Goal: Task Accomplishment & Management: Complete application form

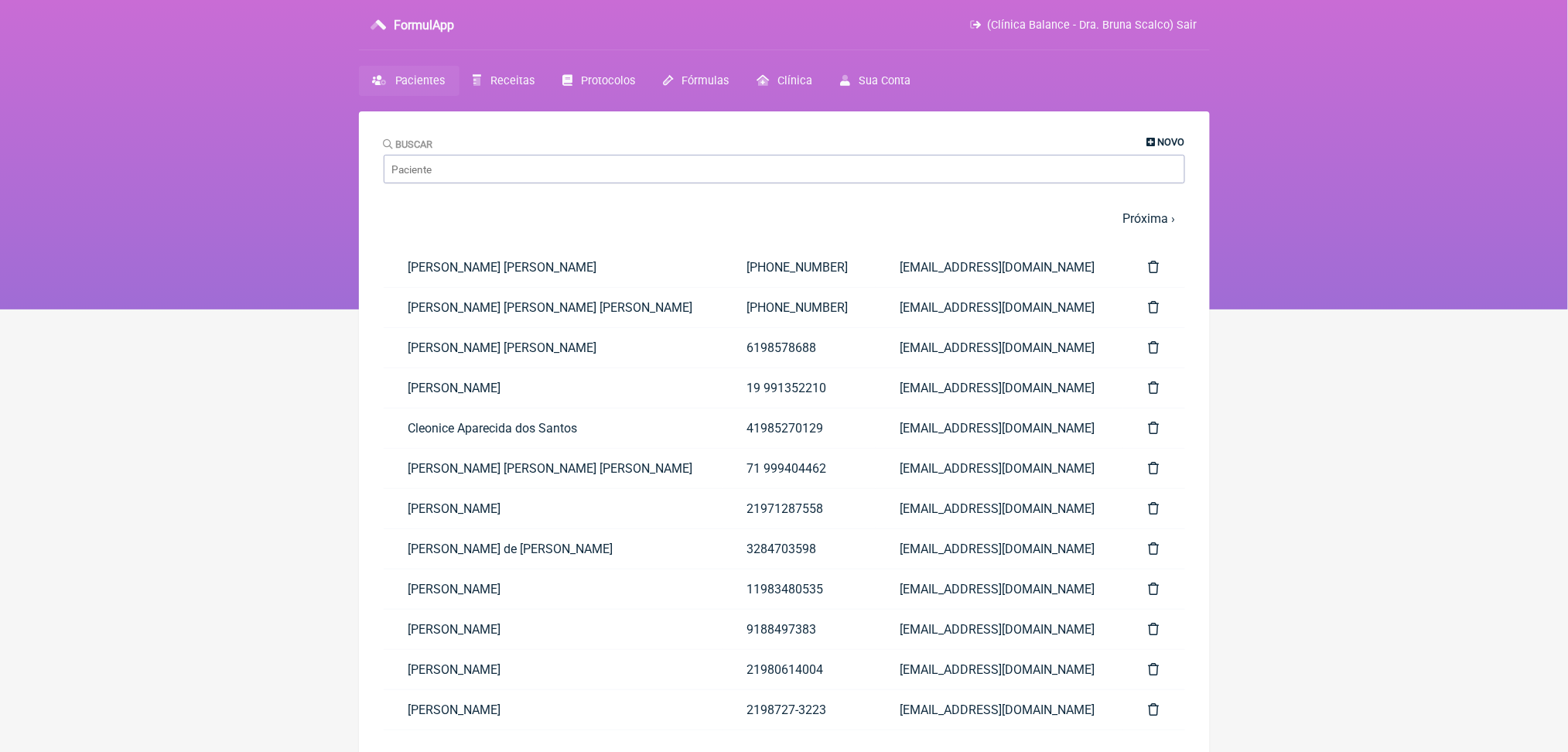
click at [1158, 144] on span "Novo" at bounding box center [1171, 142] width 27 height 11
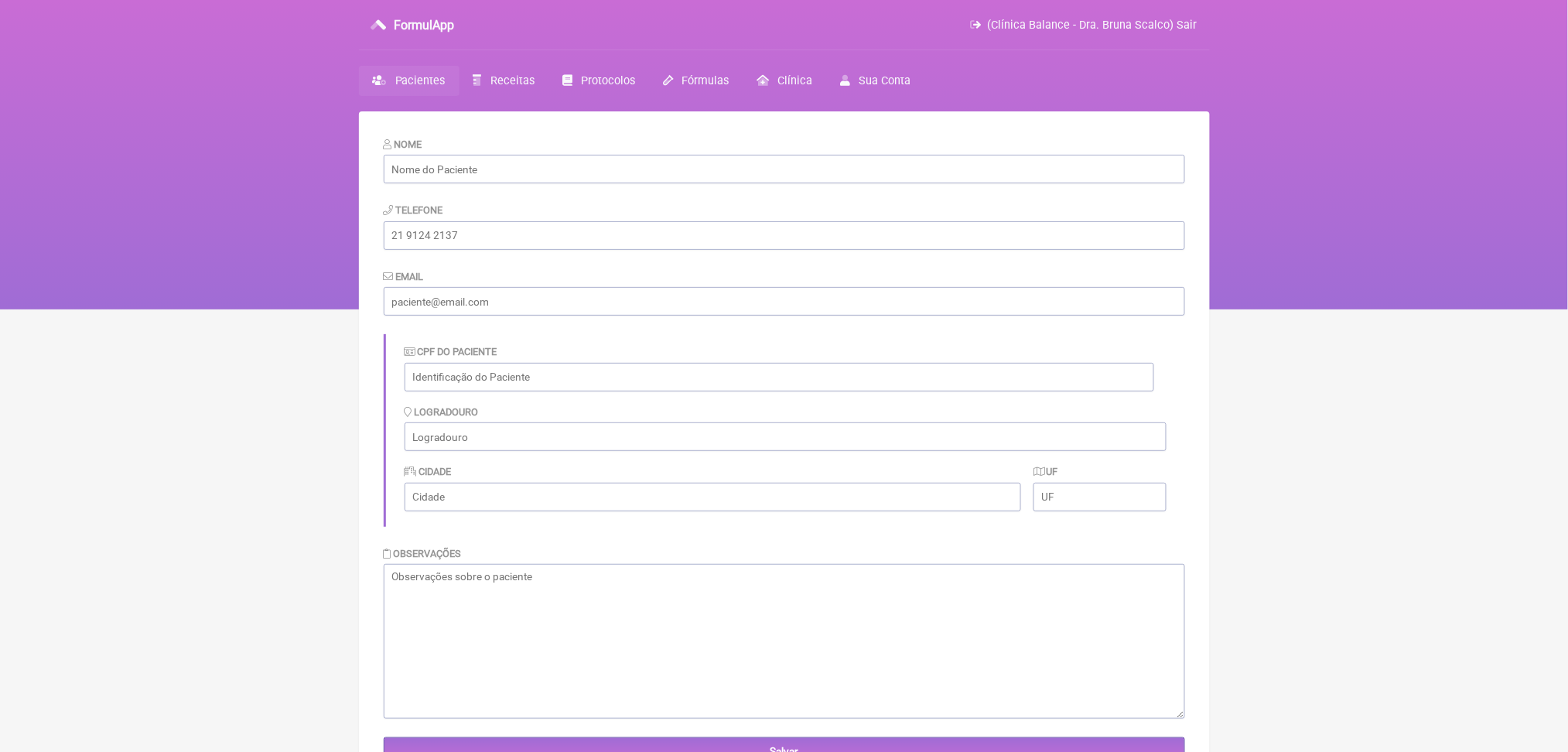
click at [1146, 144] on div "Nome" at bounding box center [784, 160] width 802 height 47
click at [482, 180] on input "text" at bounding box center [784, 168] width 802 height 28
paste input "[PERSON_NAME]"
type input "[PERSON_NAME]"
click at [496, 392] on input "text" at bounding box center [779, 376] width 750 height 28
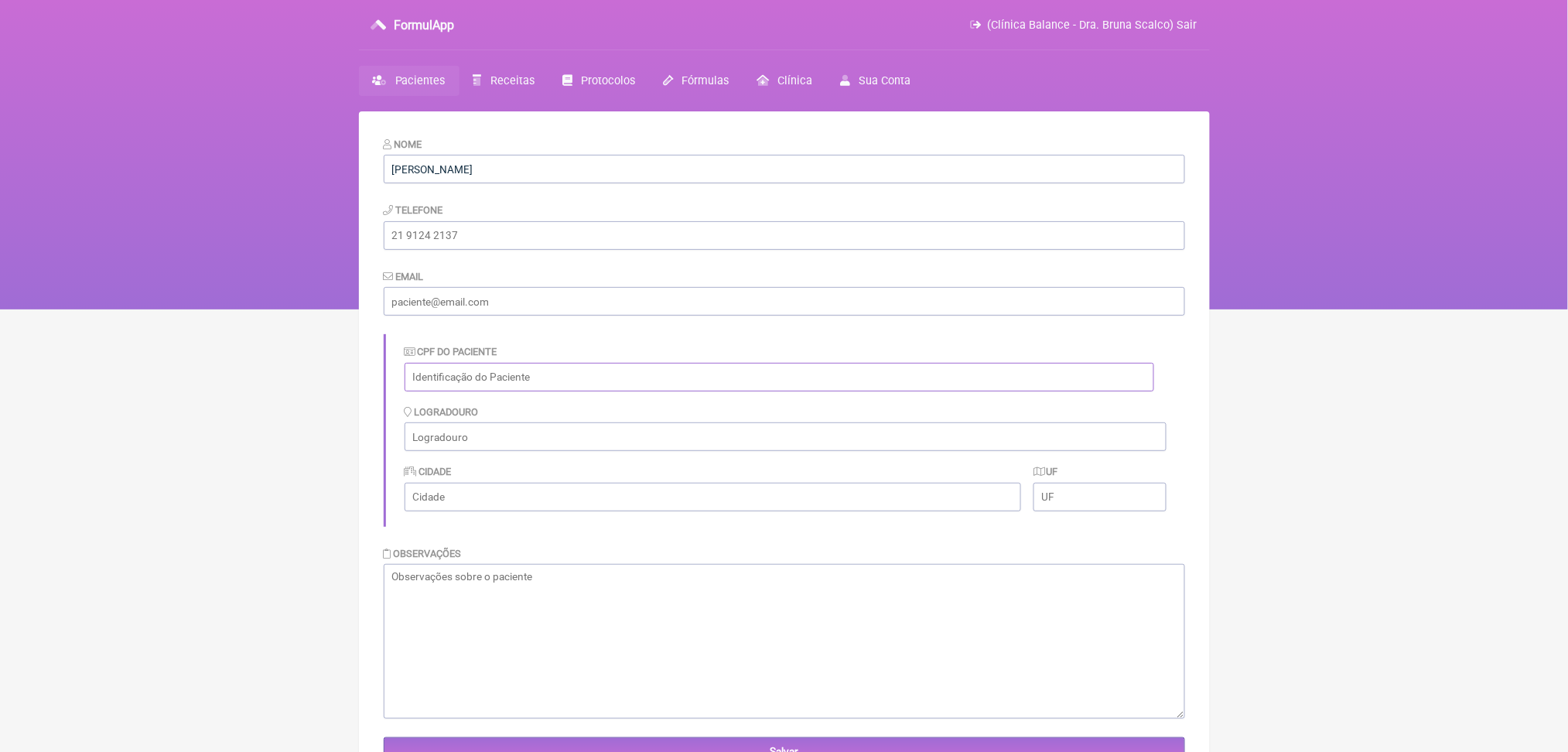
paste input "001.810.279-41"
type input "001.810.279-41"
click at [435, 316] on input "email" at bounding box center [784, 301] width 802 height 28
paste input "[EMAIL_ADDRESS][DOMAIN_NAME]"
type input "[EMAIL_ADDRESS][DOMAIN_NAME]"
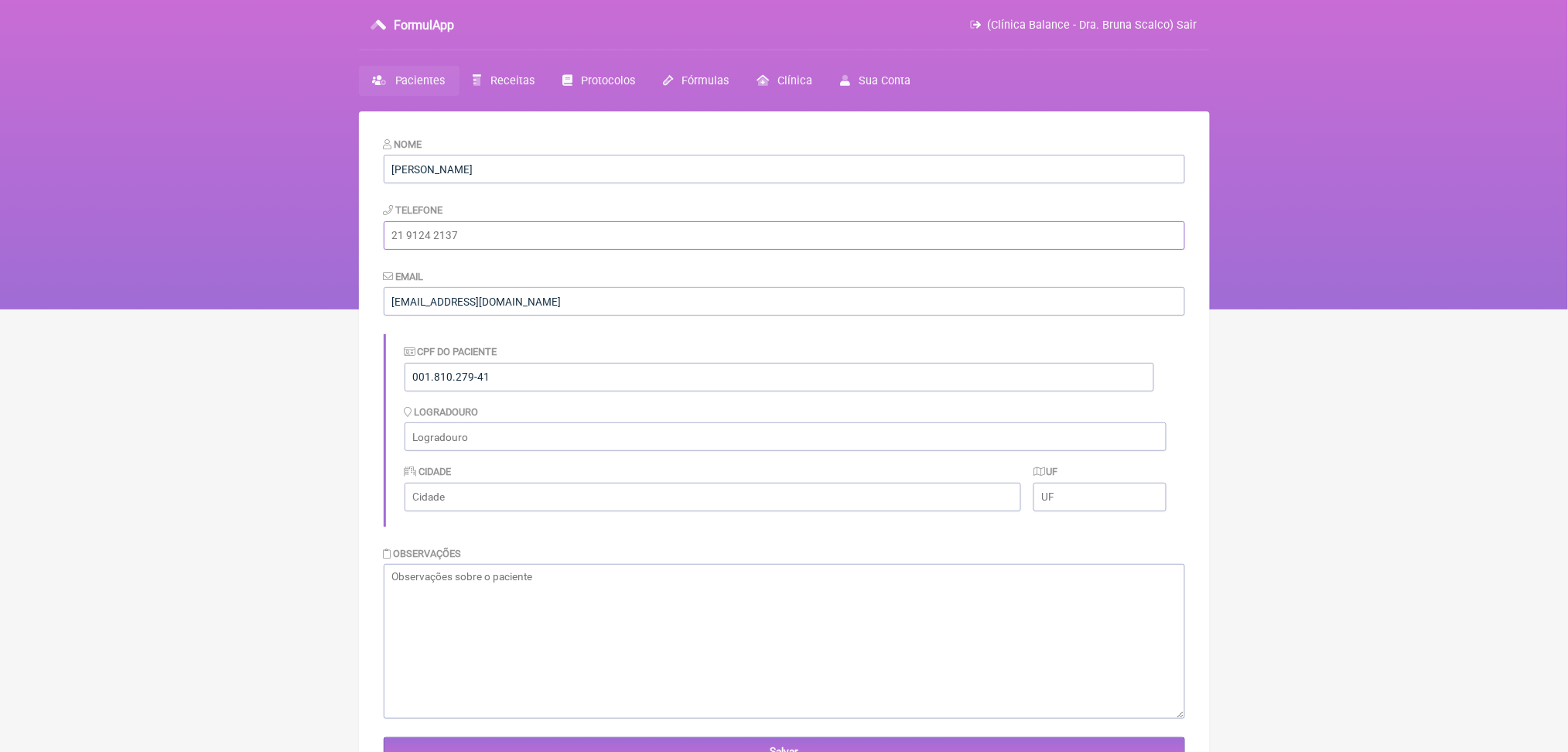
click at [478, 250] on input "tel" at bounding box center [784, 235] width 802 height 28
paste input "[PHONE_NUMBER]"
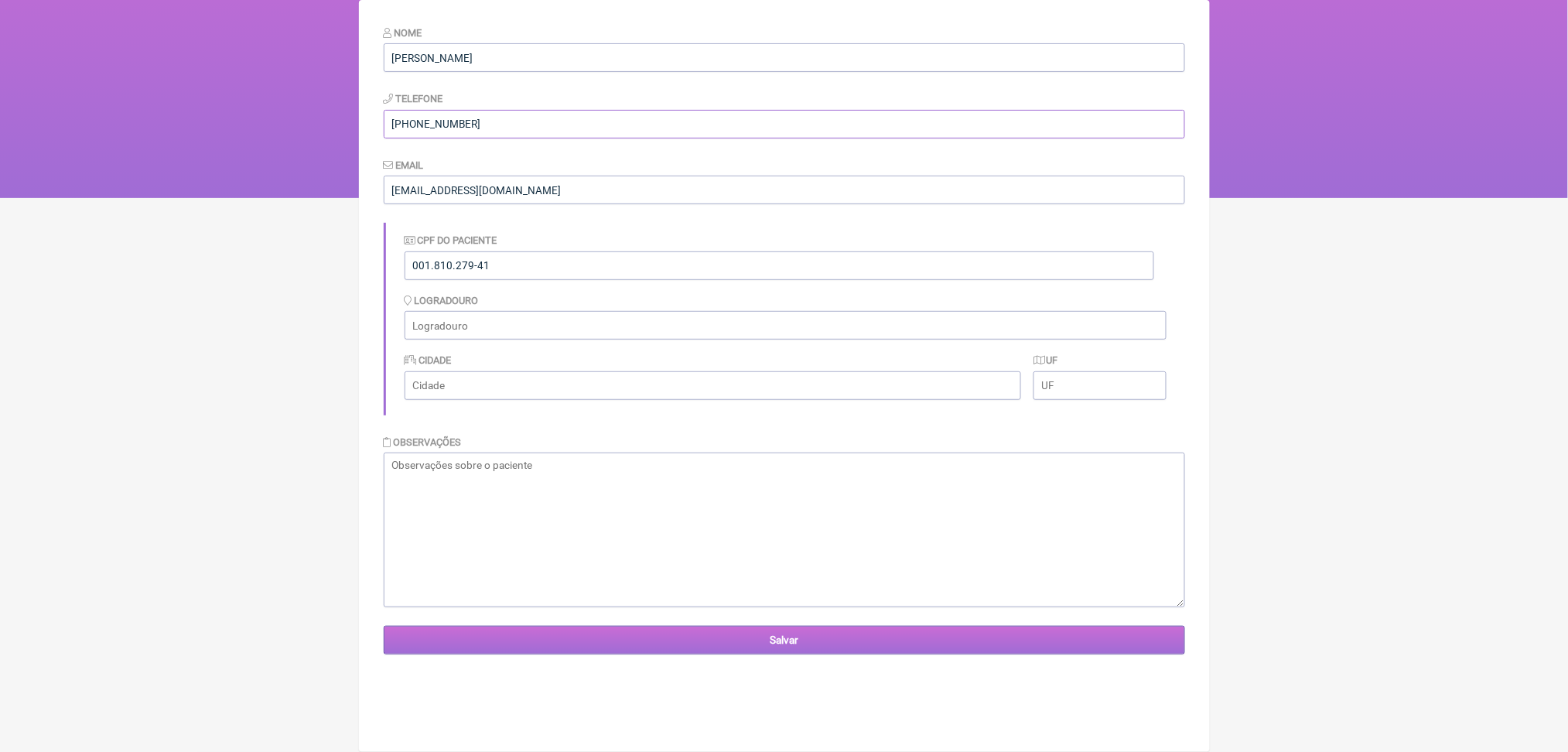
type input "[PHONE_NUMBER]"
click at [808, 654] on input "Salvar" at bounding box center [784, 640] width 802 height 28
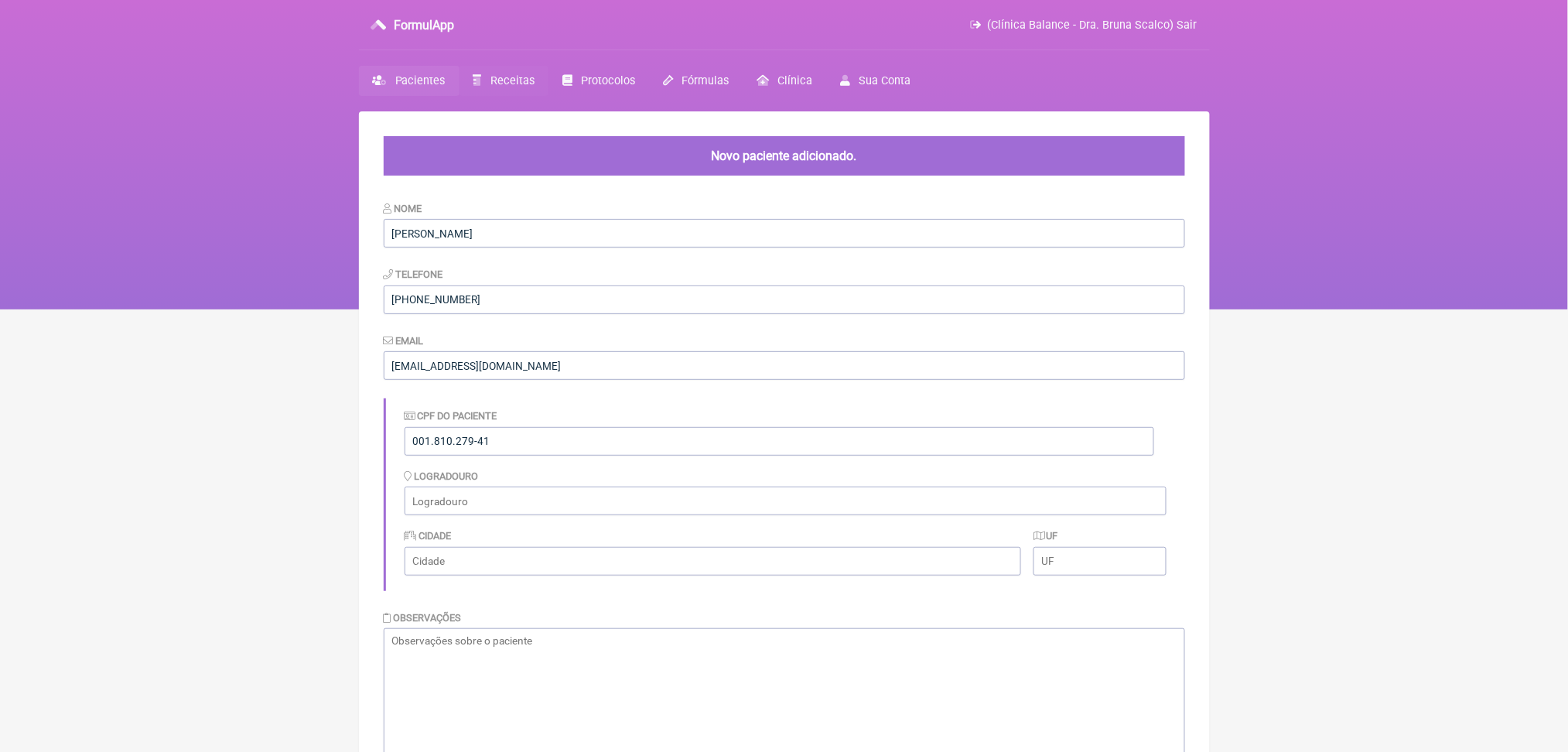
click at [534, 87] on span "Receitas" at bounding box center [512, 80] width 44 height 13
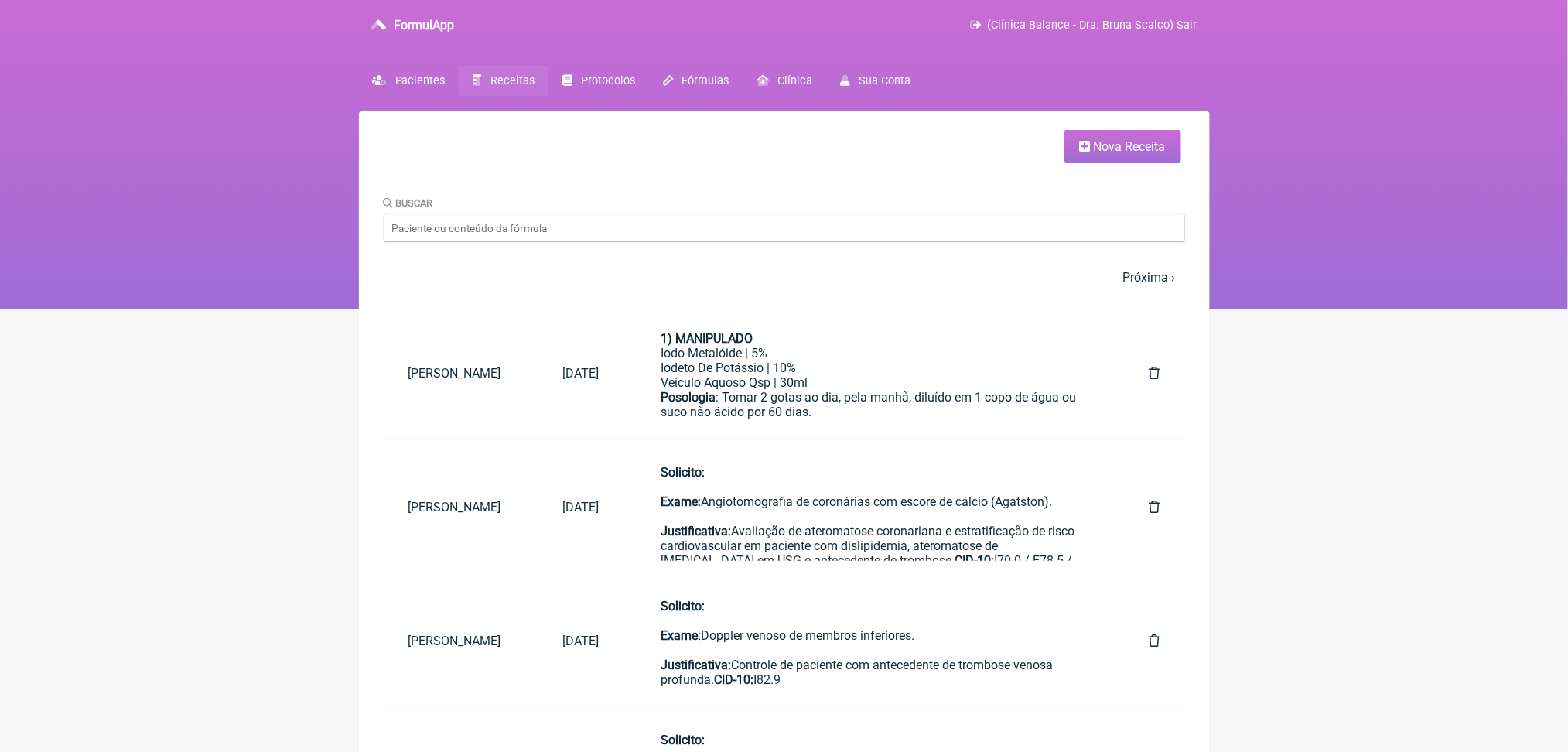
click at [1101, 163] on link "Nova Receita" at bounding box center [1122, 147] width 116 height 34
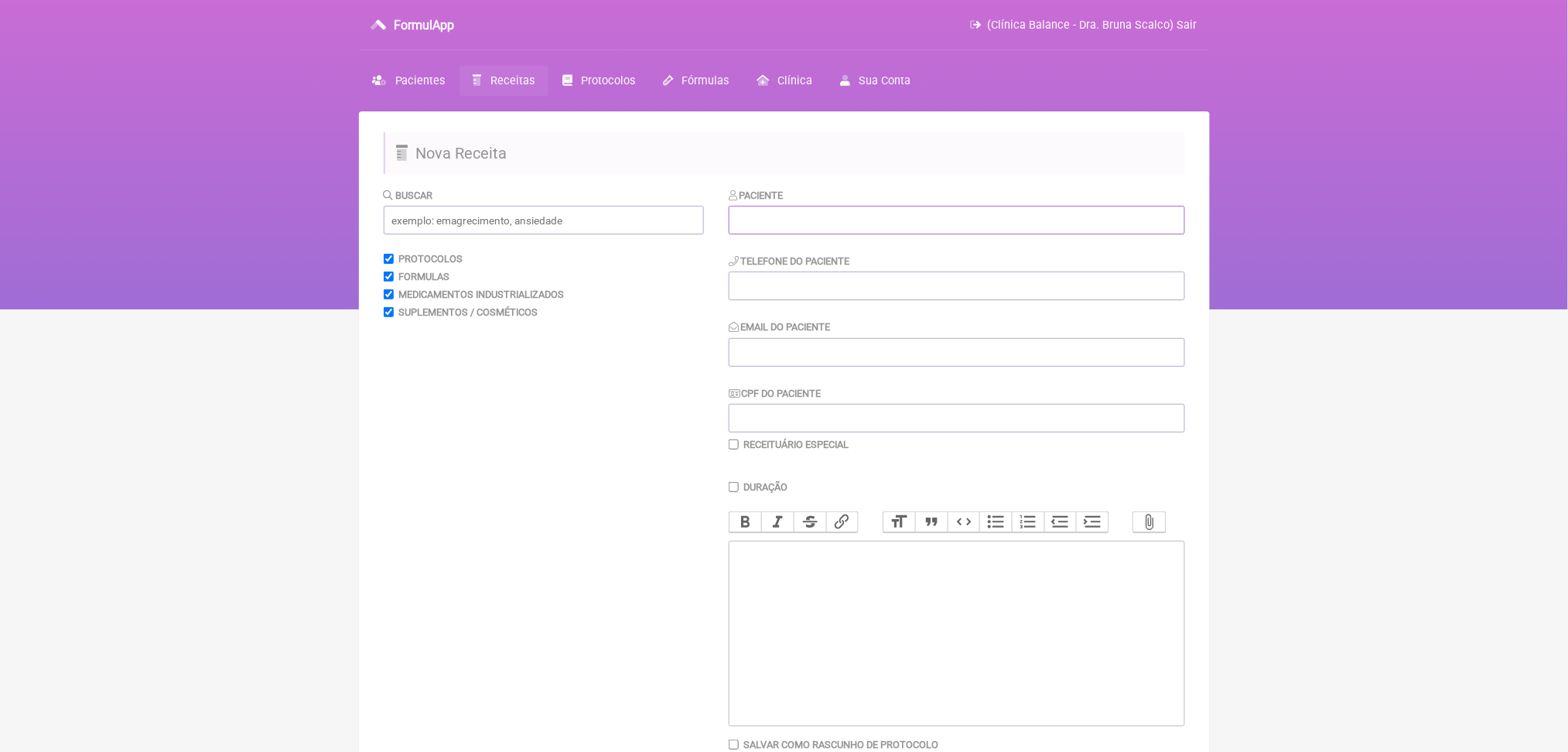
click at [954, 235] on input "text" at bounding box center [956, 219] width 457 height 28
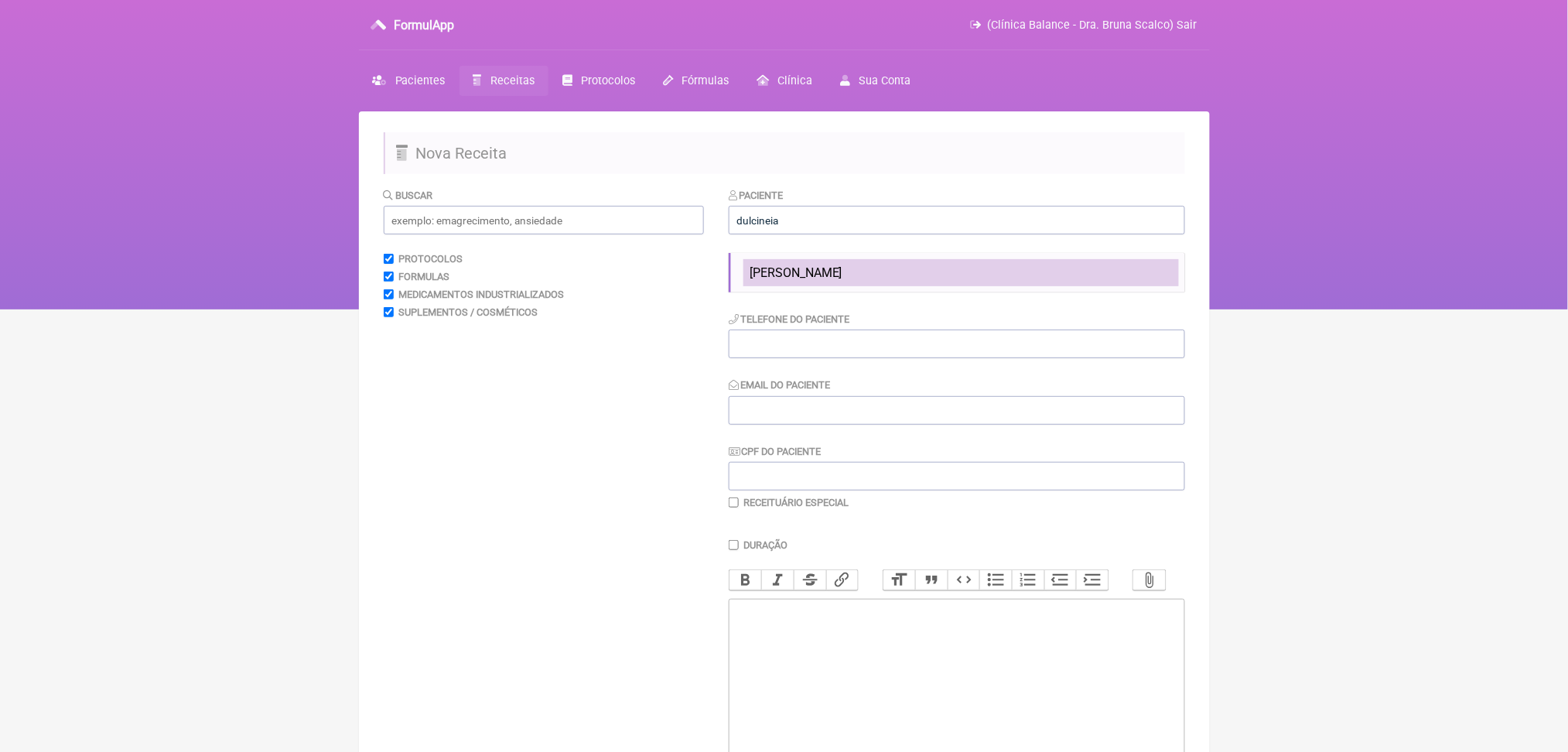
click at [927, 287] on li "[PERSON_NAME]" at bounding box center [960, 272] width 436 height 27
type input "[PERSON_NAME]"
type input "[PHONE_NUMBER]"
type input "[EMAIL_ADDRESS][DOMAIN_NAME]"
type input "001.810.279-41"
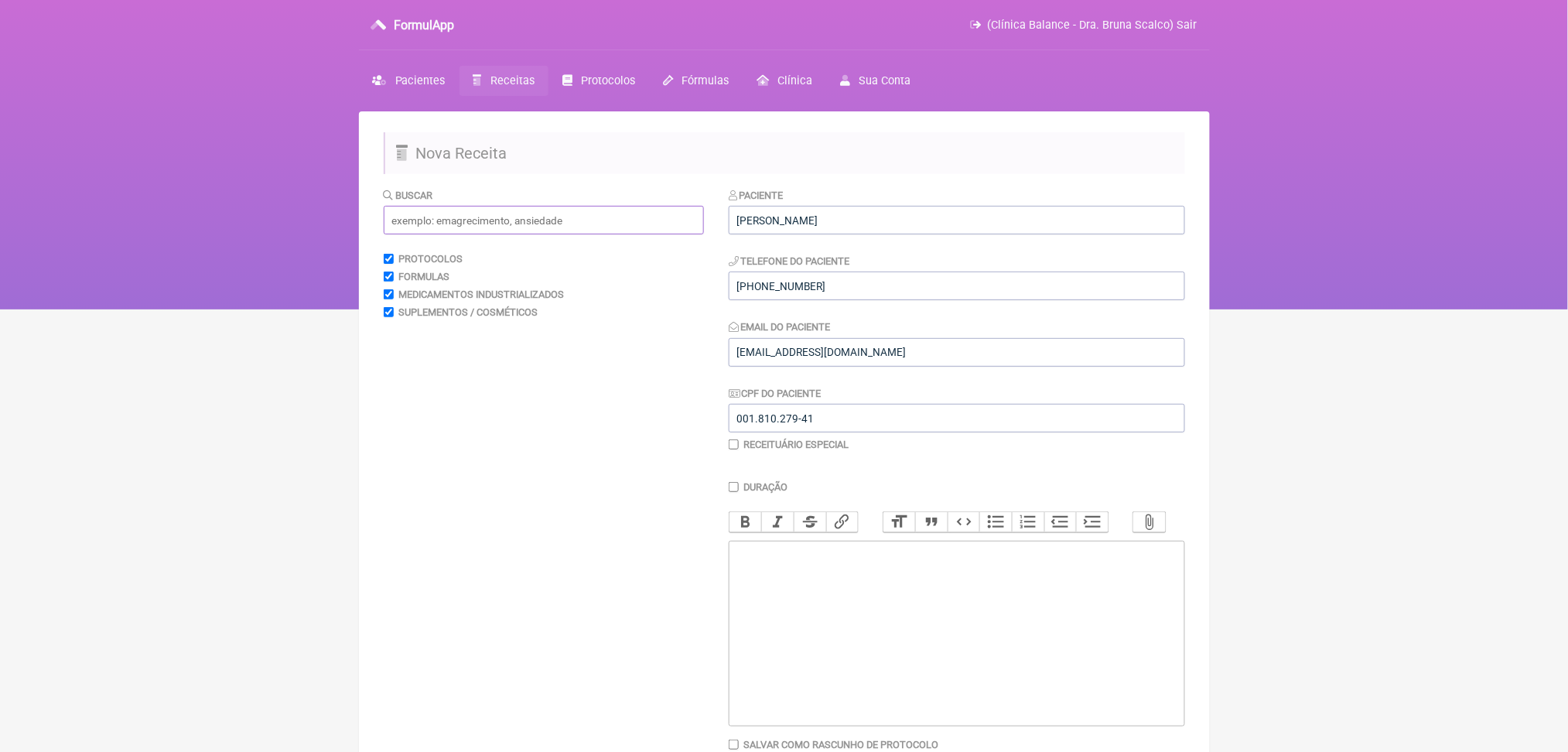
click at [641, 235] on input "text" at bounding box center [544, 219] width 320 height 28
type input "usg"
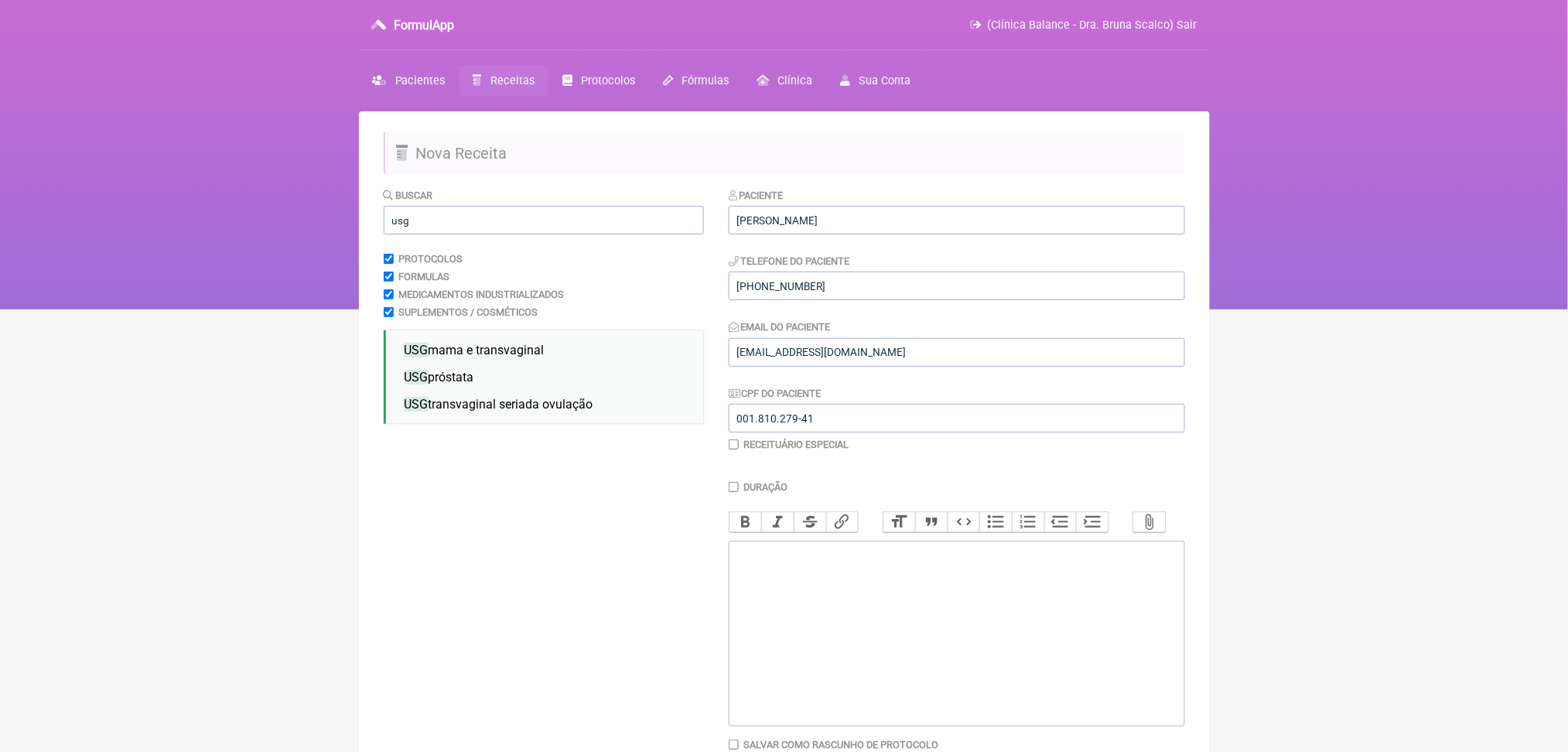
click at [265, 310] on html "FormulApp (Clínica Balance - Dra. Bruna Scalco) Sair Pacientes Receitas Protoco…" at bounding box center [784, 155] width 1568 height 310
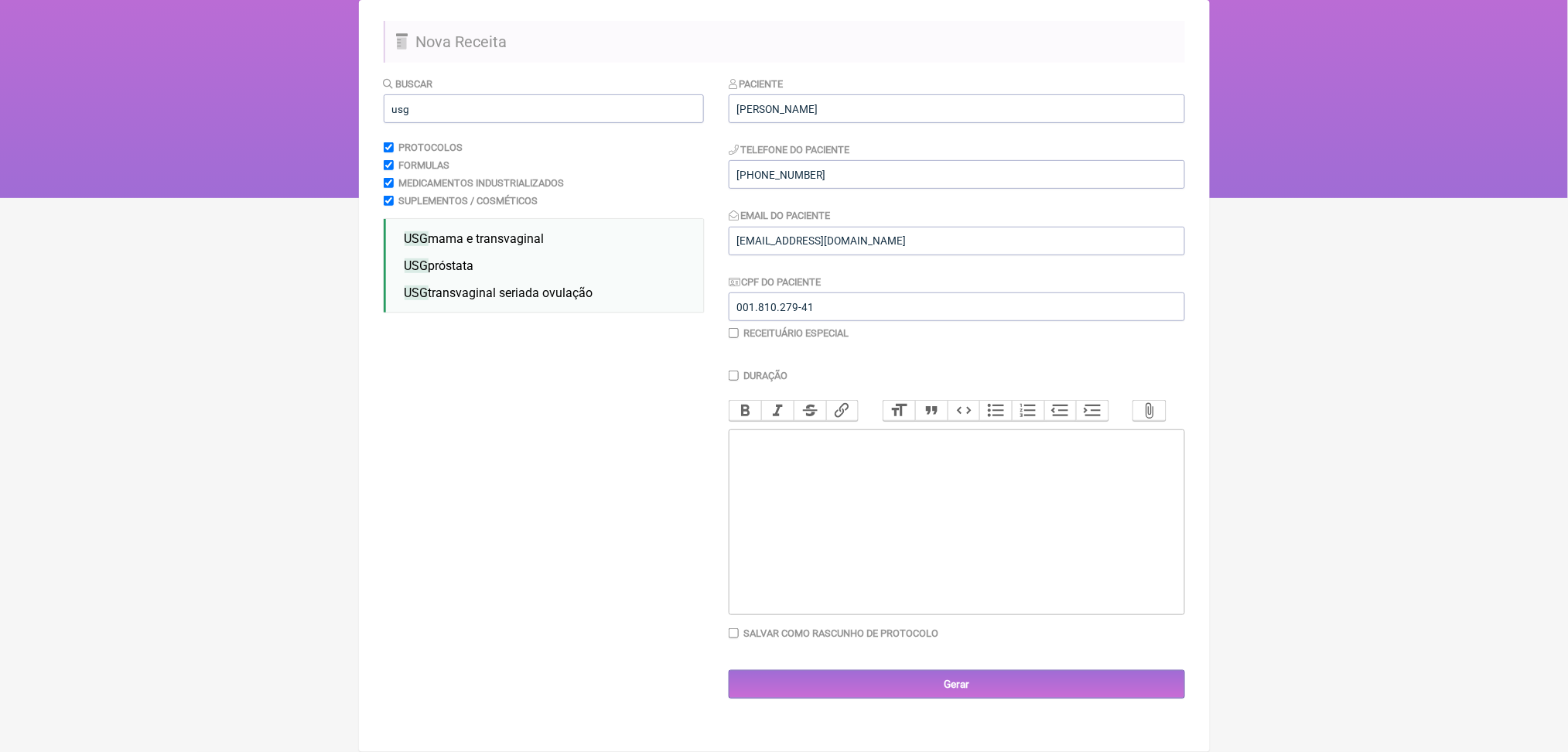
scroll to position [280, 0]
click at [539, 225] on li "USG mama e transvaginal" at bounding box center [548, 238] width 299 height 27
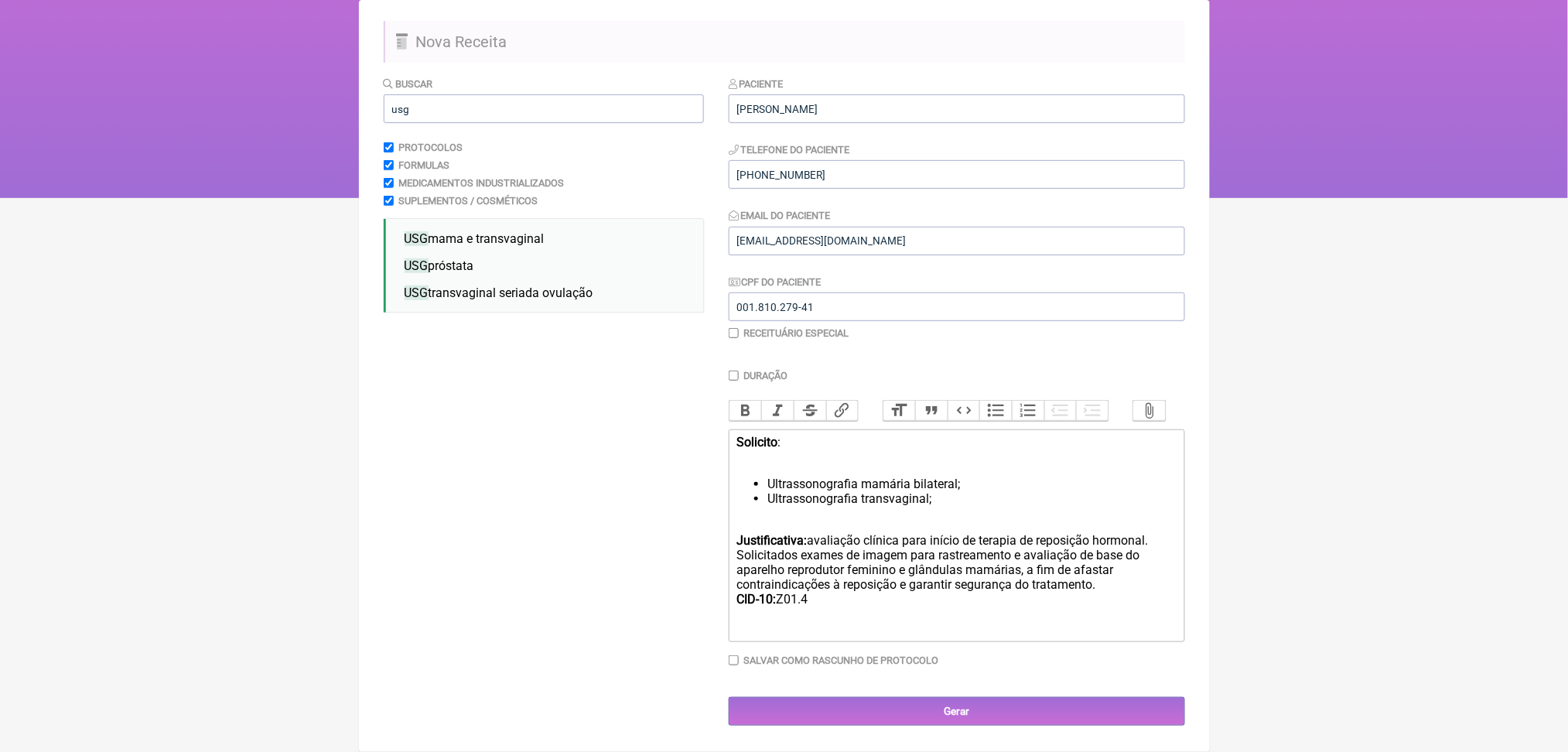
click at [847, 571] on div "Justificativa: avaliação clínica para início de terapia de reposição hormonal. …" at bounding box center [955, 585] width 439 height 103
click at [899, 534] on div "Justificativa: avaliação clínica para início de terapia de reposição hormonal. …" at bounding box center [955, 585] width 439 height 103
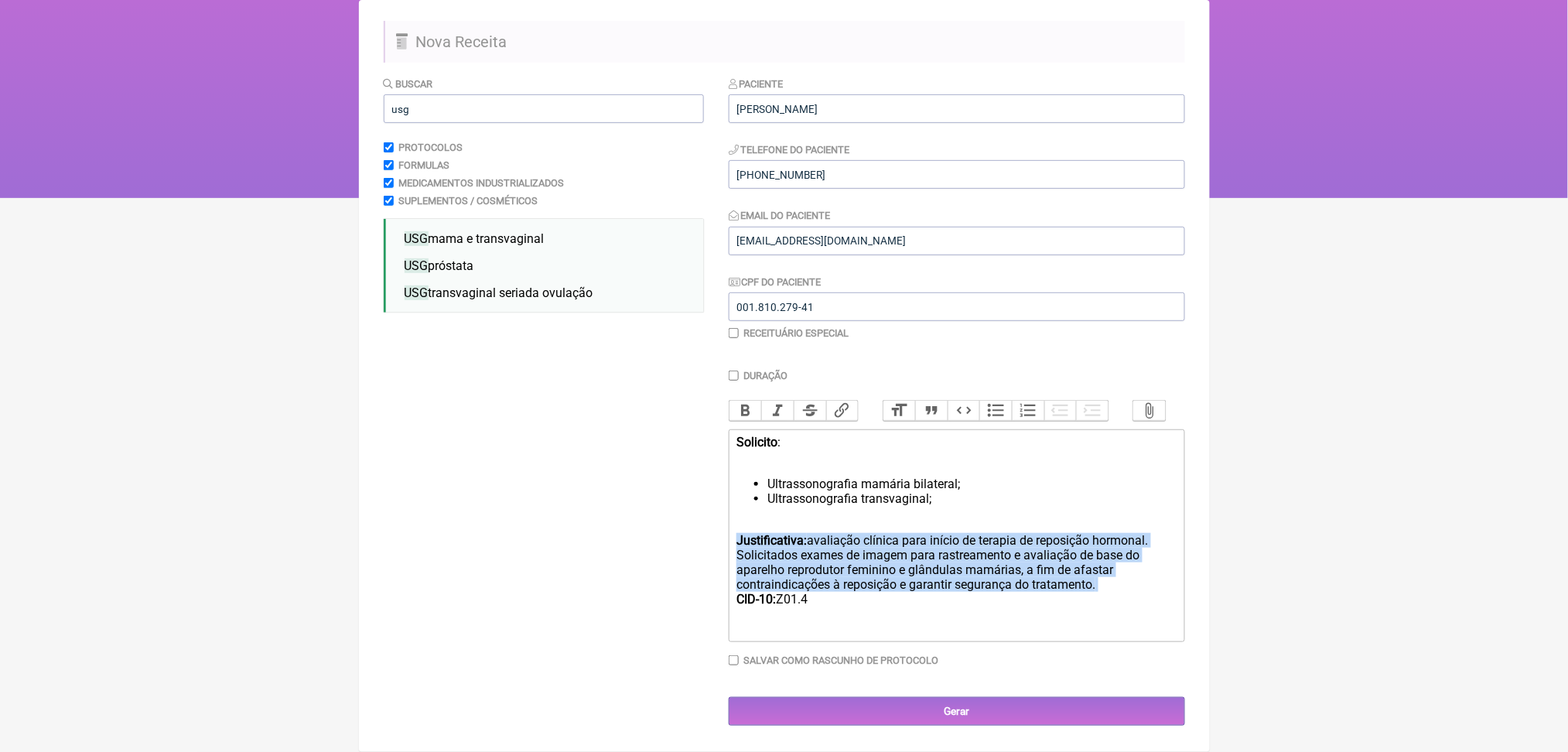
click at [899, 534] on div "Justificativa: avaliação clínica para início de terapia de reposição hormonal. …" at bounding box center [955, 585] width 439 height 103
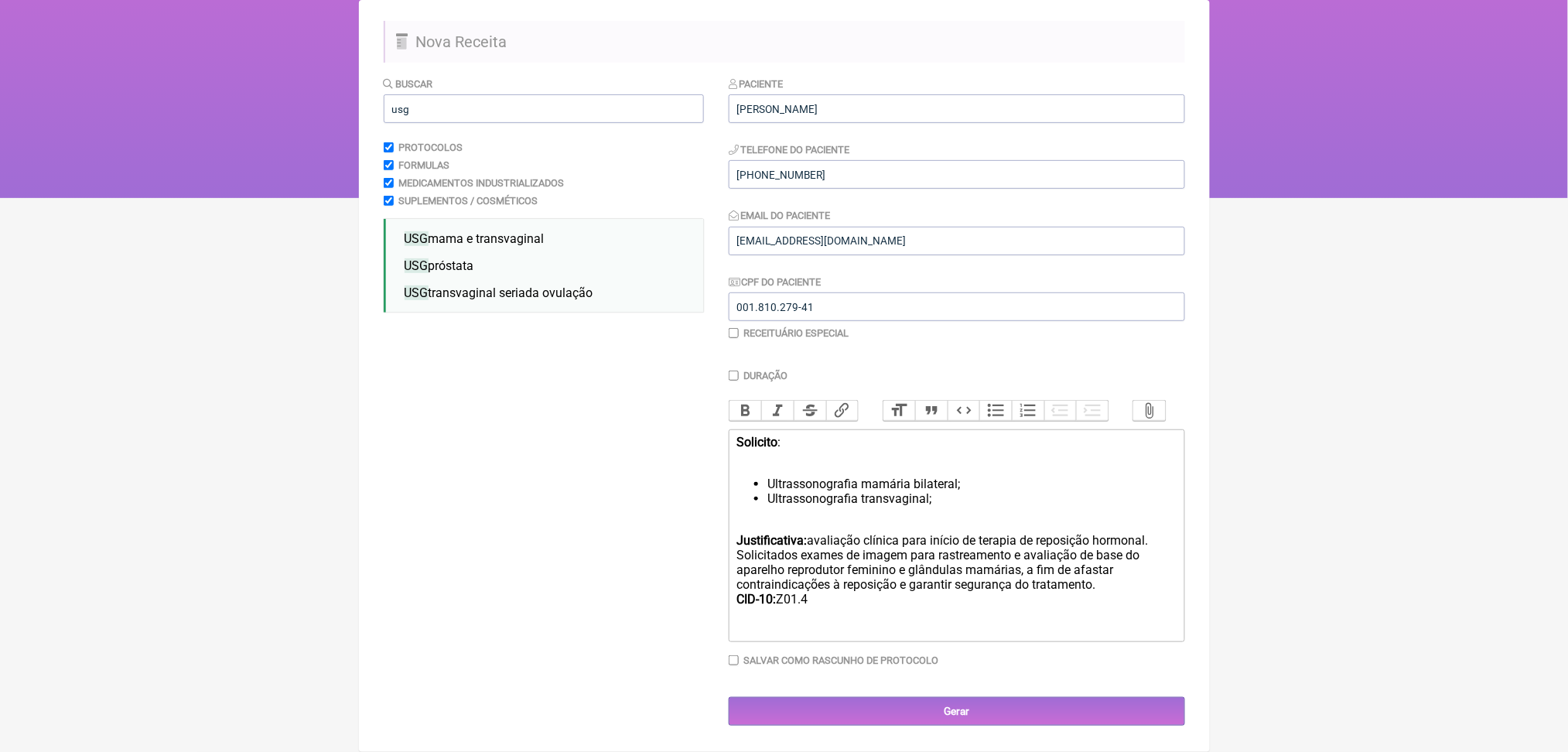
click at [923, 536] on div "Justificativa: avaliação clínica para início de terapia de reposição hormonal. …" at bounding box center [955, 585] width 439 height 103
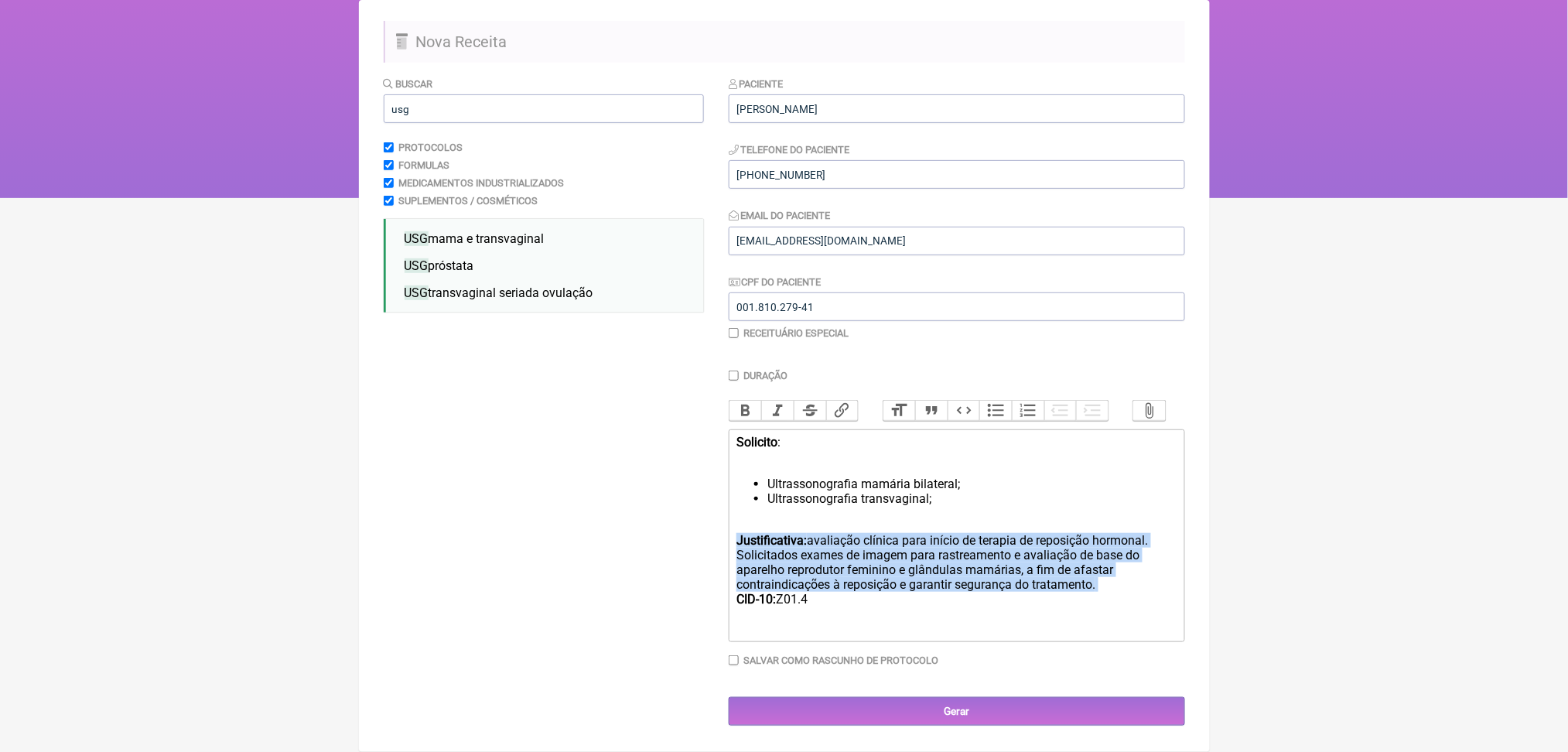
click at [923, 536] on div "Justificativa: avaliação clínica para início de terapia de reposição hormonal. …" at bounding box center [955, 585] width 439 height 103
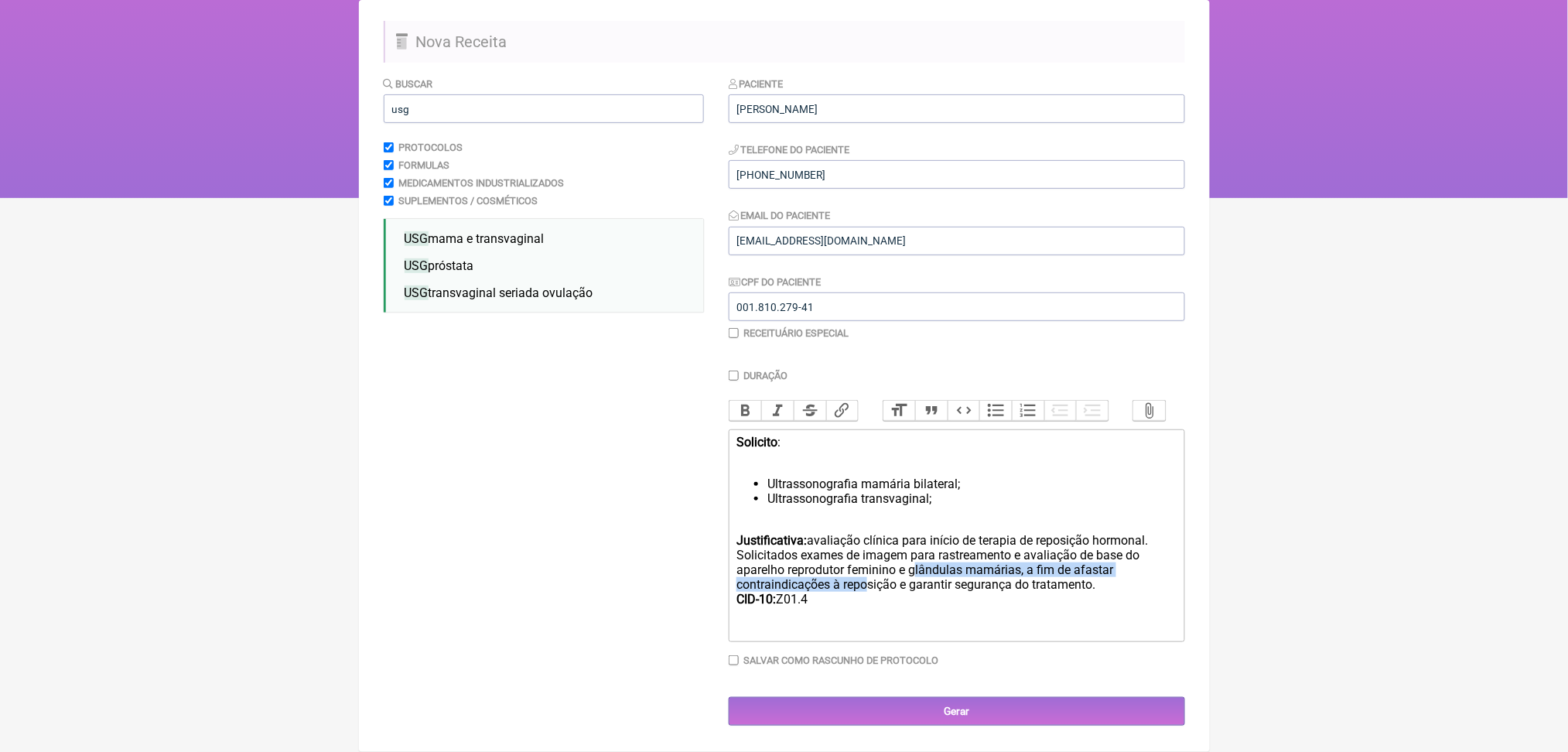
drag, startPoint x: 830, startPoint y: 584, endPoint x: 916, endPoint y: 611, distance: 90.1
click at [916, 611] on div "Justificativa: avaliação clínica para início de terapia de reposição hormonal. …" at bounding box center [955, 585] width 439 height 103
click at [843, 623] on div "Justificativa: avaliação clínica para início de terapia de reposição hormonal. …" at bounding box center [955, 585] width 439 height 103
type trix-editor "<div><strong>Solicito</strong>:<br><br></div><ul><li>Ultrassonografia mamária b…"
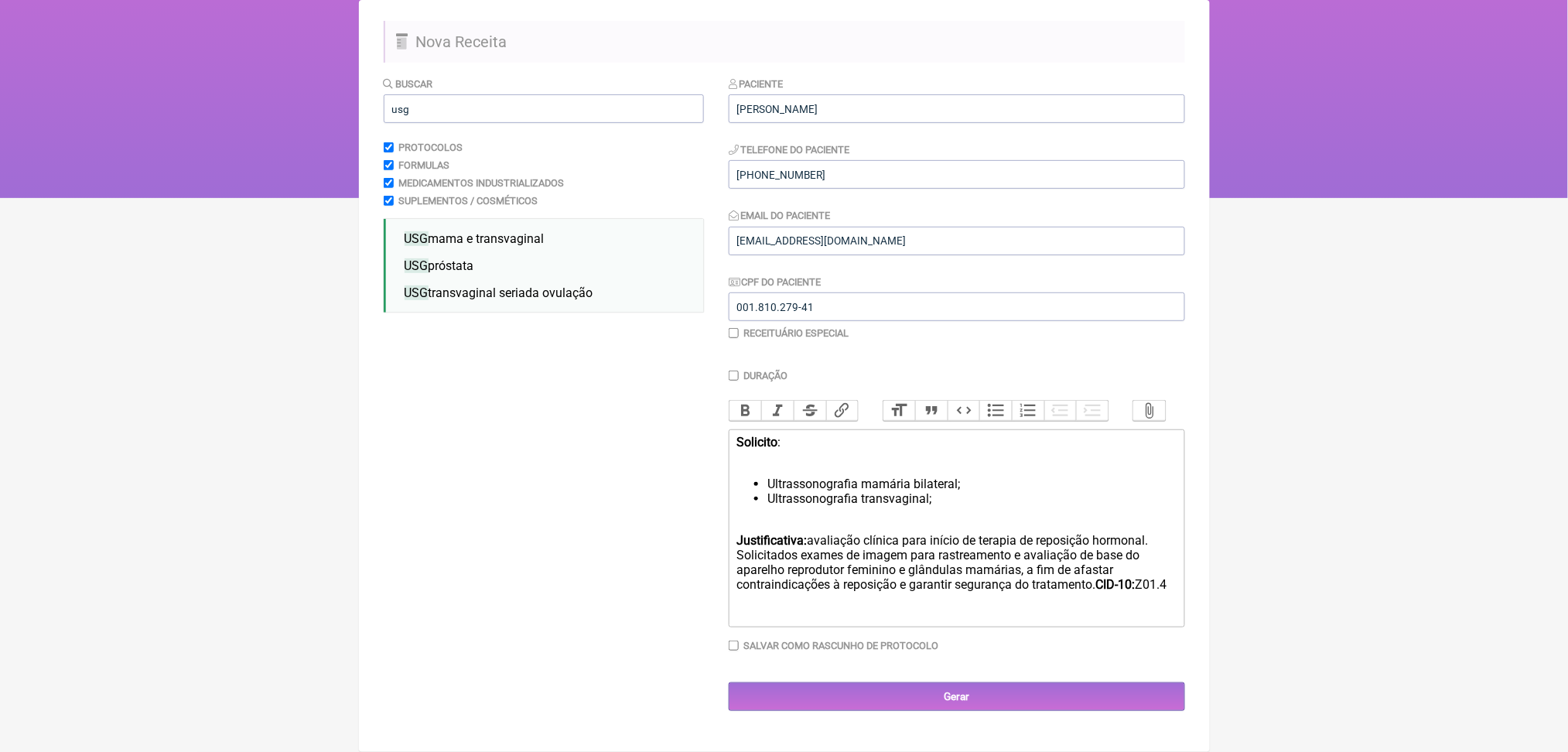
click at [900, 477] on li "Ultrassonografia mamária bilateral;" at bounding box center [971, 483] width 408 height 15
click at [1035, 709] on input "Gerar" at bounding box center [956, 697] width 457 height 28
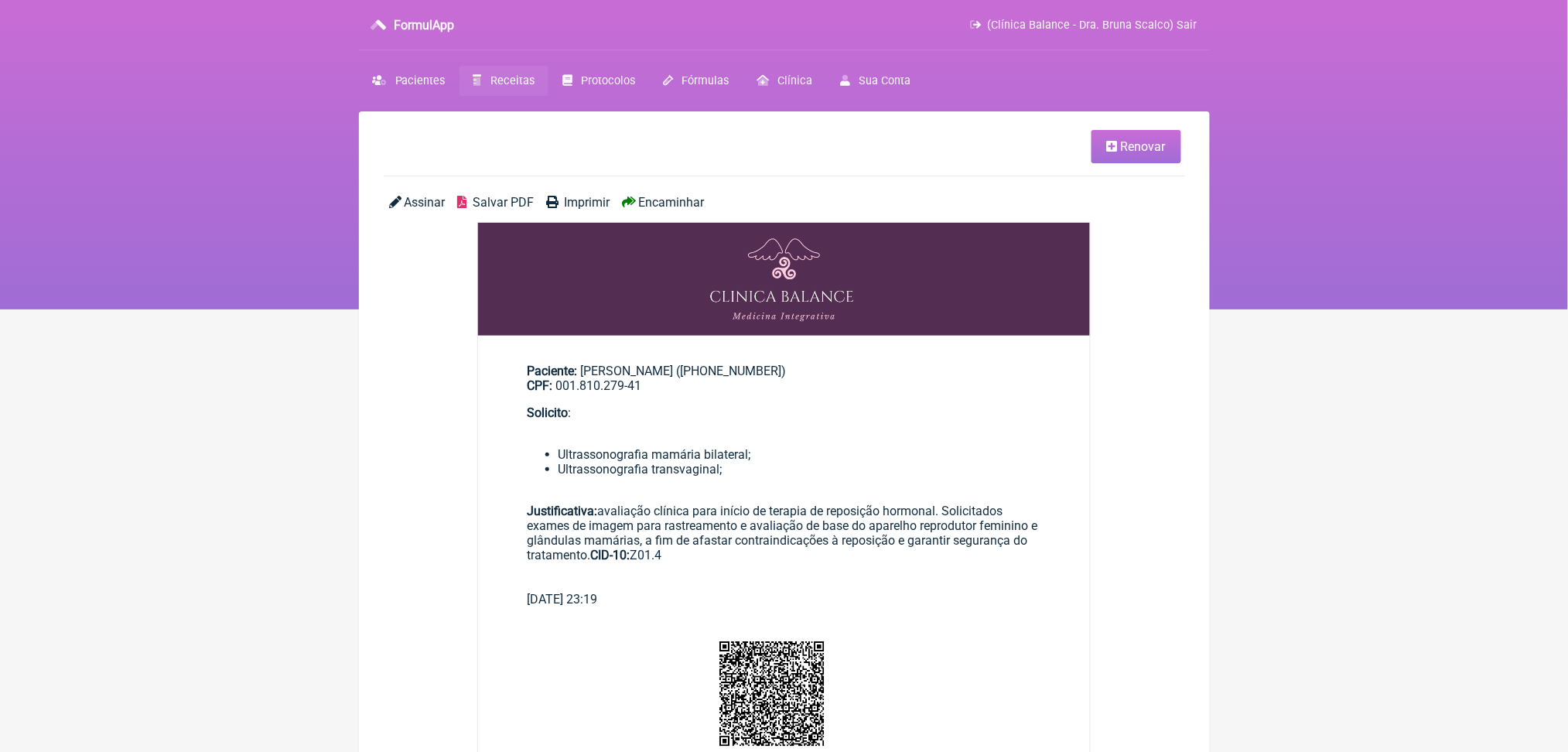
click at [533, 210] on span "Salvar PDF" at bounding box center [503, 202] width 61 height 15
click at [524, 87] on span "Receitas" at bounding box center [512, 80] width 44 height 13
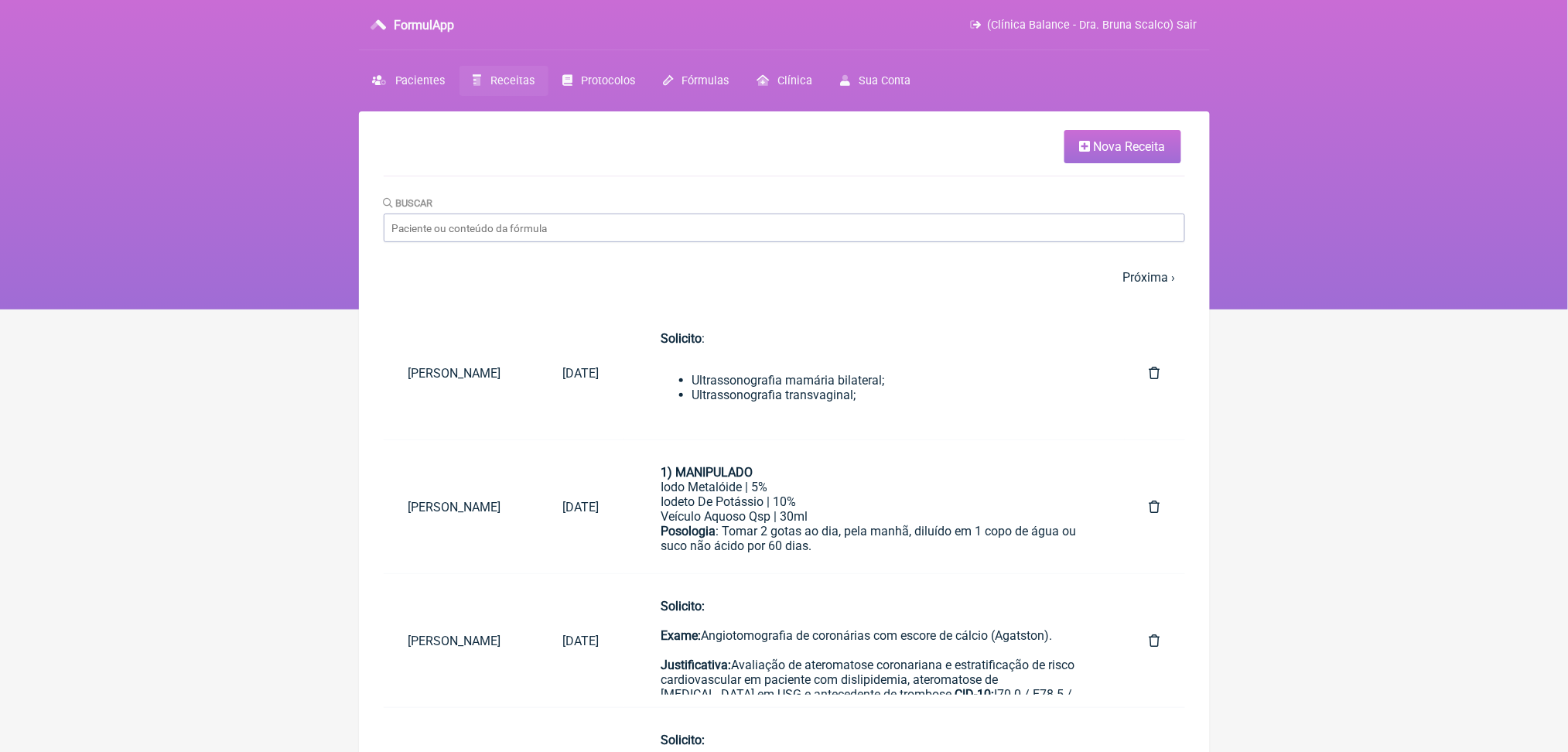
click at [1111, 154] on span "Nova Receita" at bounding box center [1129, 146] width 72 height 15
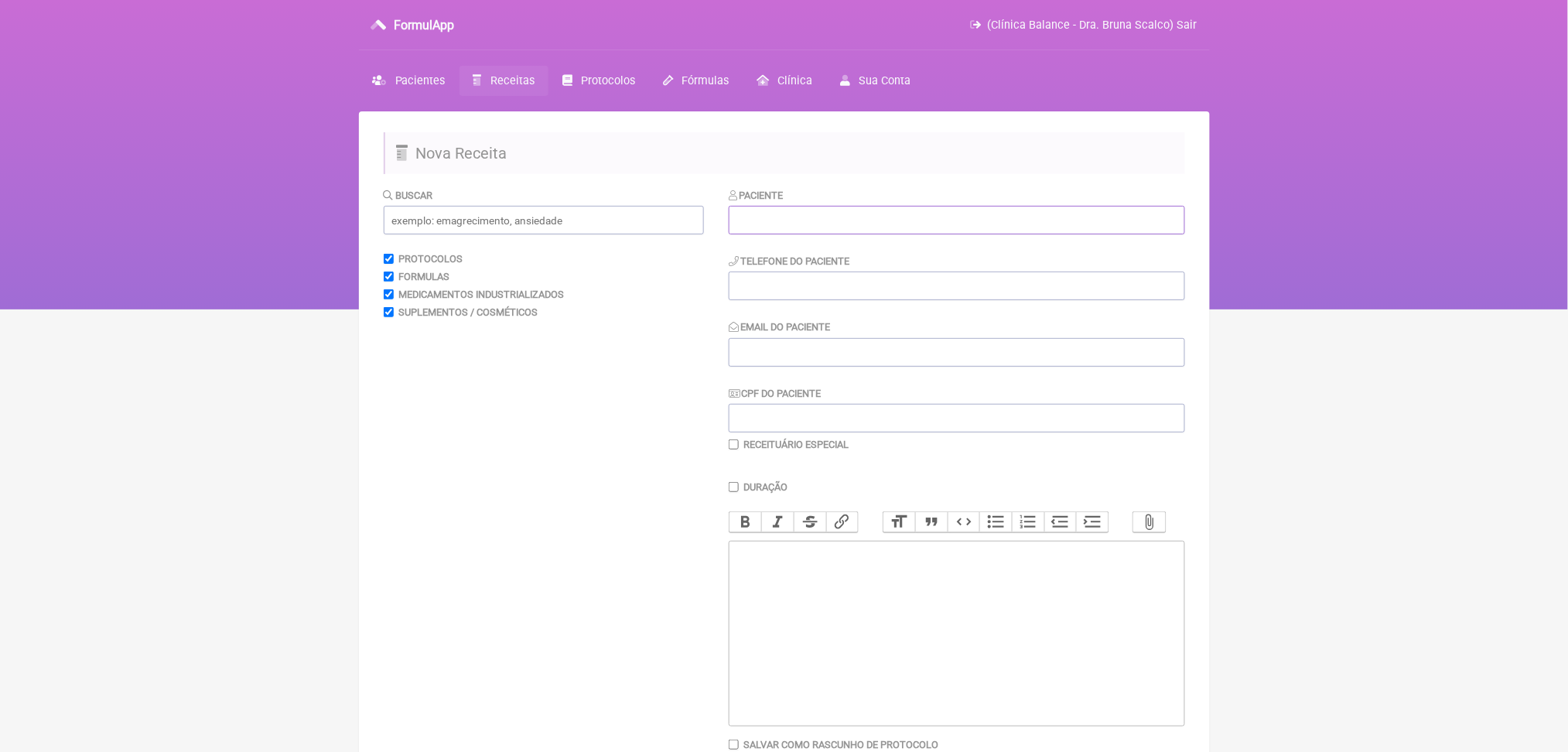
click at [761, 235] on input "text" at bounding box center [956, 219] width 457 height 28
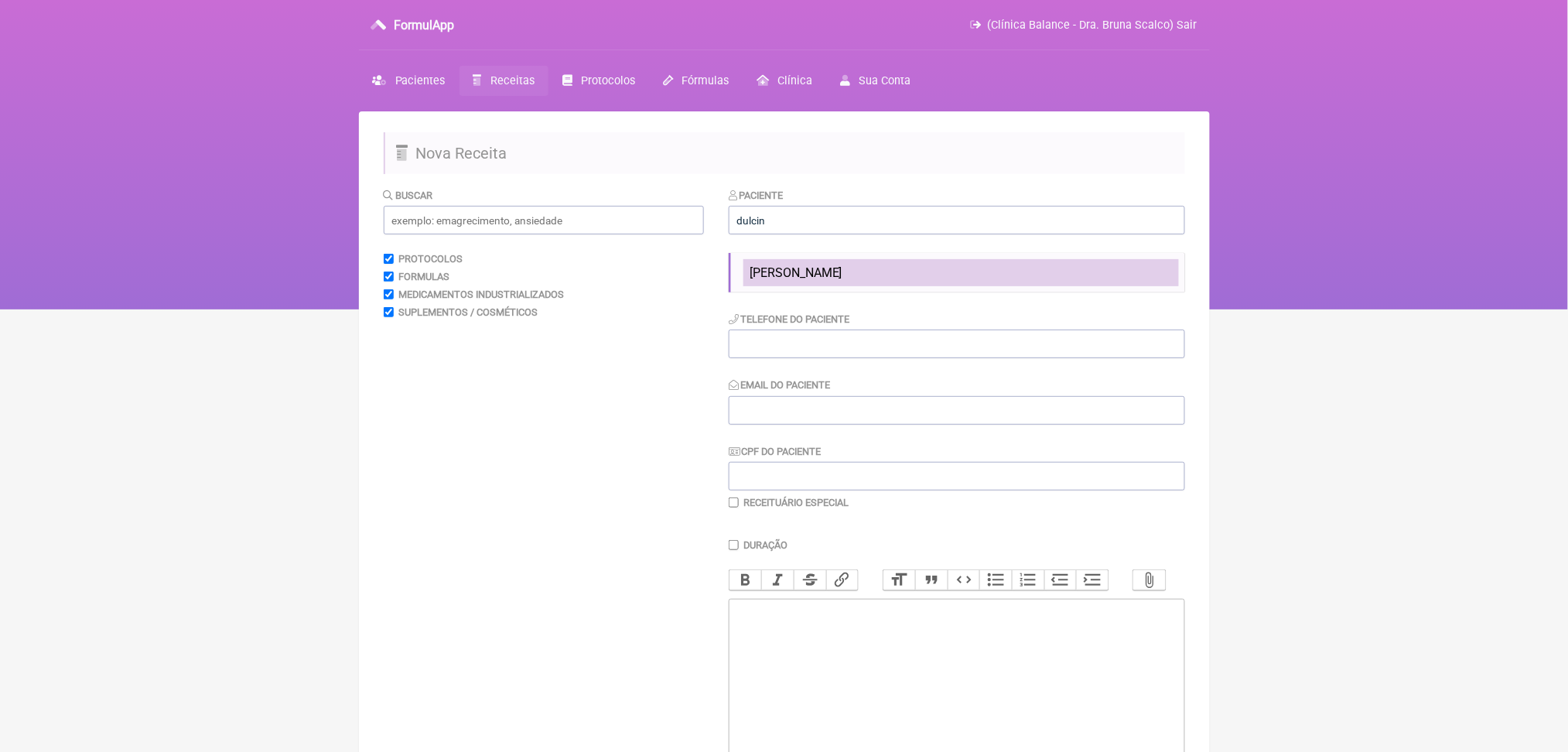
click at [835, 287] on li "[PERSON_NAME]" at bounding box center [960, 272] width 436 height 27
type input "[PERSON_NAME]"
type input "[PHONE_NUMBER]"
type input "[EMAIL_ADDRESS][DOMAIN_NAME]"
type input "001.810.279-41"
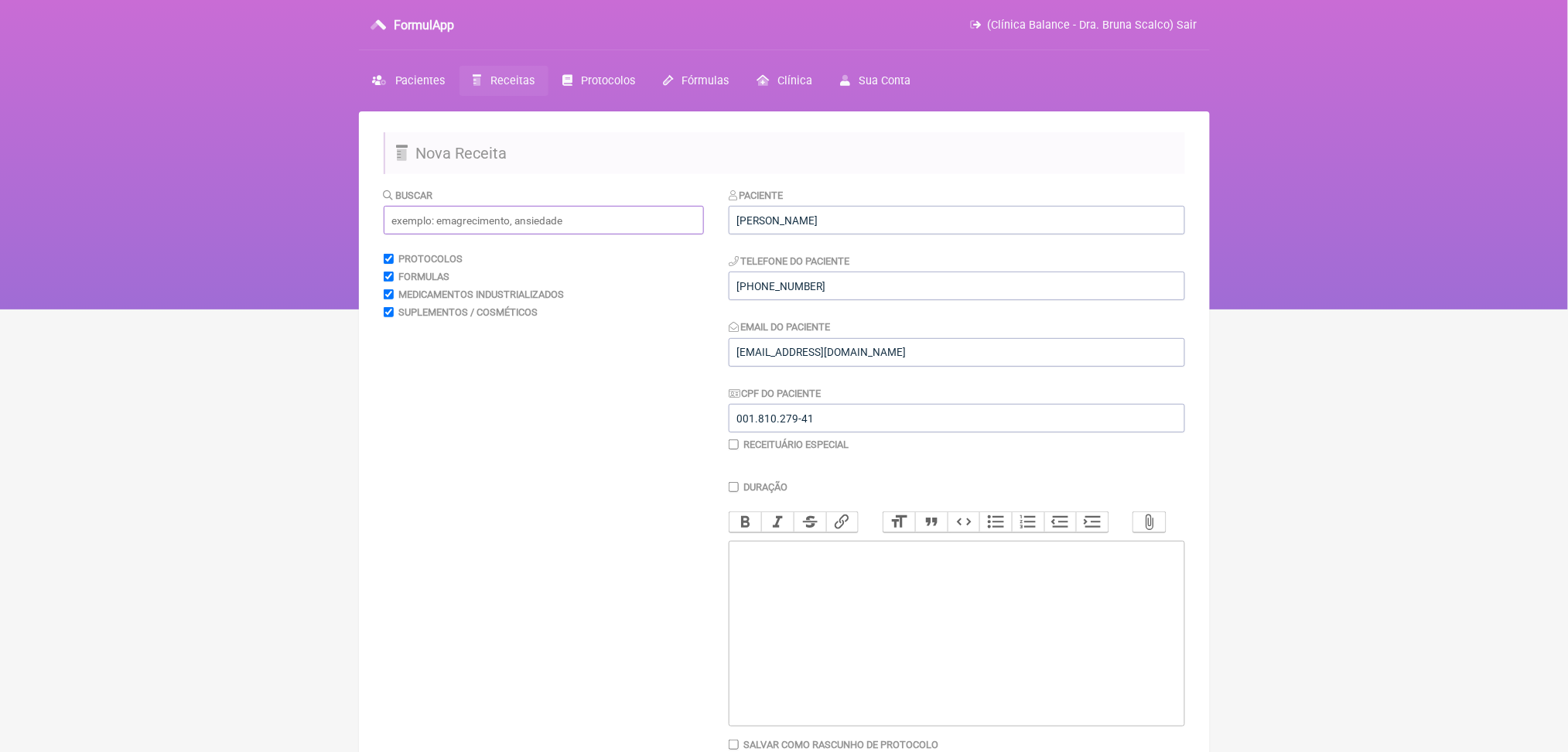
click at [601, 235] on input "text" at bounding box center [544, 219] width 320 height 28
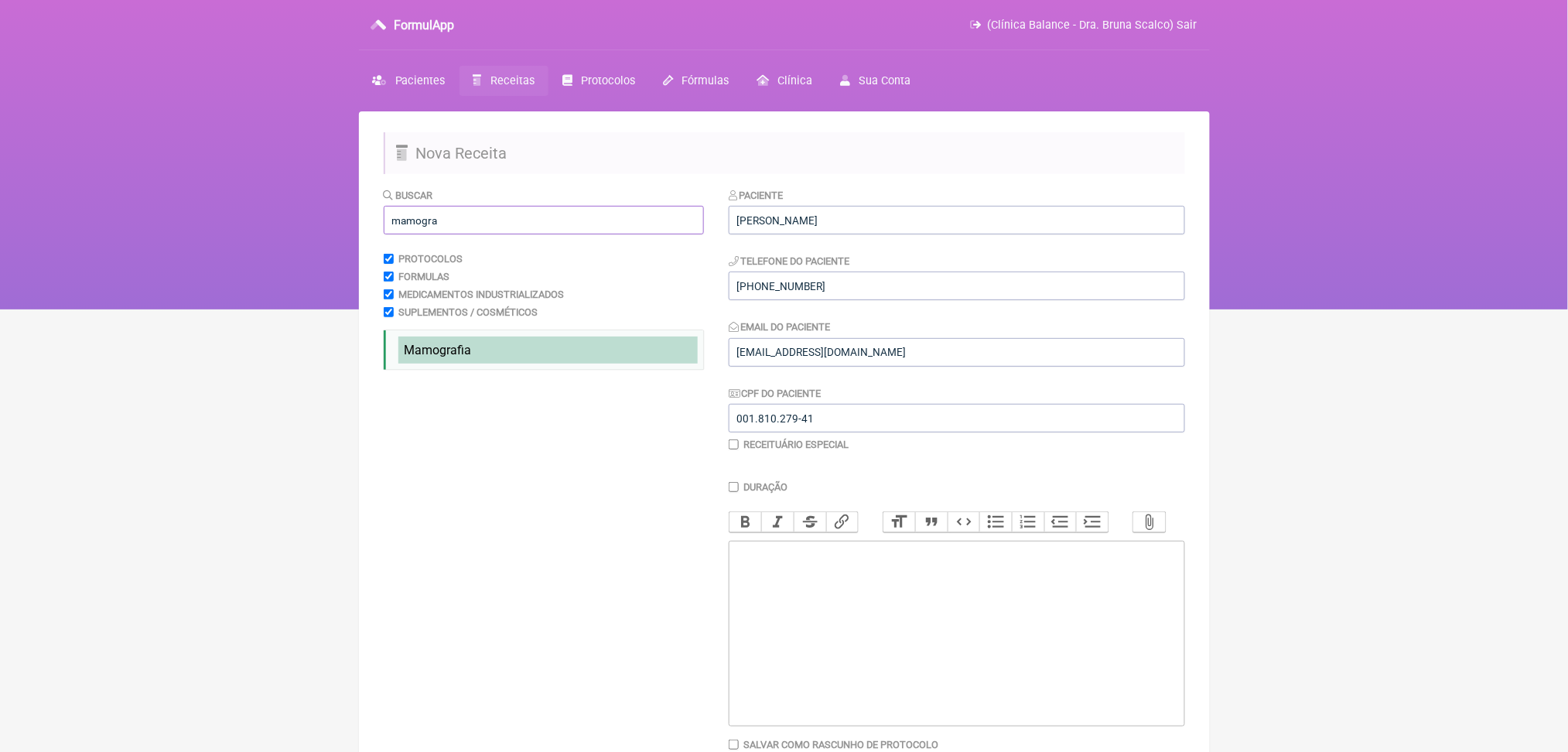
type input "mamogra"
click at [553, 363] on li "Mamogra fia" at bounding box center [548, 350] width 299 height 27
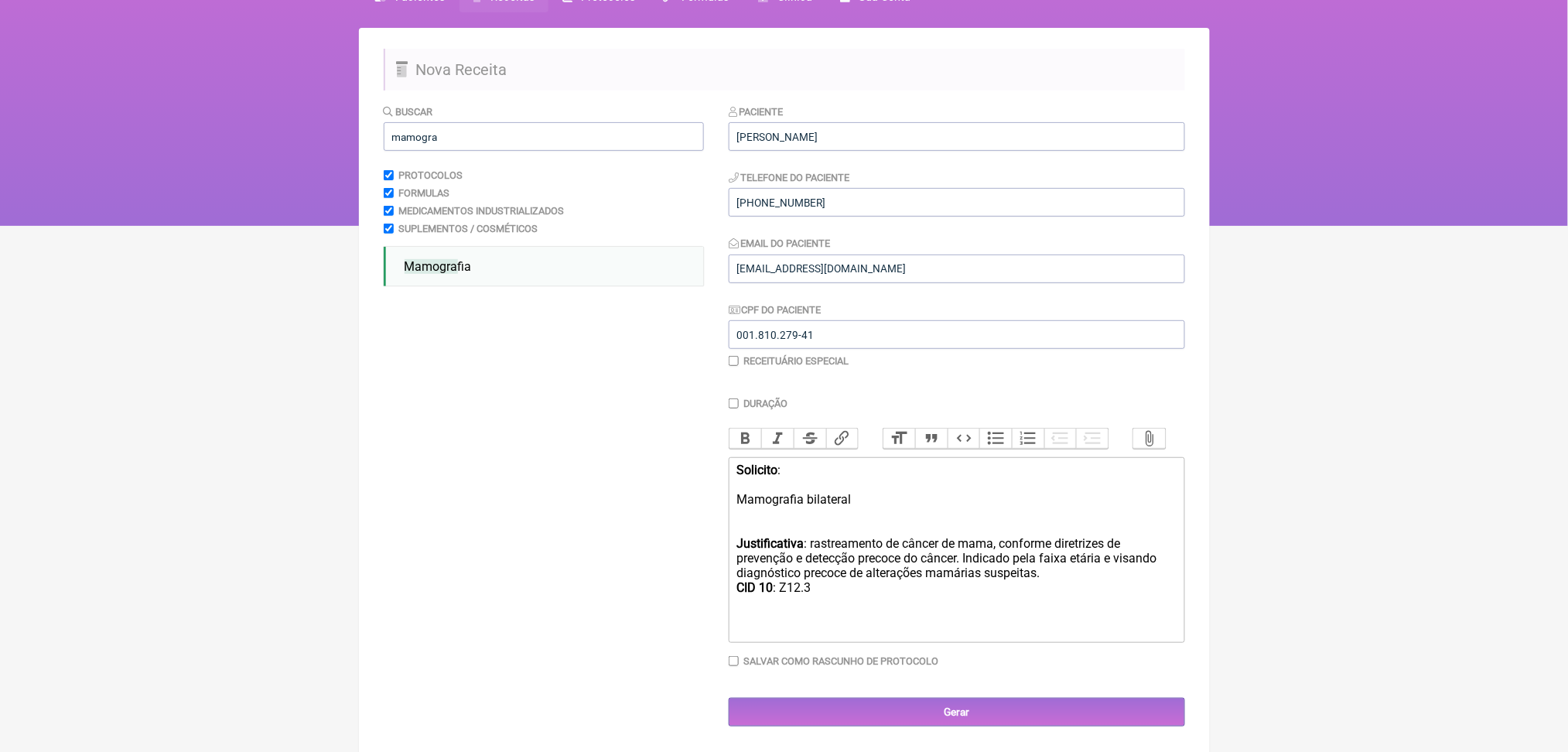
scroll to position [280, 0]
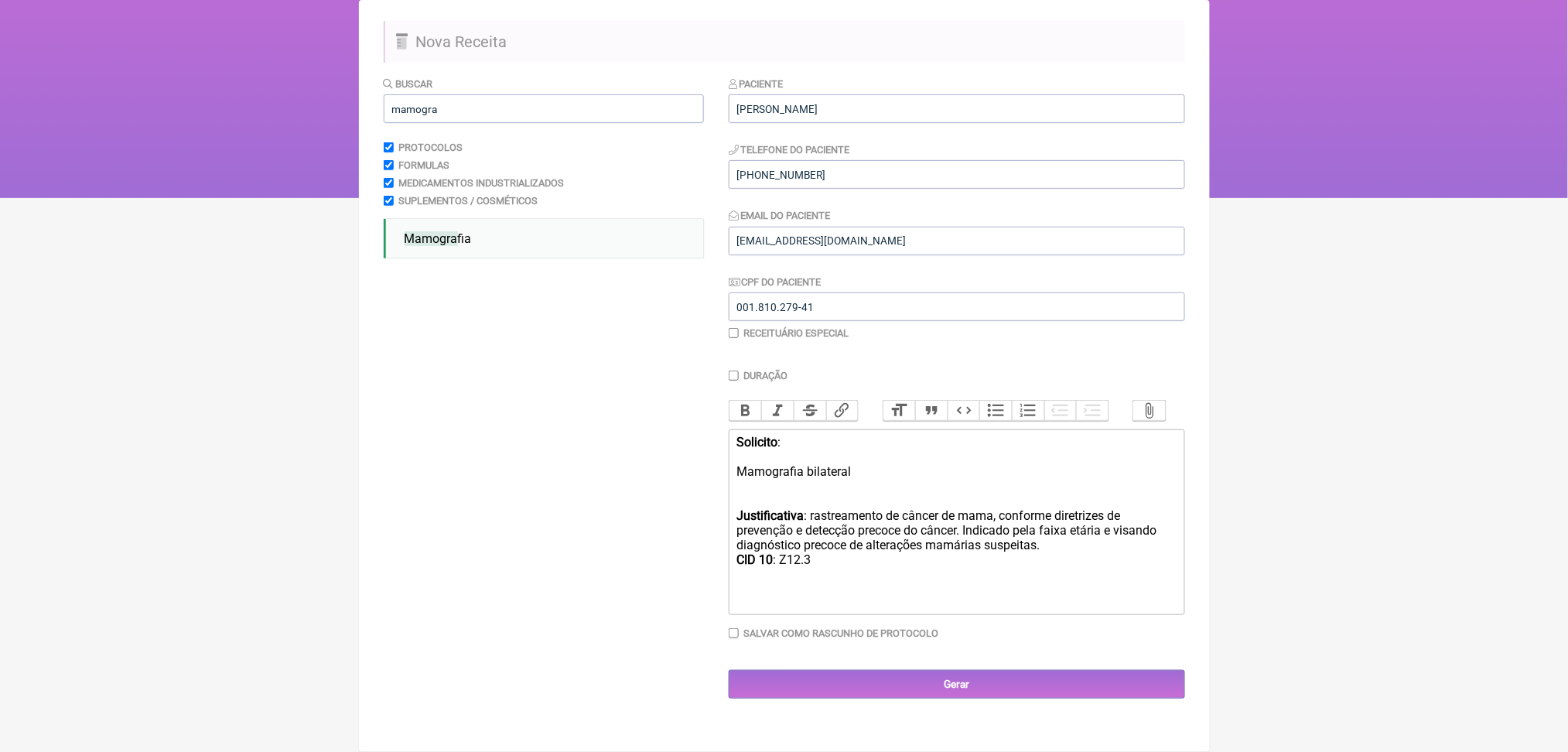
click at [921, 438] on div "Solicito : Mamografia bilateral Justificativa : rastreamento de câncer de mama,…" at bounding box center [955, 509] width 439 height 147
type trix-editor "<div><strong>Solicito</strong>:<br><br>Mamografia bilateral <br><br><br><strong…"
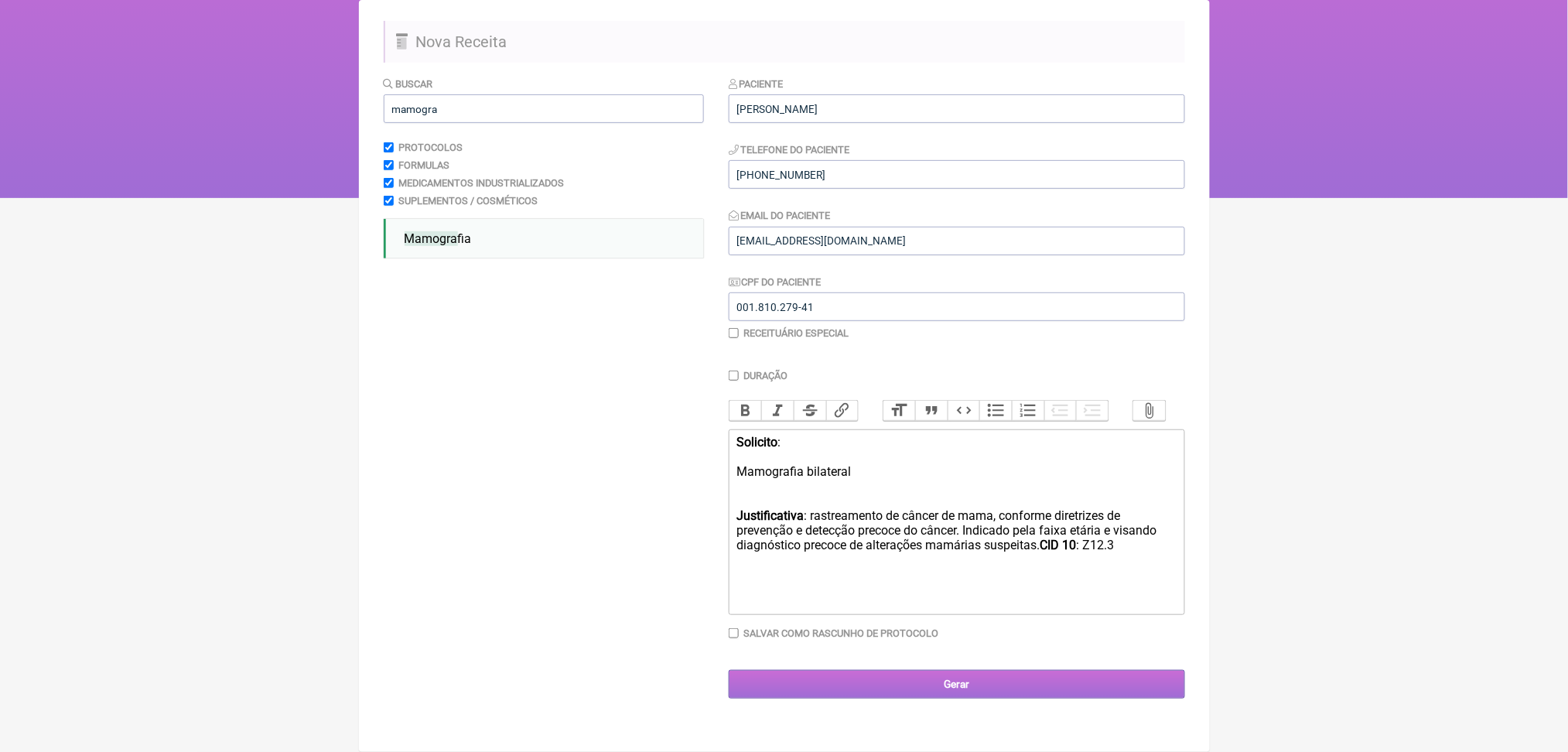
click at [929, 698] on input "Gerar" at bounding box center [956, 684] width 457 height 28
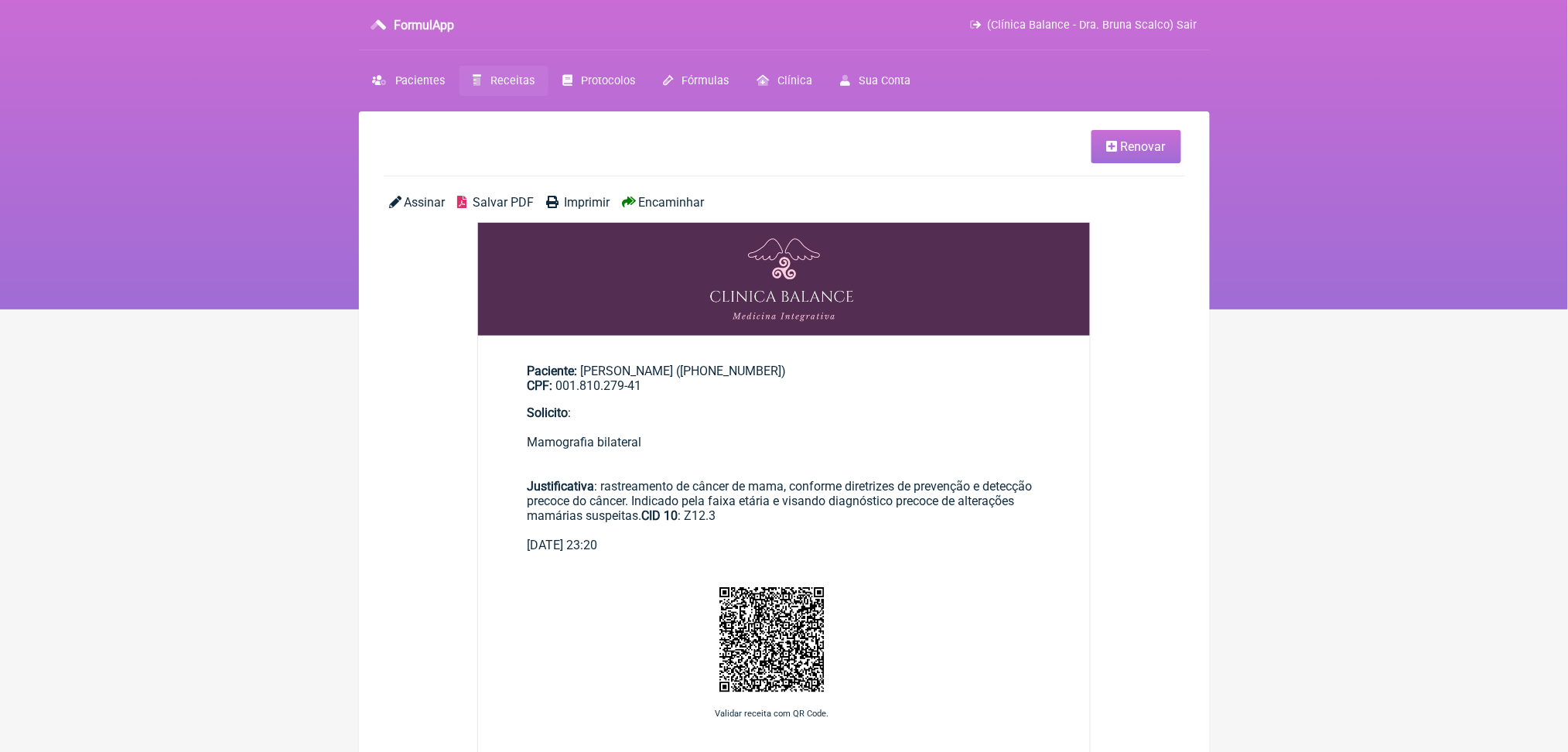
click at [513, 210] on span "Salvar PDF" at bounding box center [503, 202] width 61 height 15
click at [534, 87] on span "Receitas" at bounding box center [512, 80] width 44 height 13
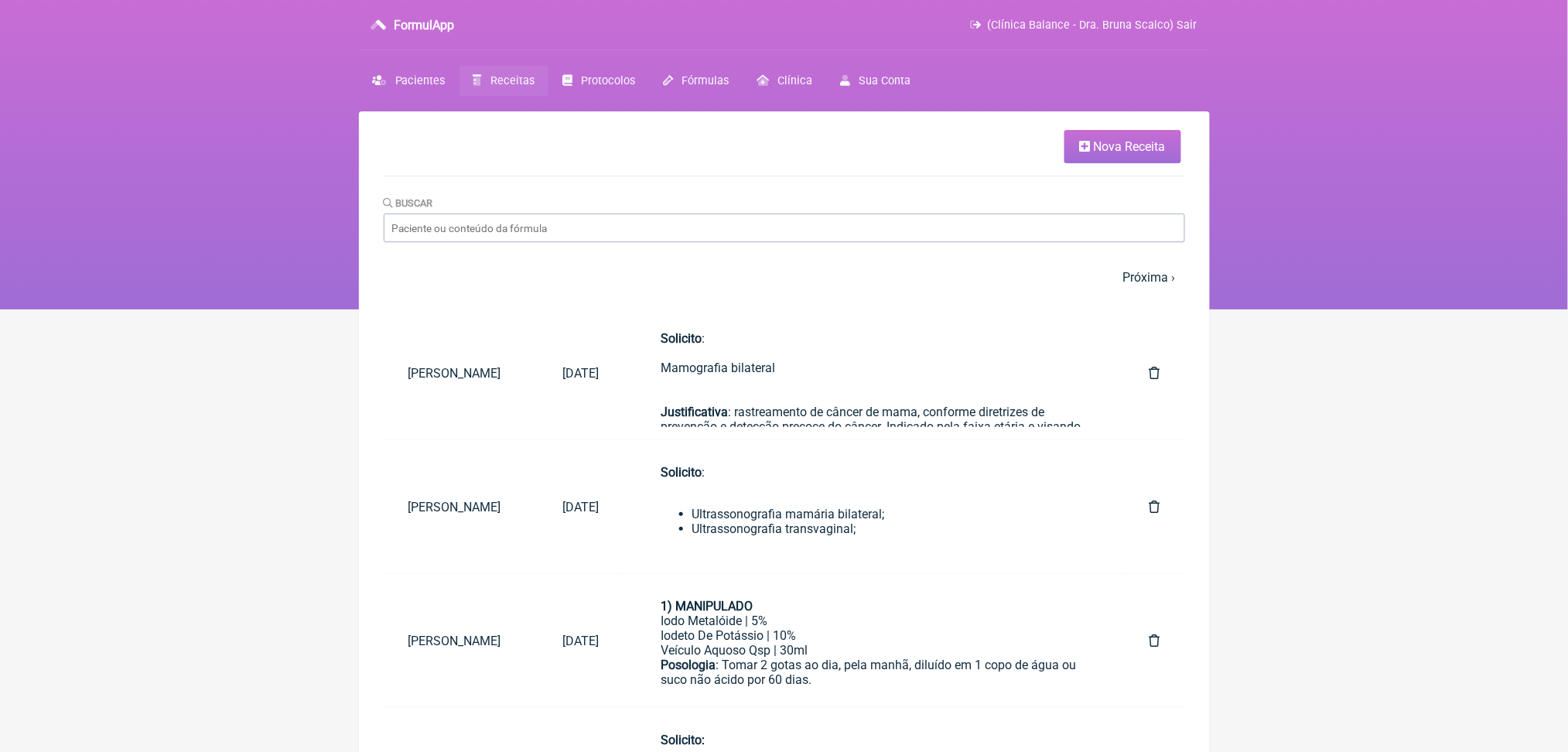
click at [1122, 154] on span "Nova Receita" at bounding box center [1129, 146] width 72 height 15
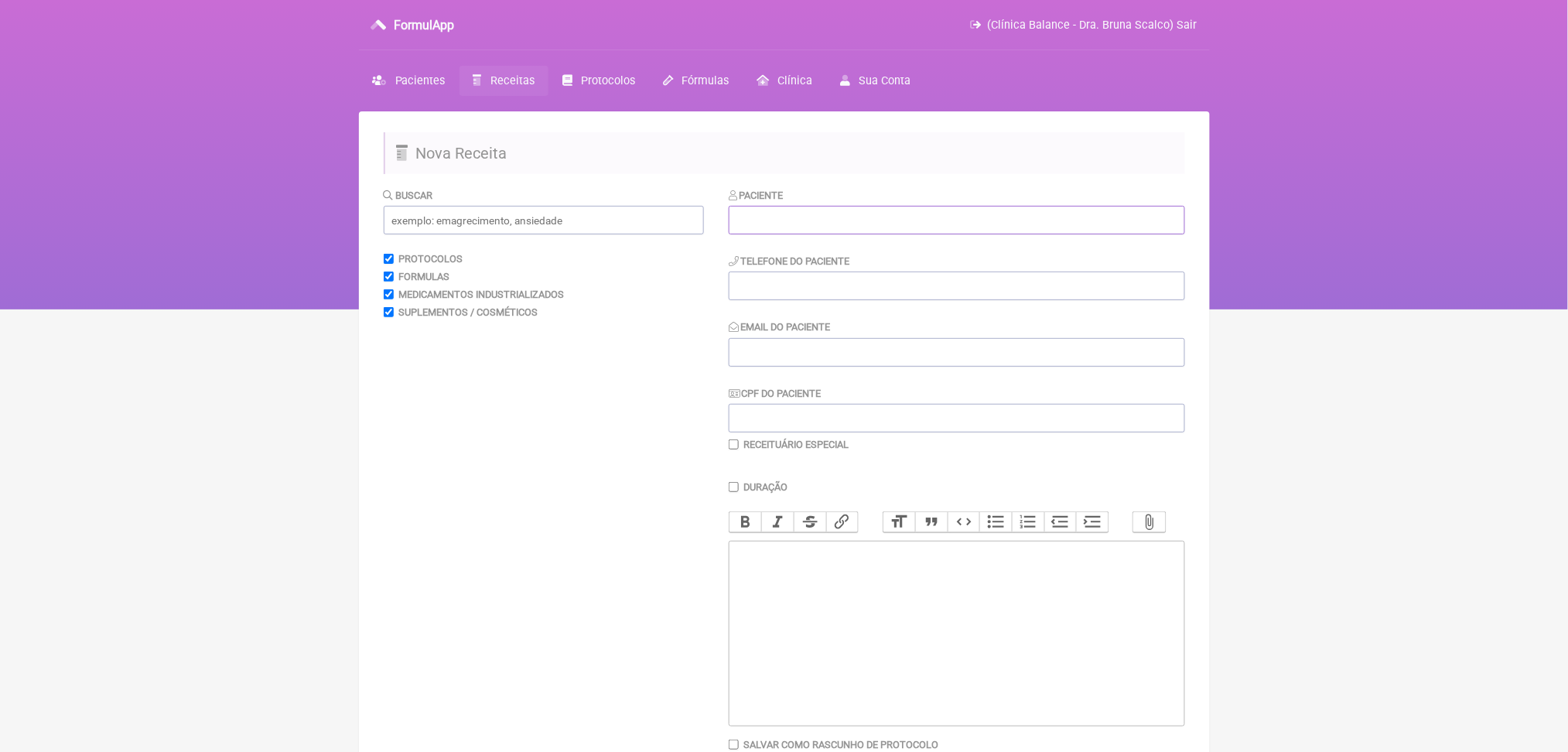
click at [845, 235] on input "text" at bounding box center [956, 219] width 457 height 28
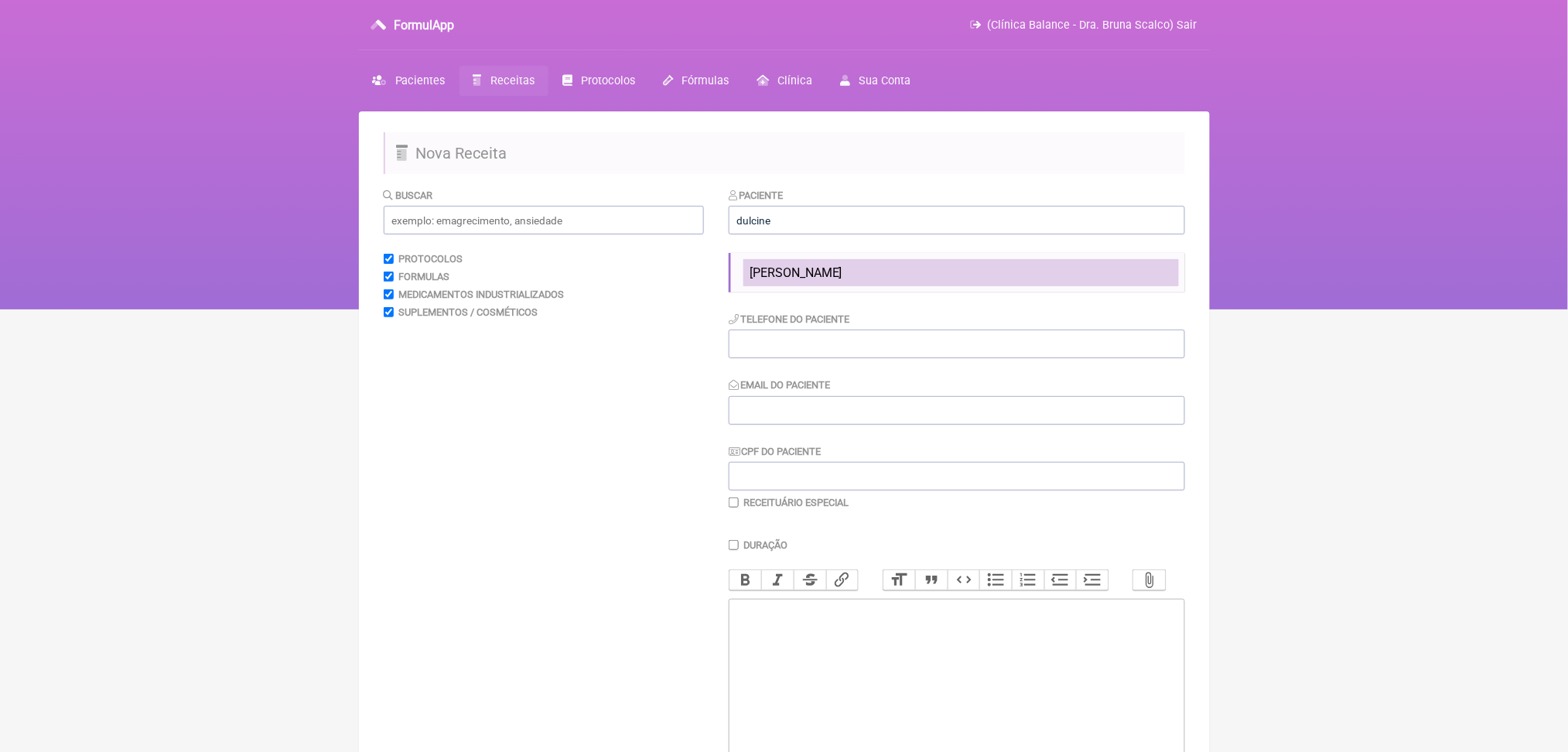
click at [878, 287] on li "[PERSON_NAME]" at bounding box center [960, 272] width 436 height 27
type input "[PERSON_NAME]"
type input "[PHONE_NUMBER]"
type input "[EMAIL_ADDRESS][DOMAIN_NAME]"
type input "001.810.279-41"
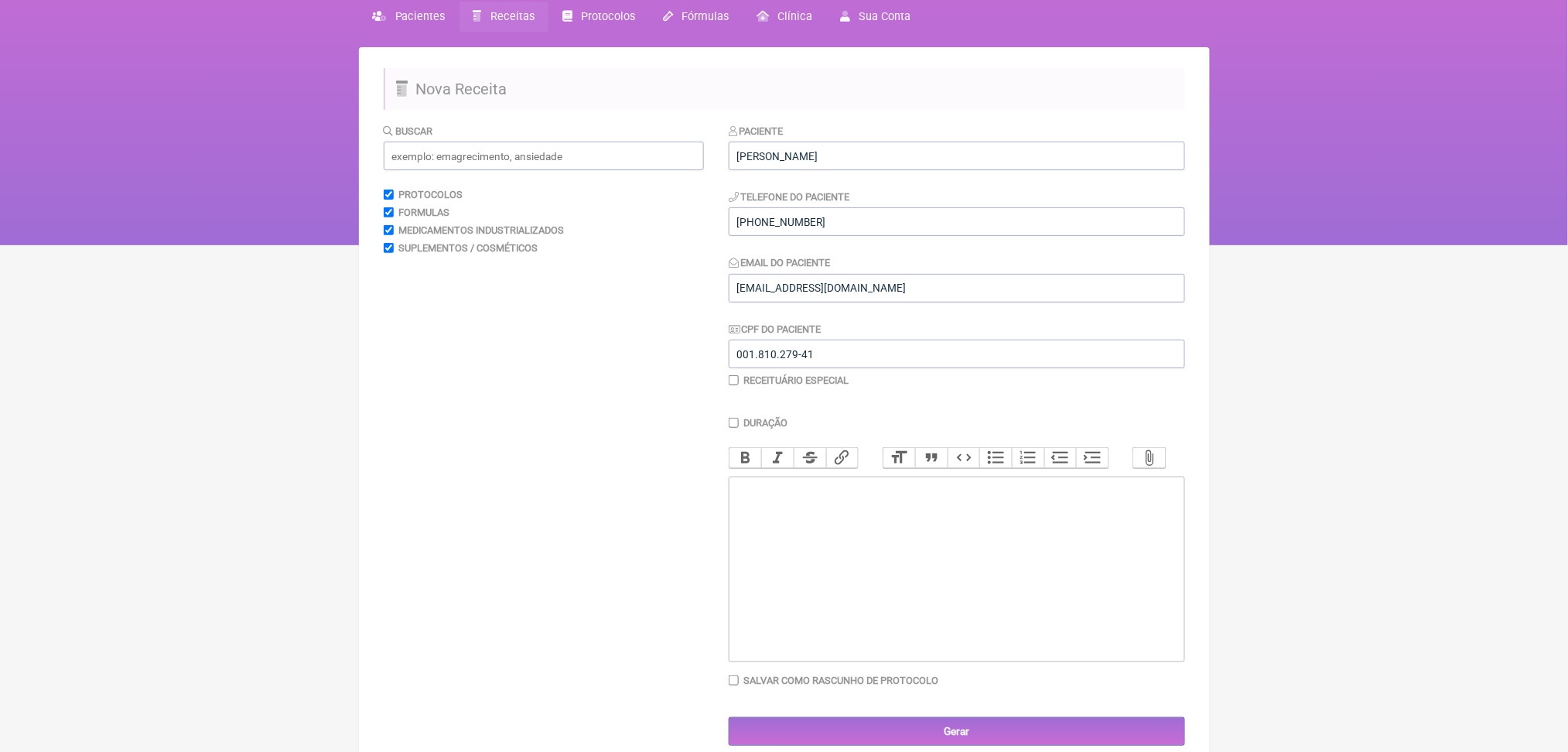
scroll to position [72, 0]
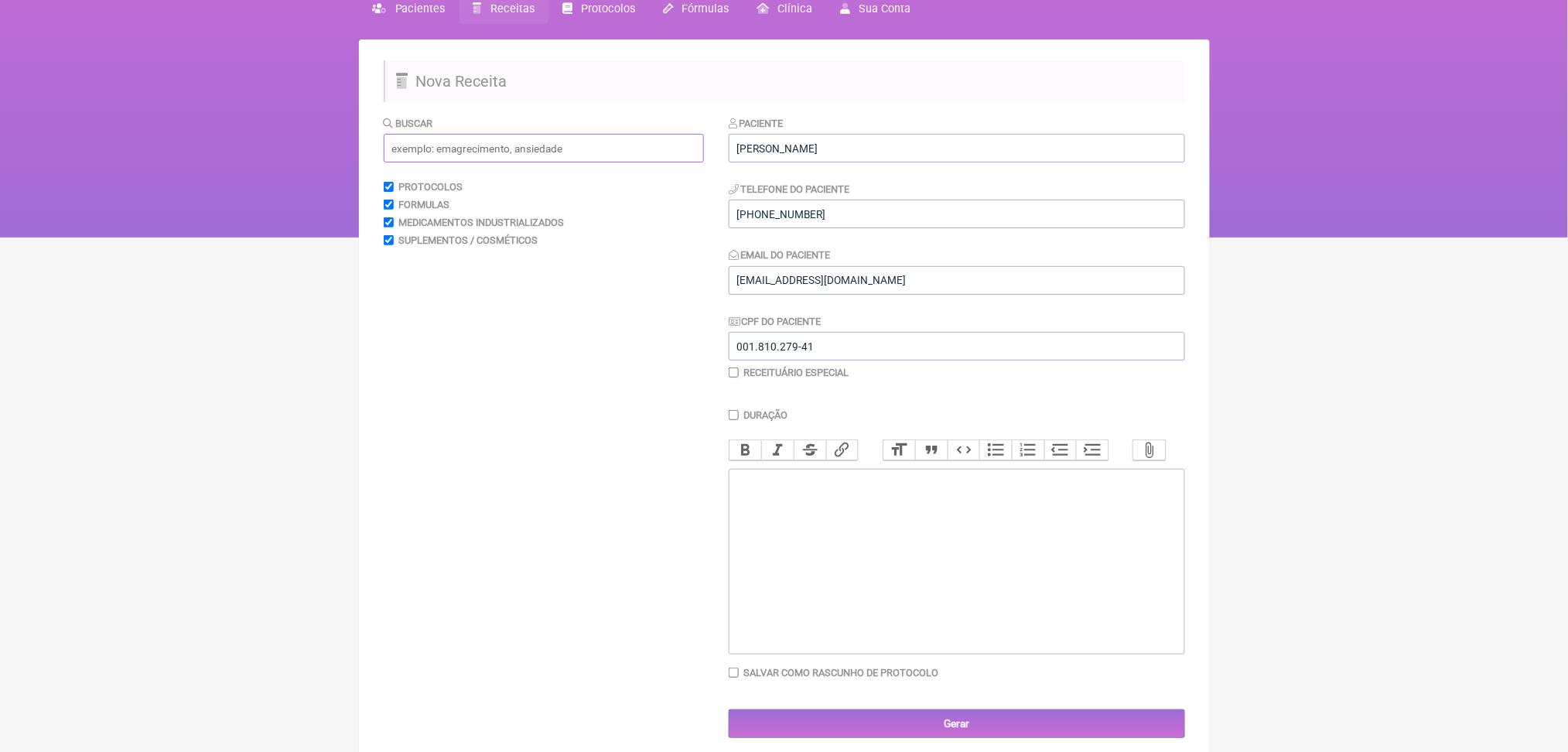
click at [535, 162] on input "text" at bounding box center [544, 148] width 320 height 28
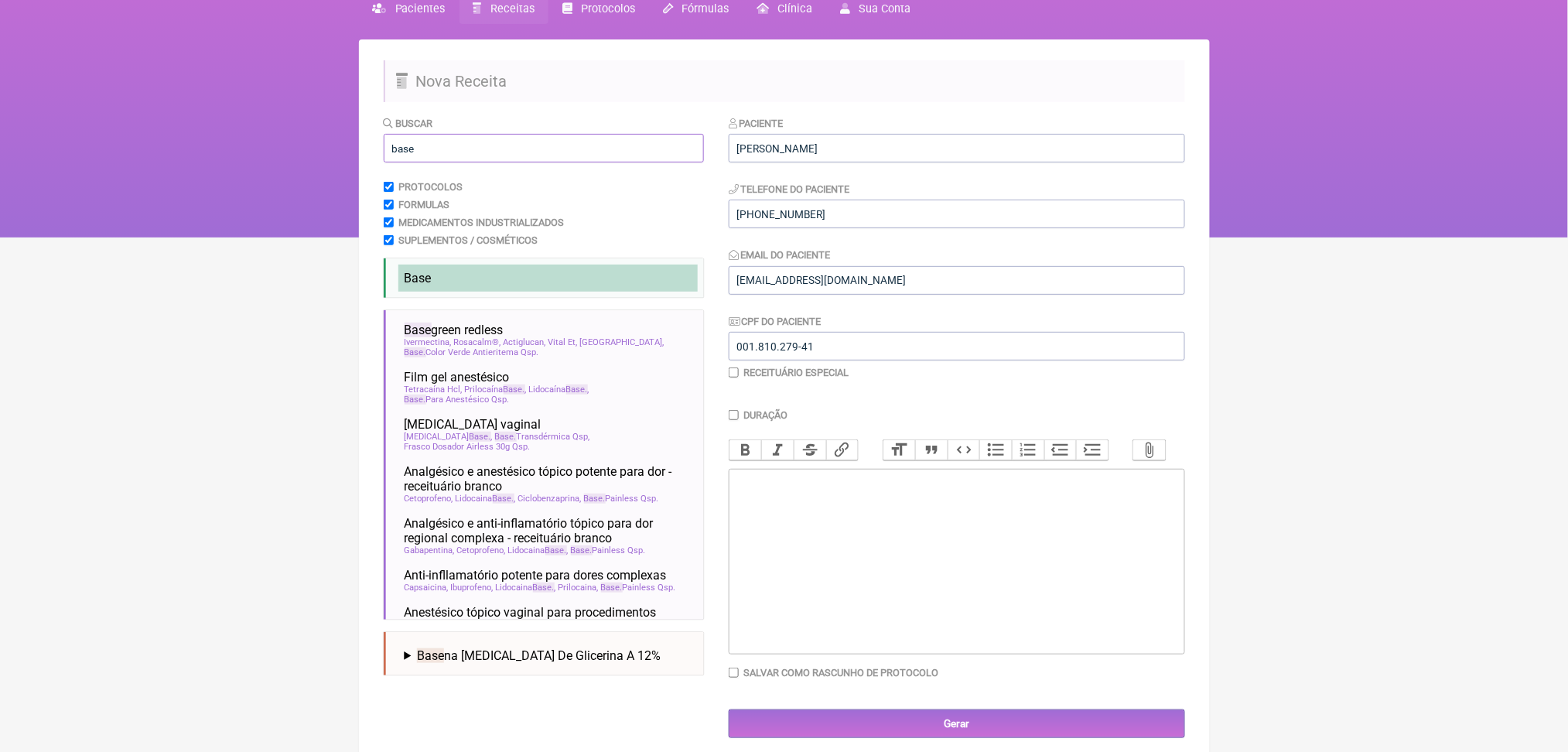
type input "base"
click at [493, 292] on li "Base" at bounding box center [548, 278] width 299 height 27
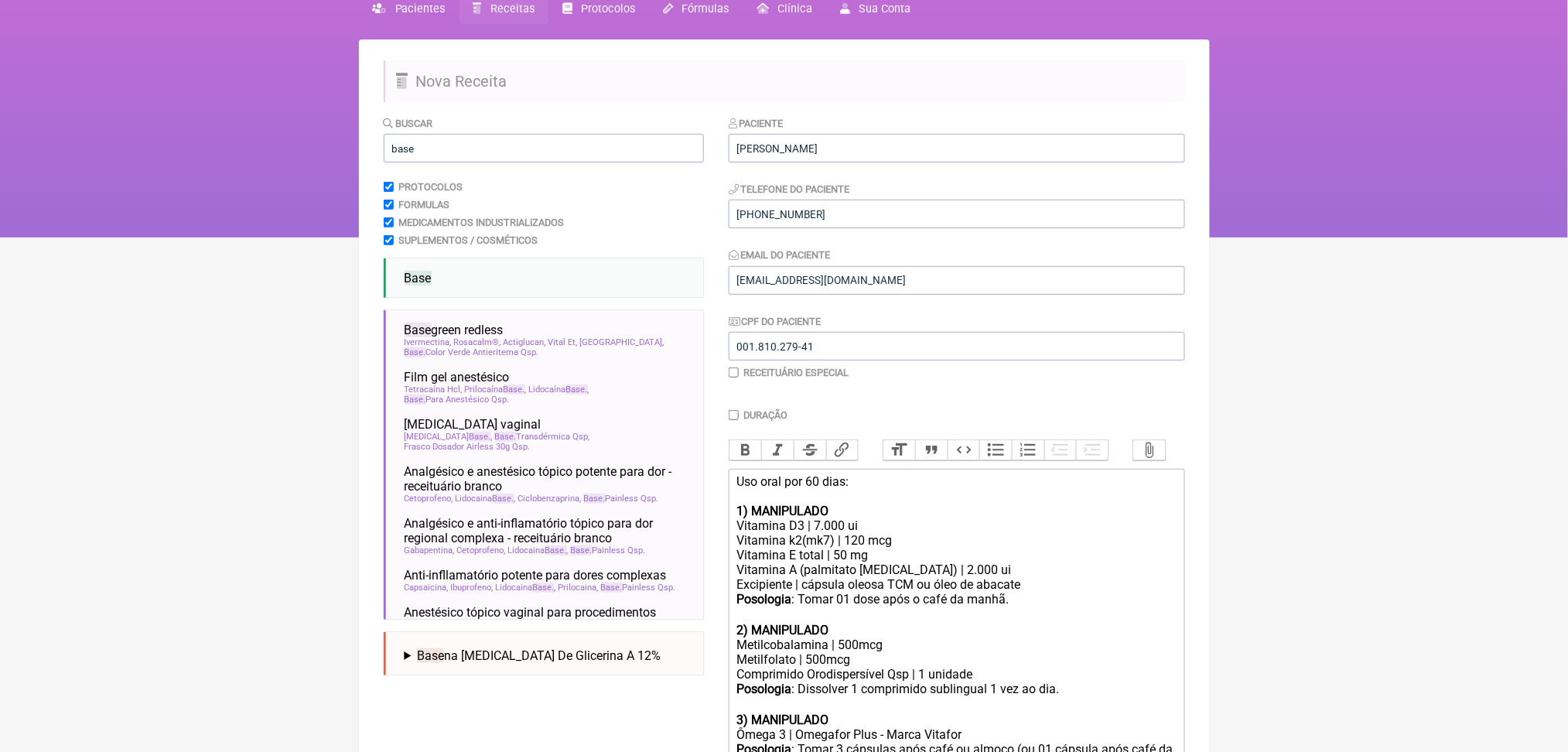
click at [270, 237] on html "FormulApp (Clínica Balance - Dra. Bruna Scalco) Sair Pacientes Receitas Protoco…" at bounding box center [784, 83] width 1568 height 310
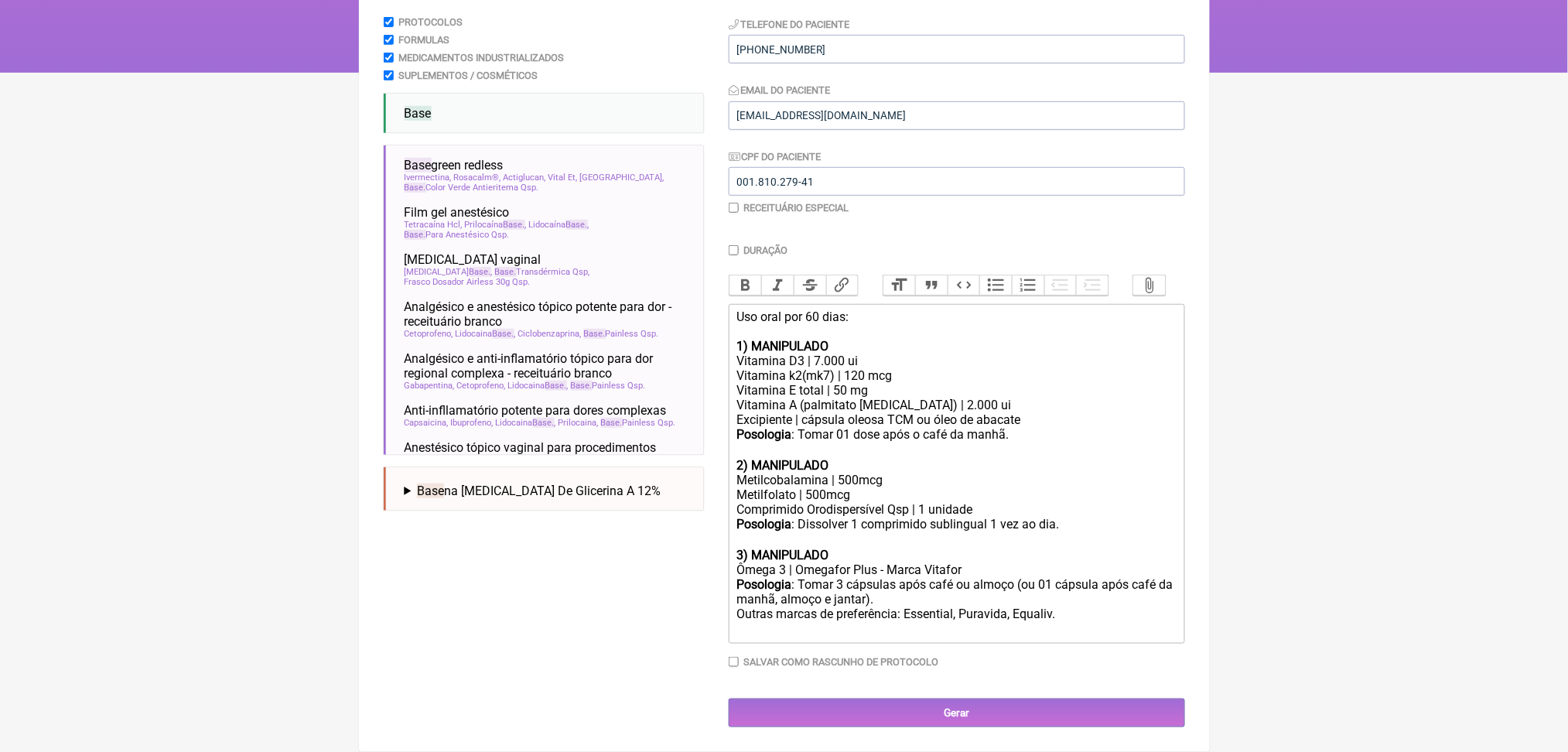
scroll to position [503, 0]
click at [849, 354] on div "Vitamina D3 | 7.000 ui" at bounding box center [955, 361] width 439 height 15
click at [839, 517] on div "Posologia : Dissolver 1 comprimido sublingual 1 vez ao dia. ㅤ" at bounding box center [955, 533] width 439 height 31
drag, startPoint x: 929, startPoint y: 407, endPoint x: 876, endPoint y: 404, distance: 53.1
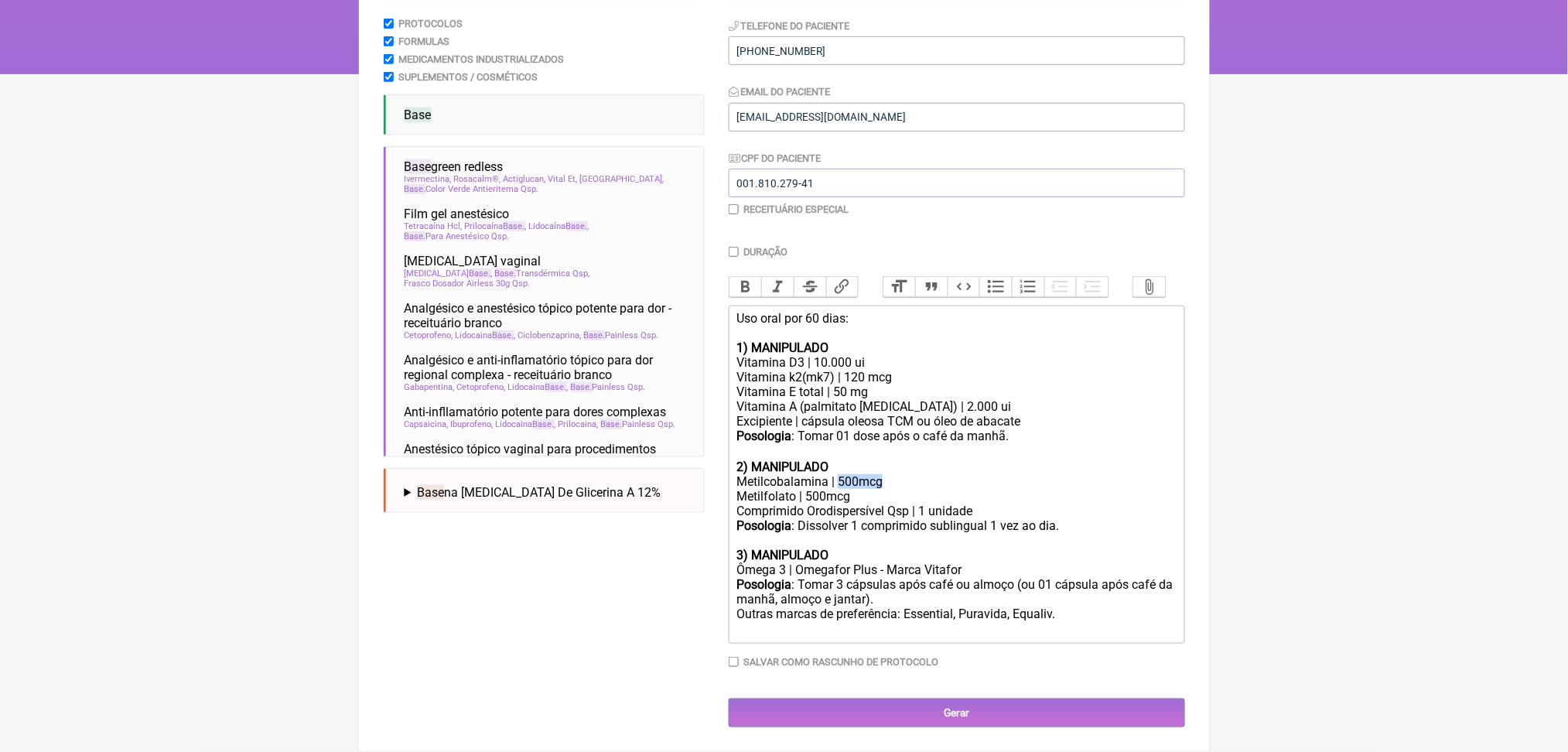
click at [876, 474] on div "Metilcobalamina | 500mcg Metilfolato | 500mcg" at bounding box center [955, 489] width 439 height 29
click at [847, 474] on div "Metilcobalamina | 1mg Metilfolato | 500mcg" at bounding box center [955, 489] width 439 height 29
click at [1174, 586] on trix-editor "Uso oral por 60 dias: 1) MANIPULADO Vitamina D3 | 10.000 ui Vitamina k2(mk7) | …" at bounding box center [956, 475] width 457 height 338
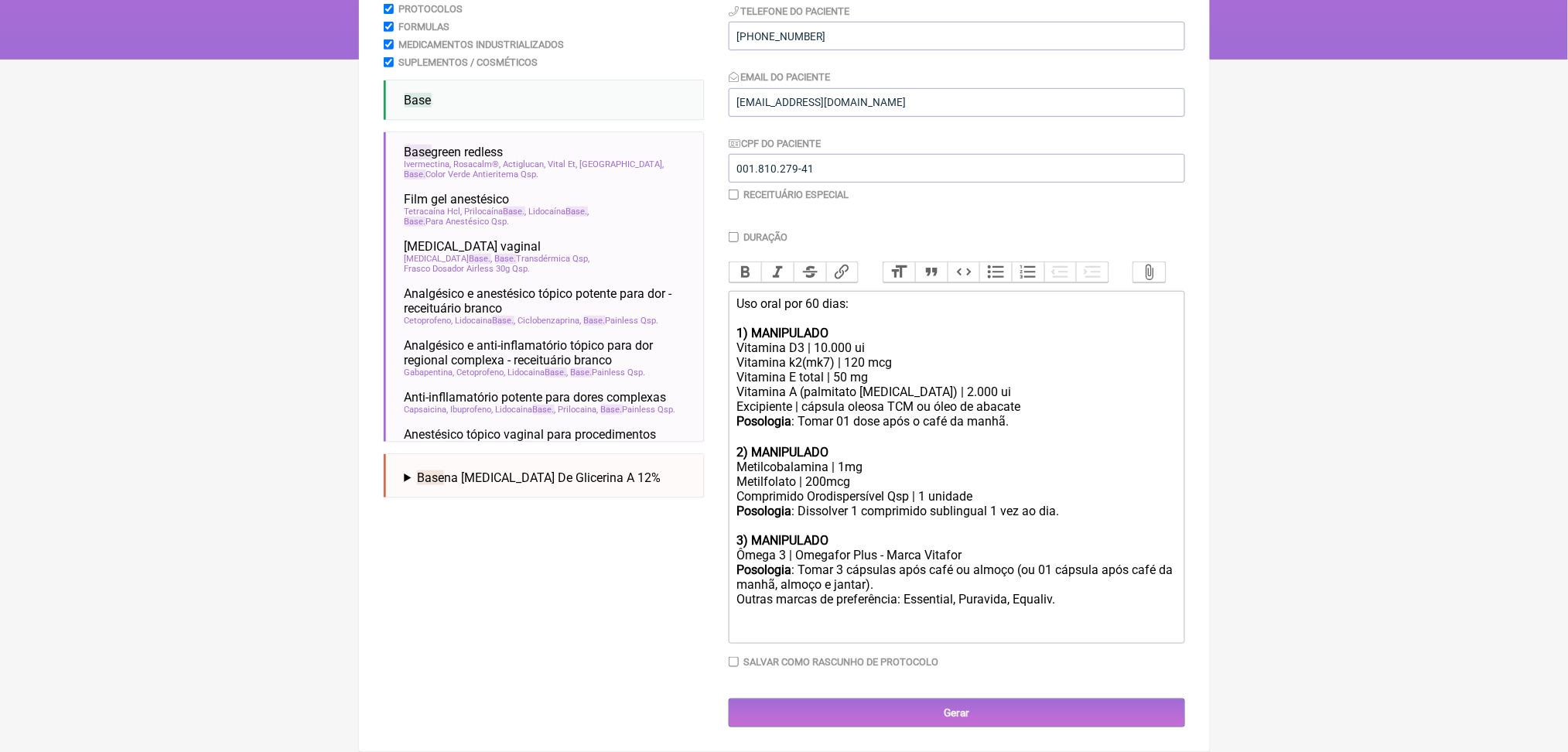
type trix-editor "<div>Uso oral por 60 dias:<br><br><strong>1) MANIPULADO</strong></div><div>Vita…"
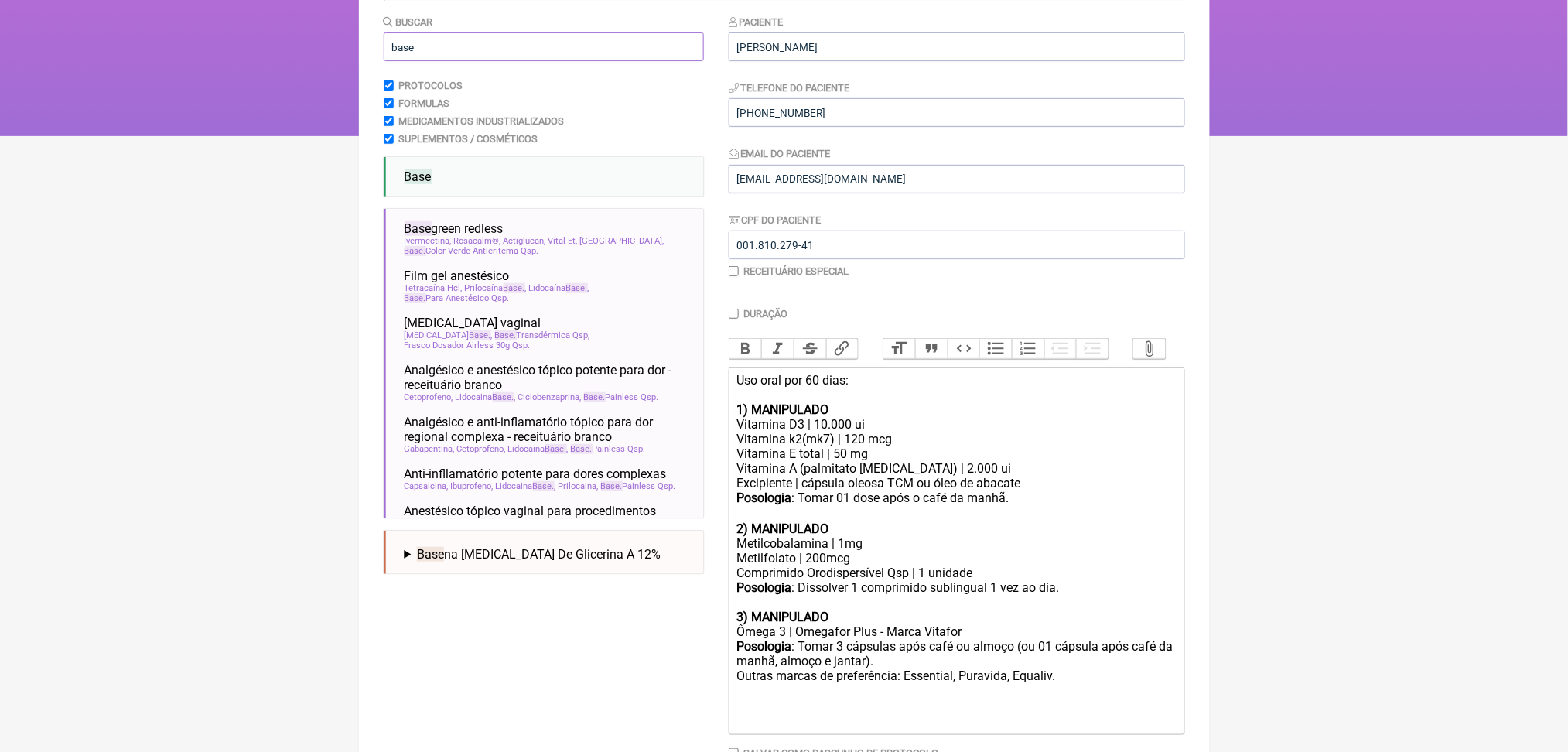
click at [406, 61] on input "base" at bounding box center [544, 47] width 320 height 28
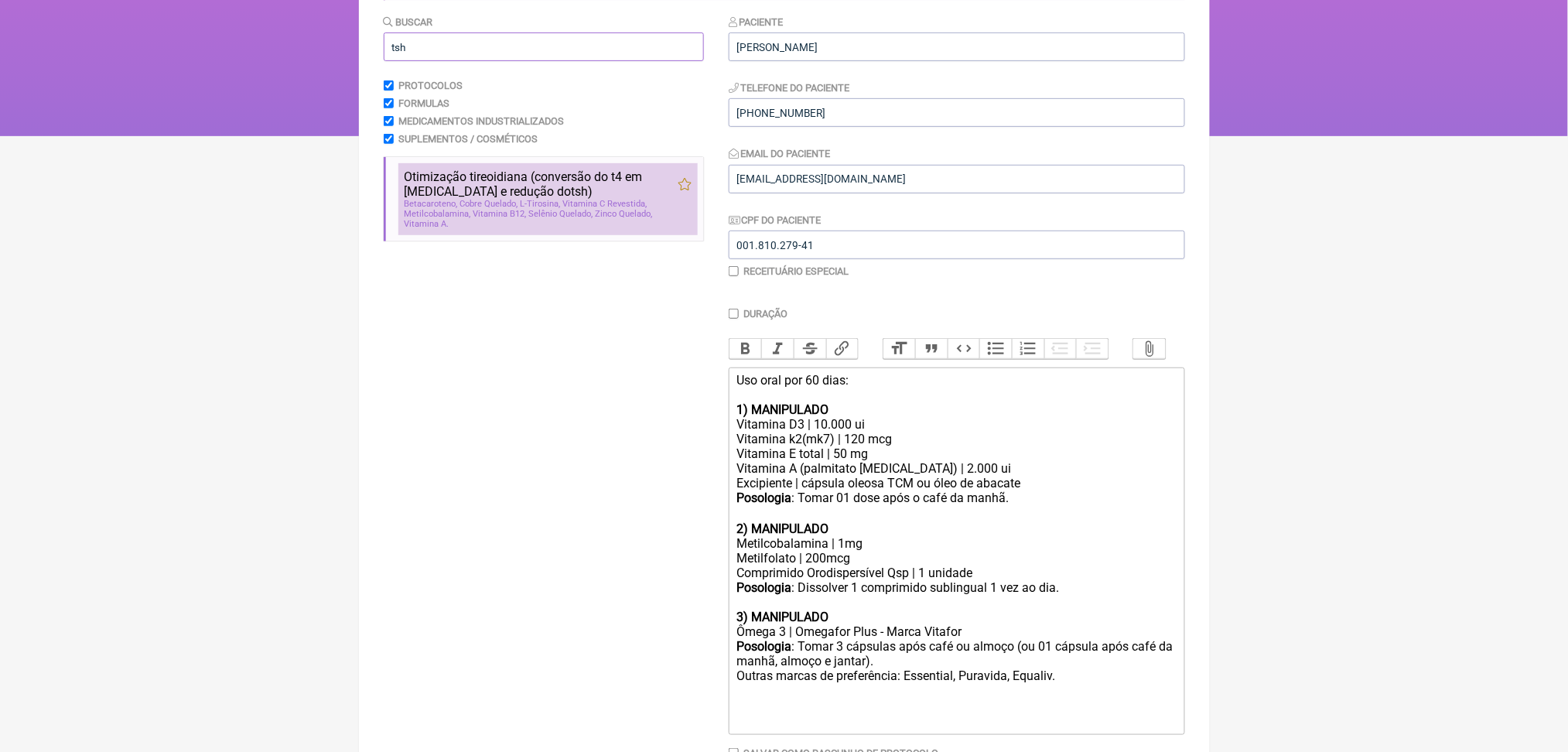
type input "tsh"
click at [561, 209] on span "L-Tirosina" at bounding box center [540, 204] width 41 height 10
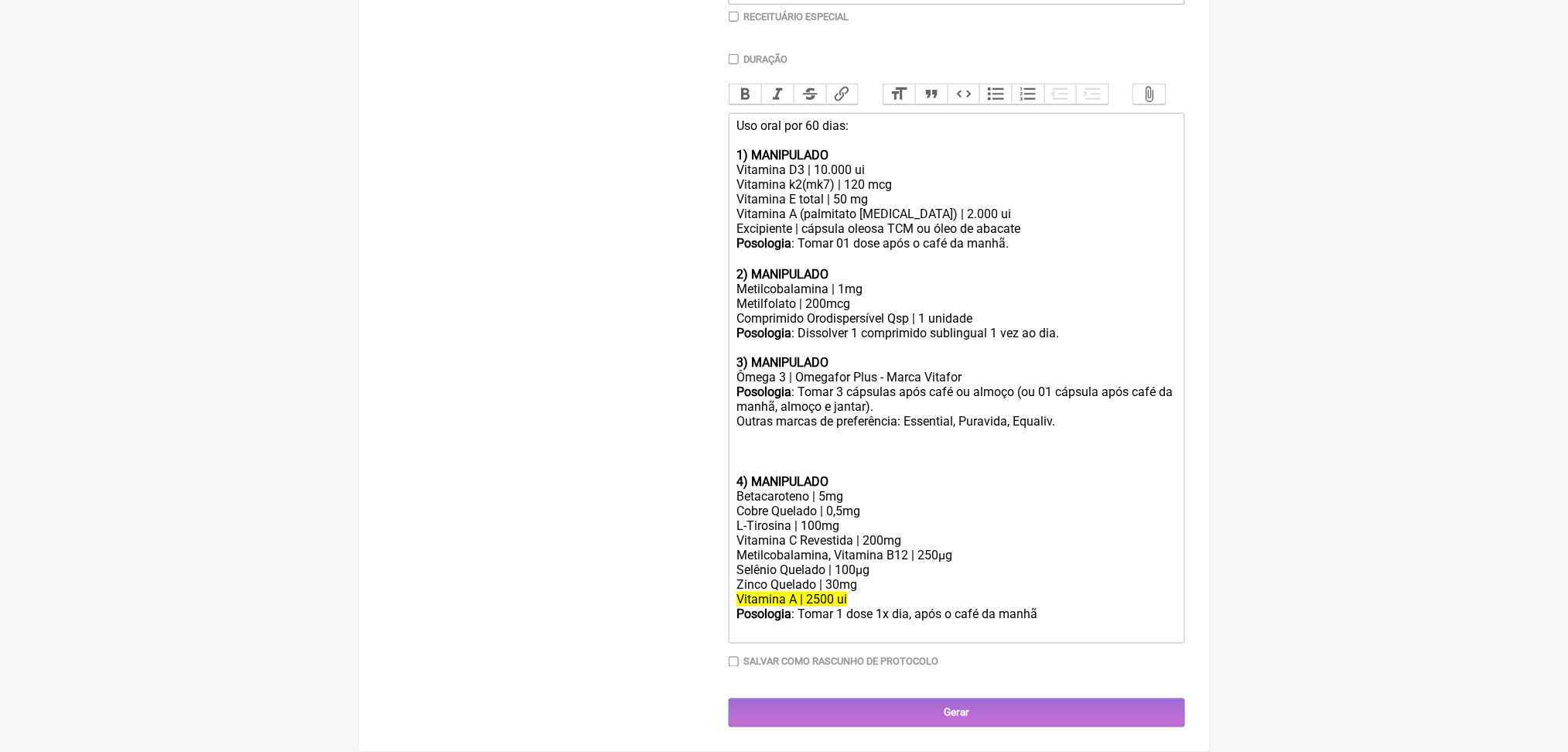
scroll to position [731, 0]
click at [750, 384] on div "Posologia : Tomar 3 cápsulas após café ou almoço (ou 01 cápsula após café da ma…" at bounding box center [955, 429] width 439 height 90
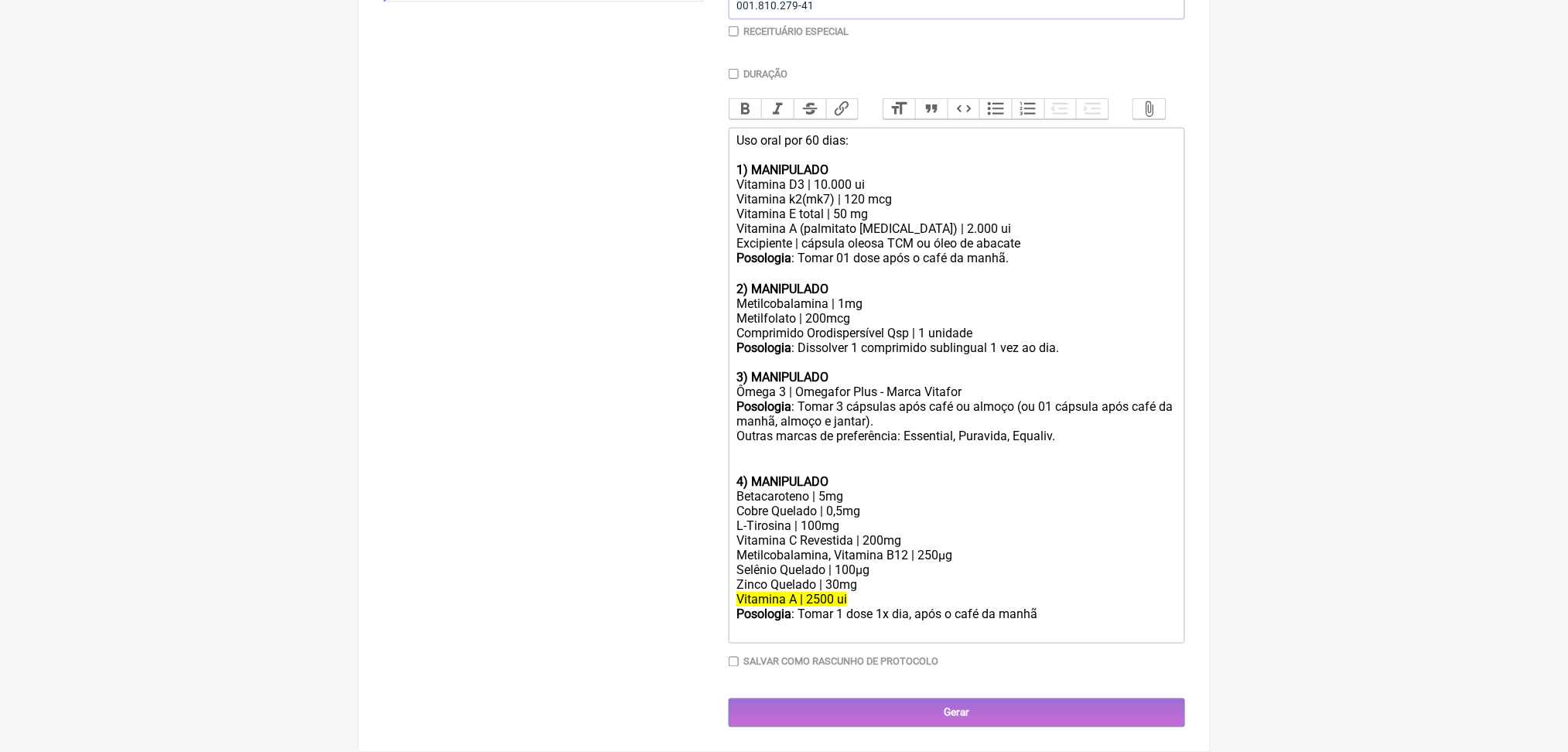
scroll to position [693, 0]
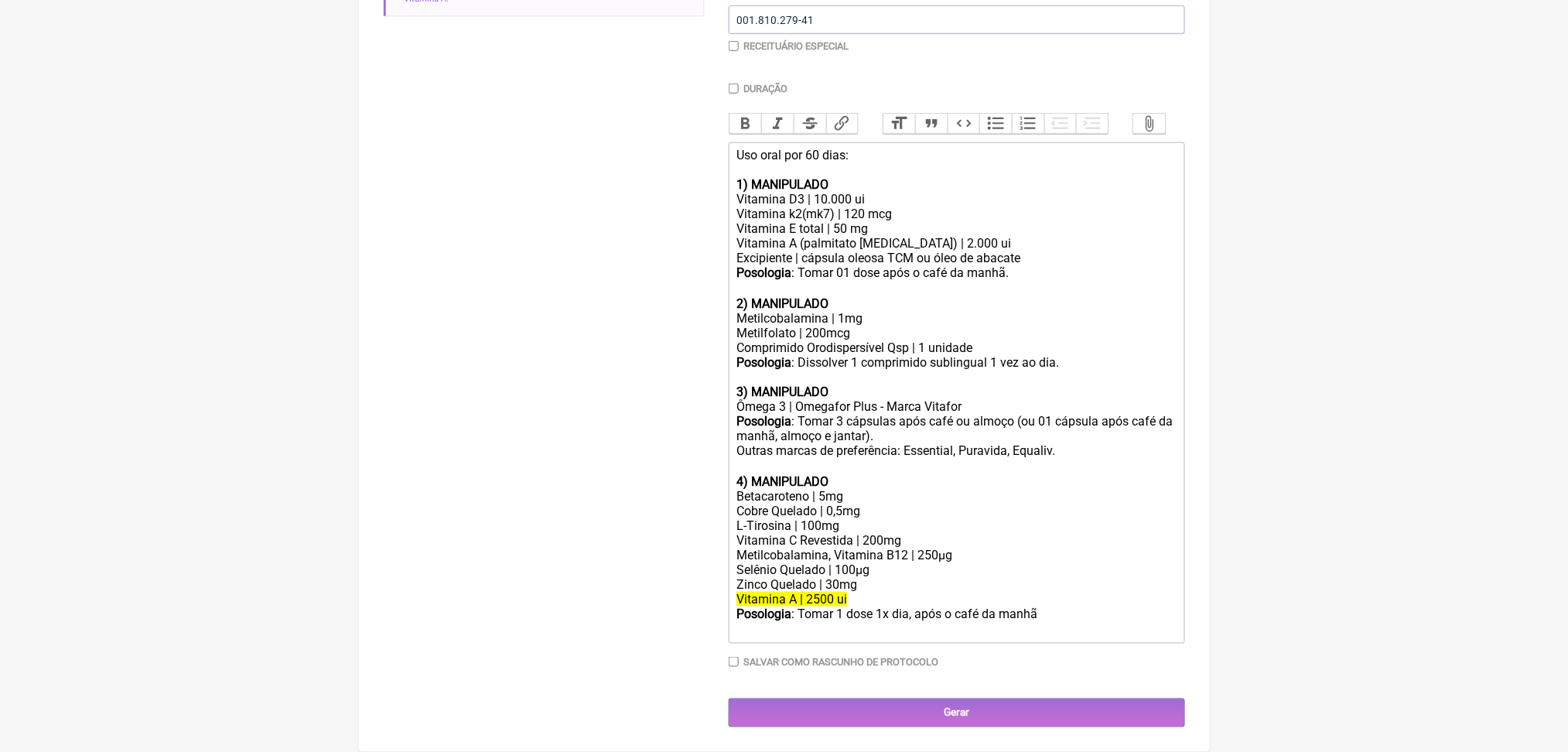
click at [815, 607] on div "Posologia : Tomar 1 dose 1x dia, após o café da manhã ㅤ" at bounding box center [955, 622] width 439 height 31
click at [812, 592] on del "Vitamina A | 2500 ui" at bounding box center [791, 599] width 110 height 15
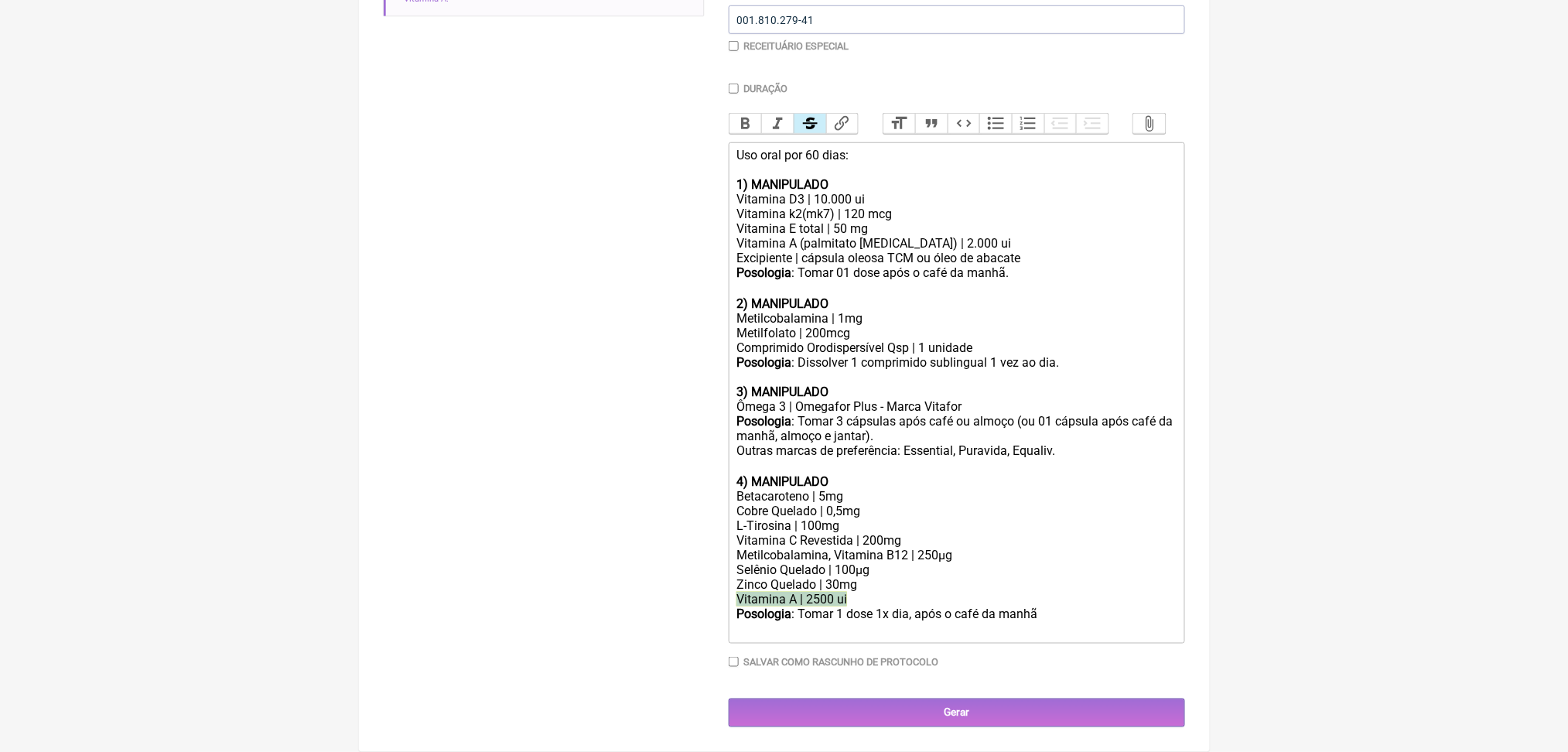
click at [812, 592] on del "Vitamina A | 2500 ui" at bounding box center [791, 599] width 110 height 15
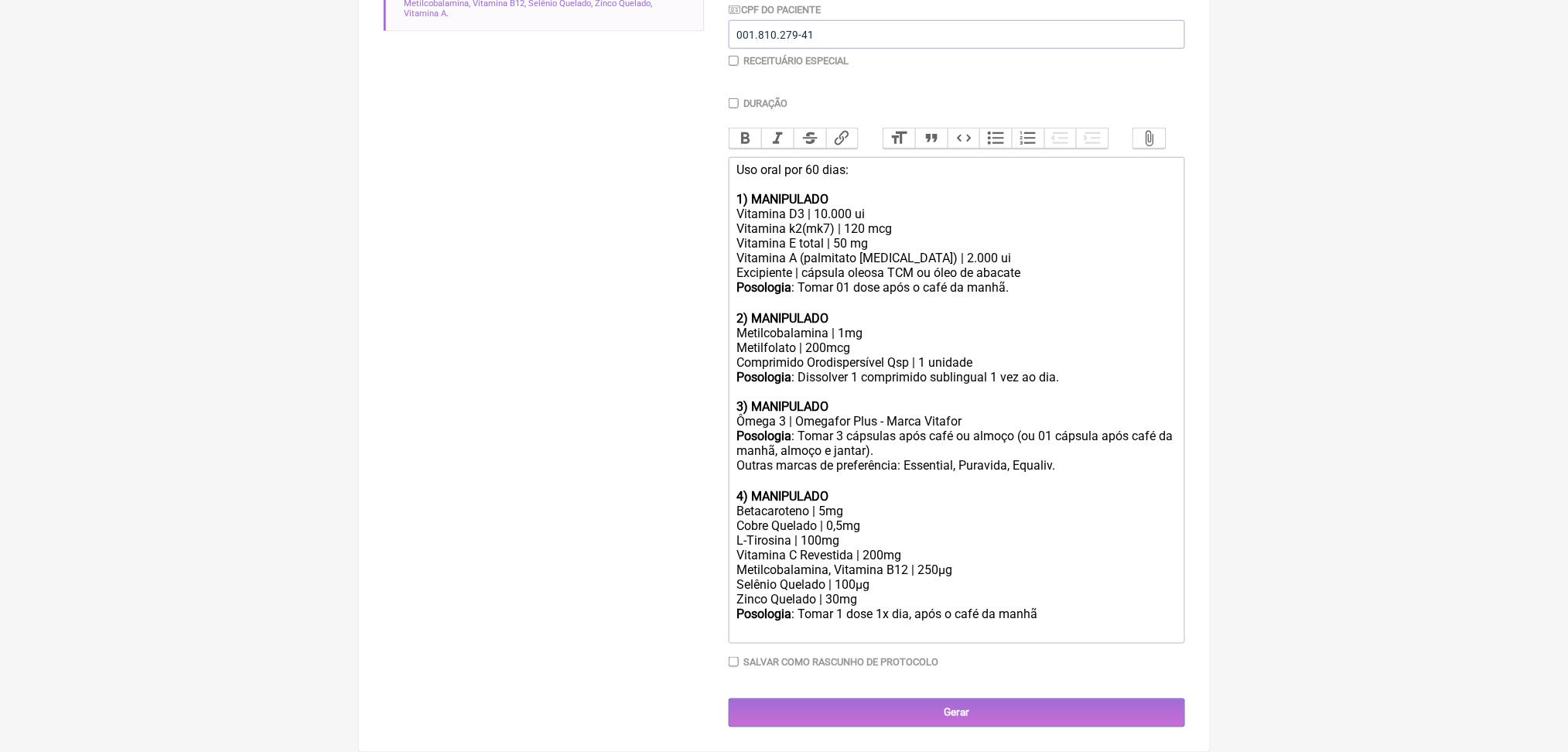
click at [893, 578] on div "Selênio Quelado | 100µg" at bounding box center [955, 585] width 439 height 15
click at [904, 563] on div "Metilcobalamina, Vitamina B12 | 250µg" at bounding box center [955, 570] width 439 height 15
click at [852, 563] on div "Metilcobalamina | 250µg" at bounding box center [955, 570] width 439 height 15
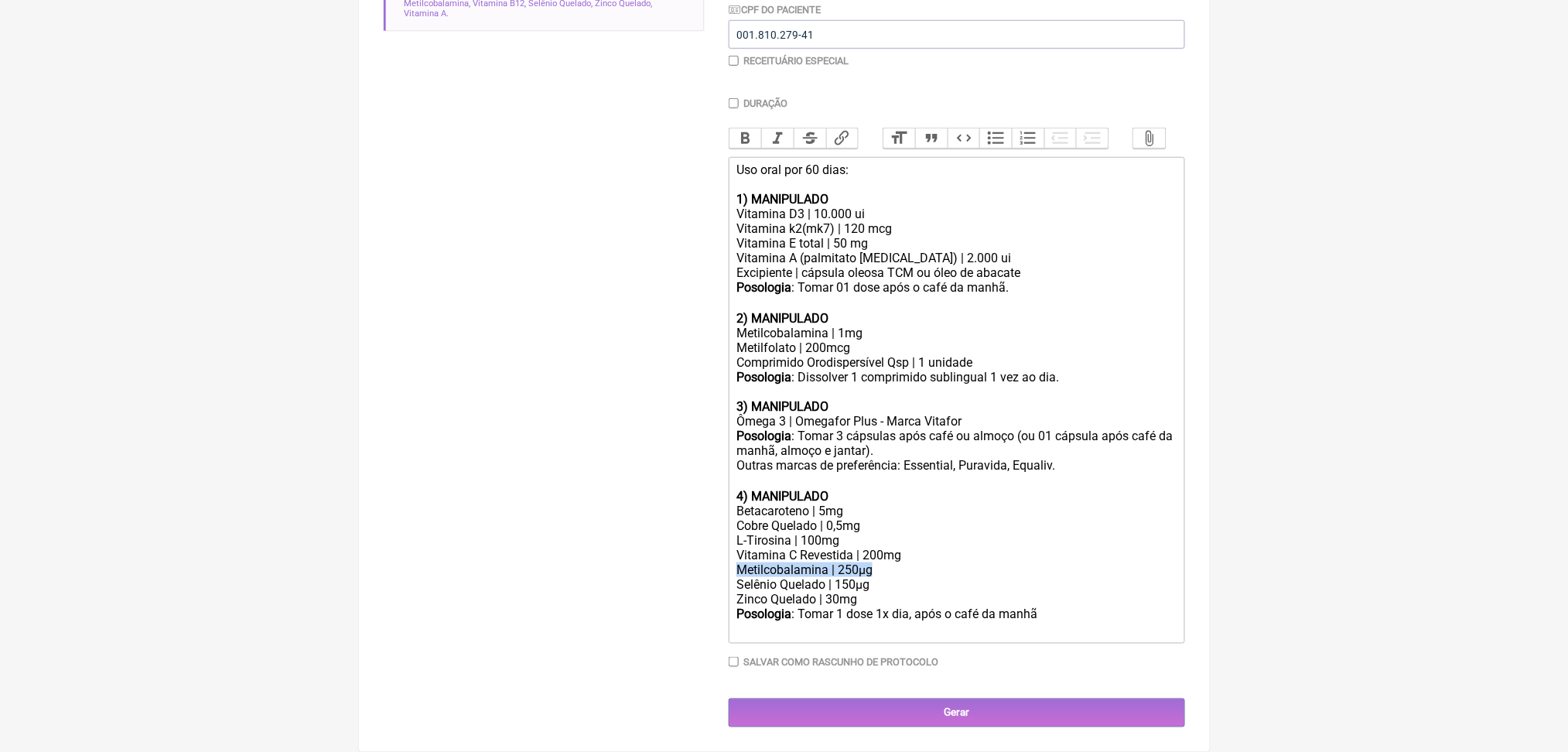
click at [852, 563] on div "Metilcobalamina | 250µg" at bounding box center [955, 570] width 439 height 15
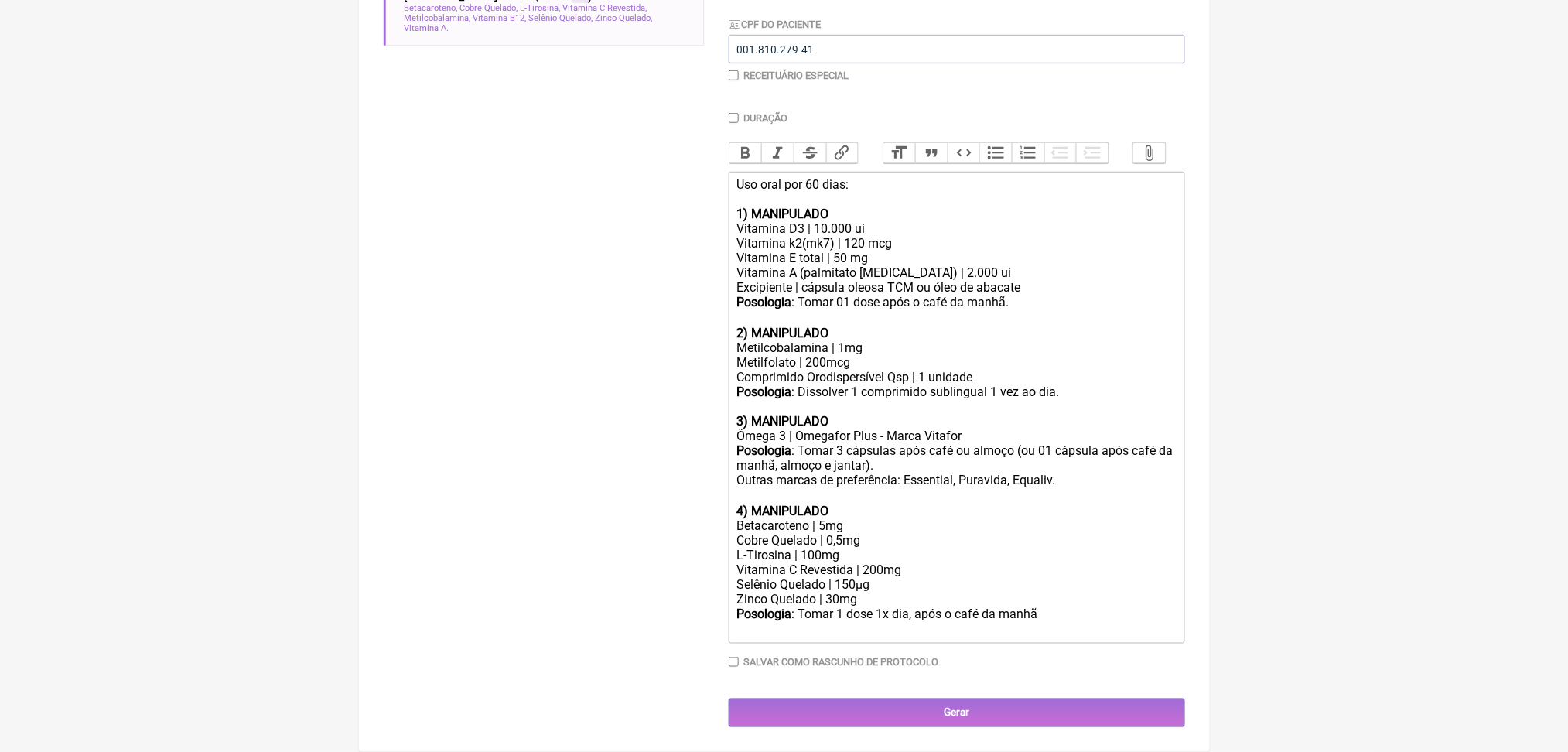
scroll to position [654, 0]
click at [1123, 607] on div "Posologia : Tomar 1 dose 1x dia, após o café da manhã ㅤ" at bounding box center [955, 622] width 439 height 31
drag, startPoint x: 921, startPoint y: 585, endPoint x: 968, endPoint y: 586, distance: 47.0
click at [968, 607] on div "Posologia : Tomar 1 dose 1x dia, após o café da manhã. ㅤ" at bounding box center [955, 622] width 439 height 31
click at [1142, 607] on div "Posologia : Tomar 1 dose após o café da manhã. ㅤ" at bounding box center [955, 622] width 439 height 31
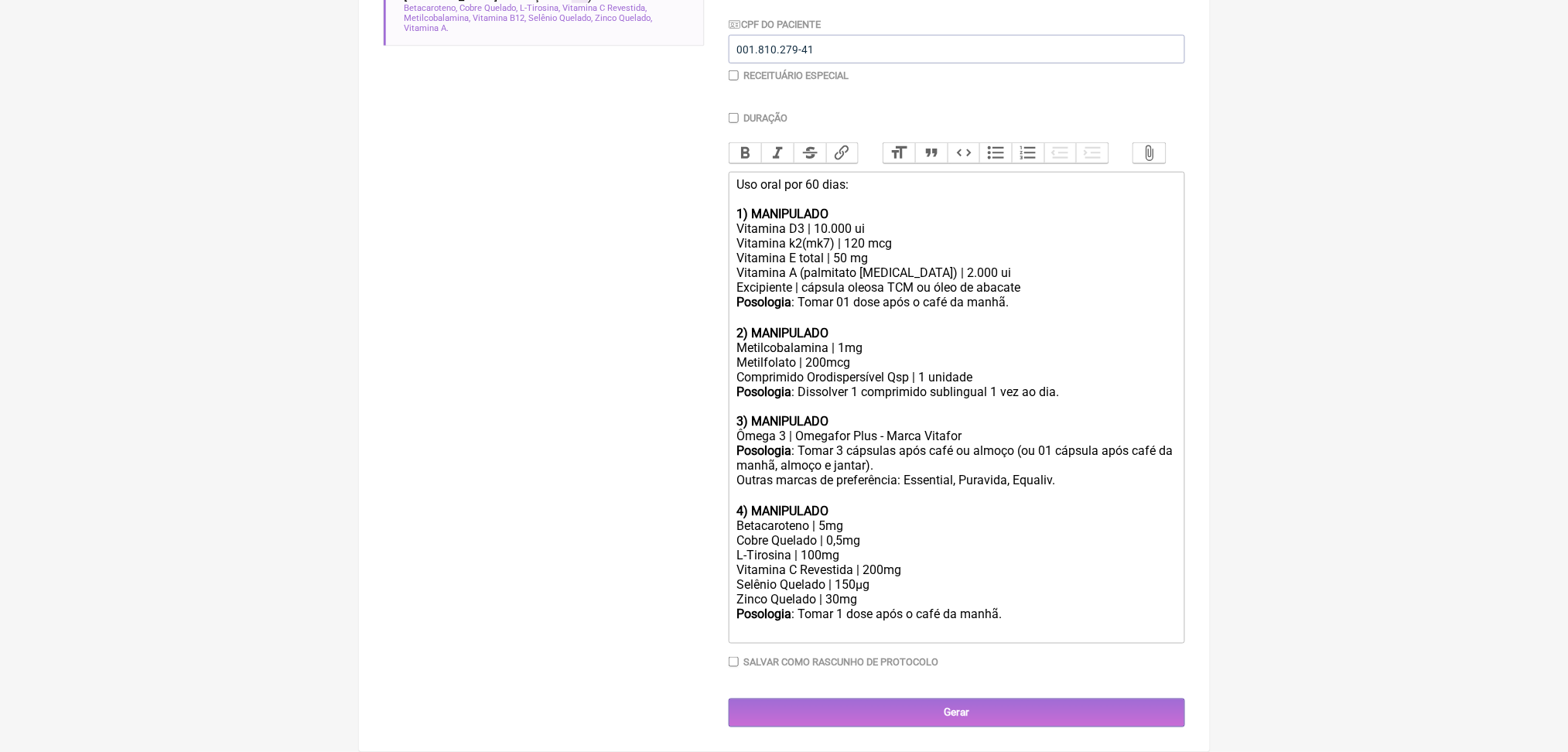
scroll to position [674, 0]
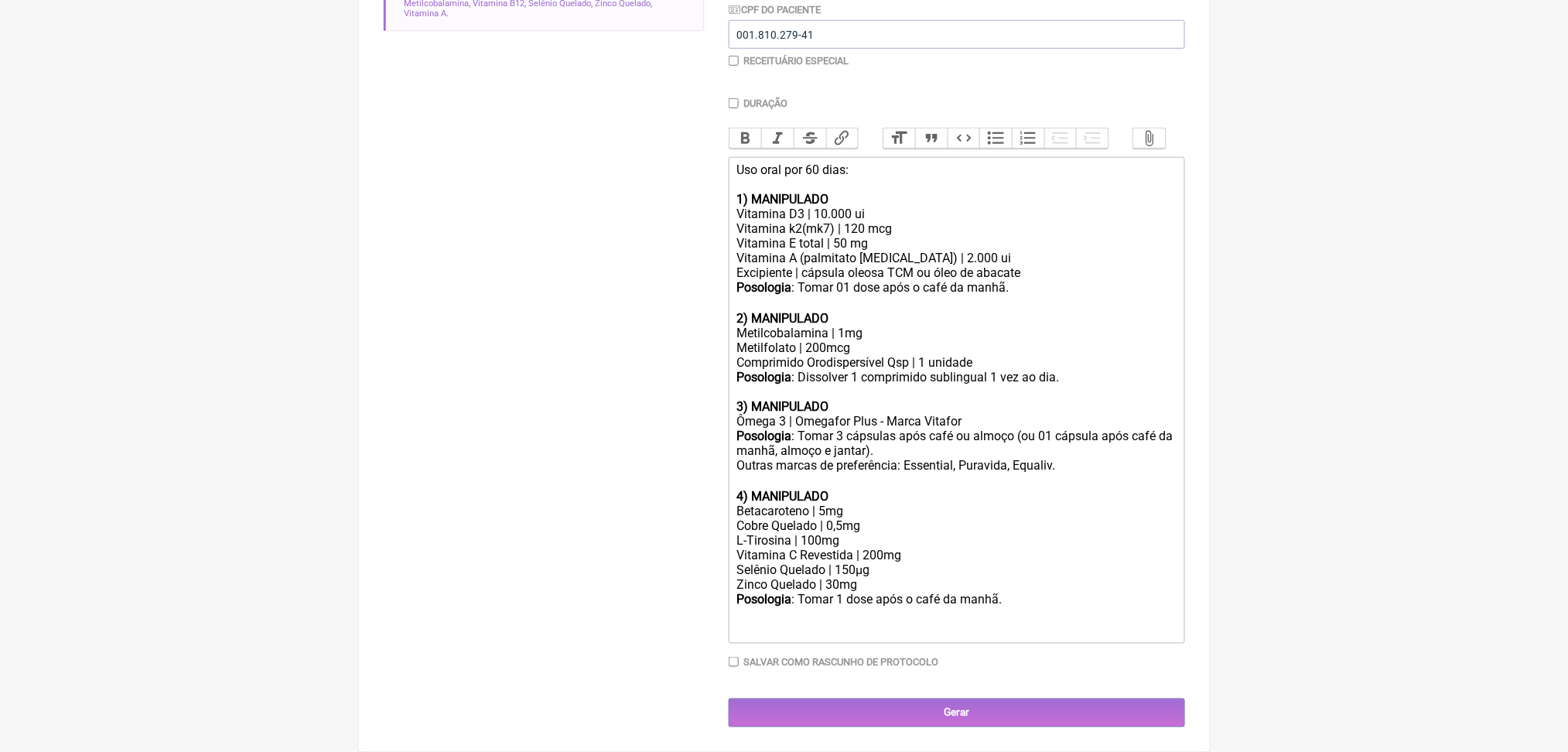
type trix-editor "<div>Uso oral por 60 dias:<br><br><strong>1) MANIPULADO</strong></div><div>Vita…"
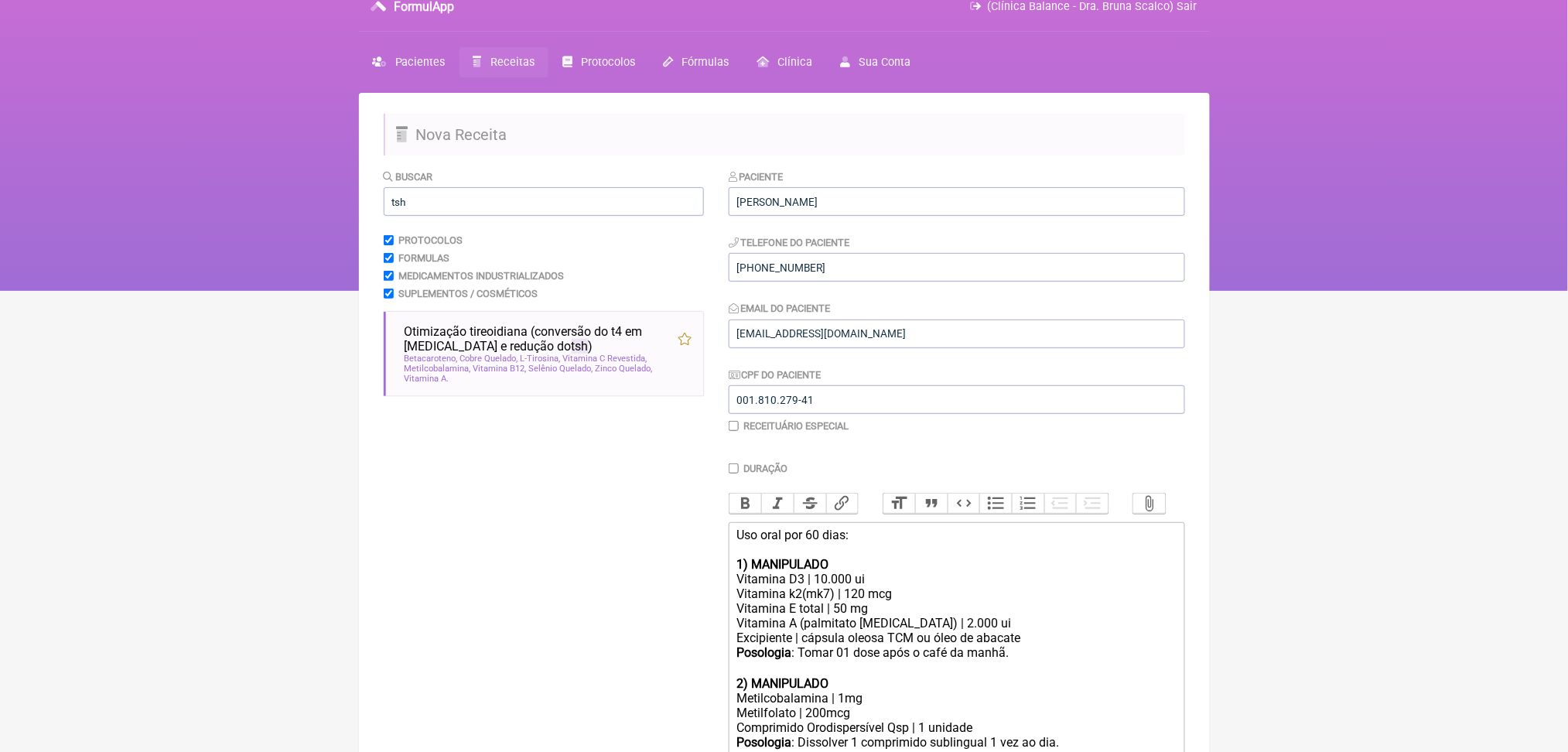
scroll to position [0, 0]
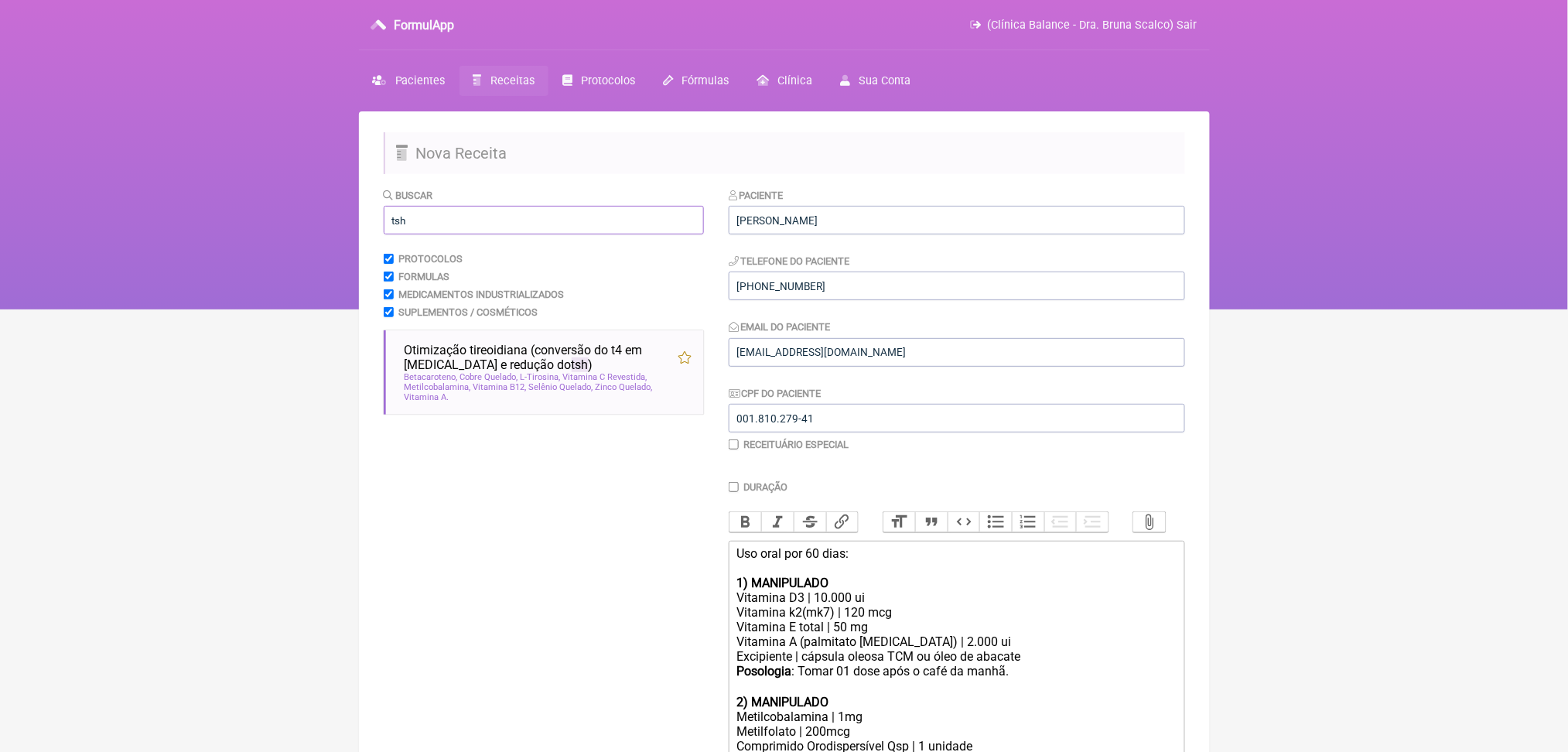
click at [582, 232] on input "tsh" at bounding box center [544, 219] width 320 height 28
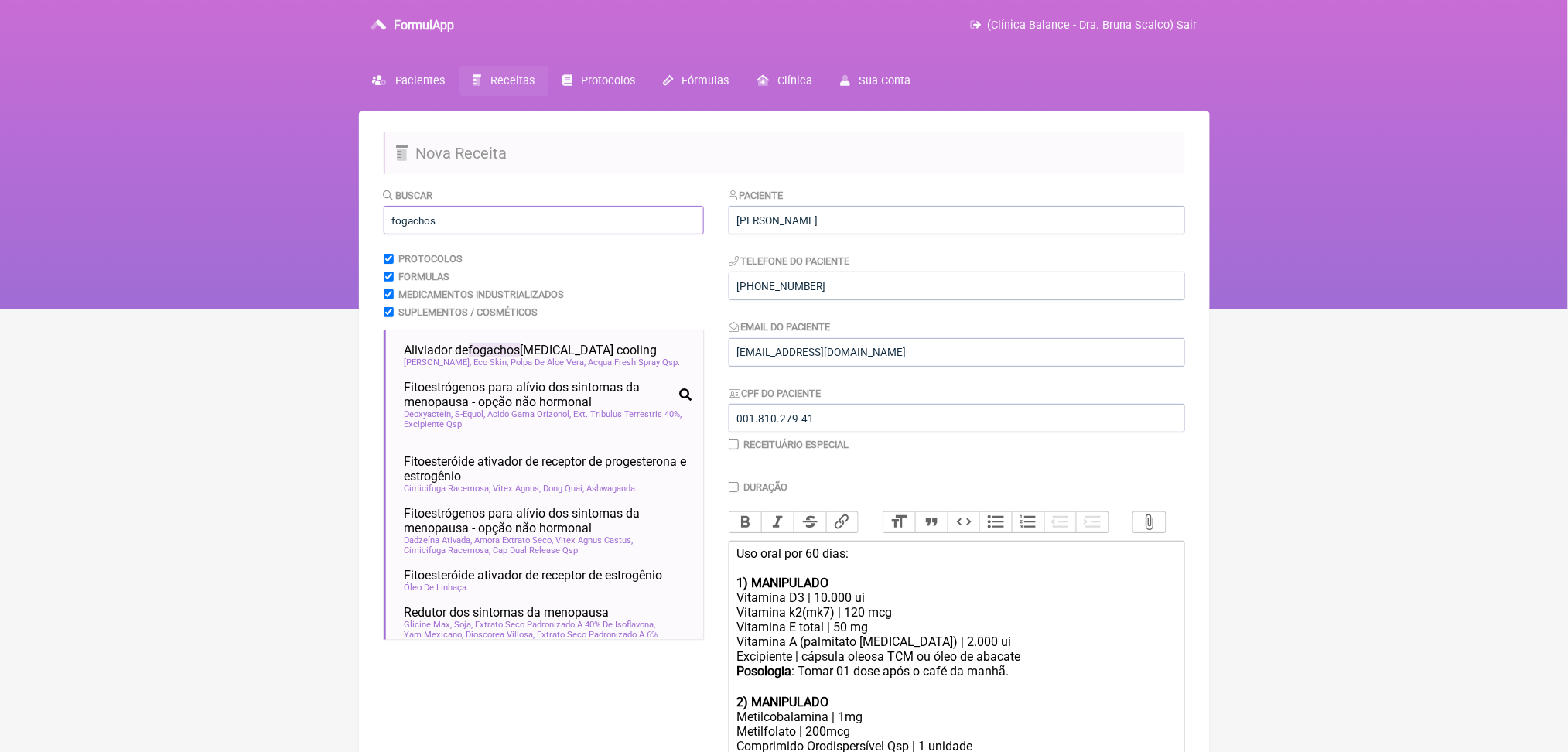
type input "fogachos"
click at [193, 294] on nav "FormulApp (Clínica Balance - Dra. Bruna Scalco) Sair Pacientes Receitas Protoco…" at bounding box center [784, 155] width 1568 height 310
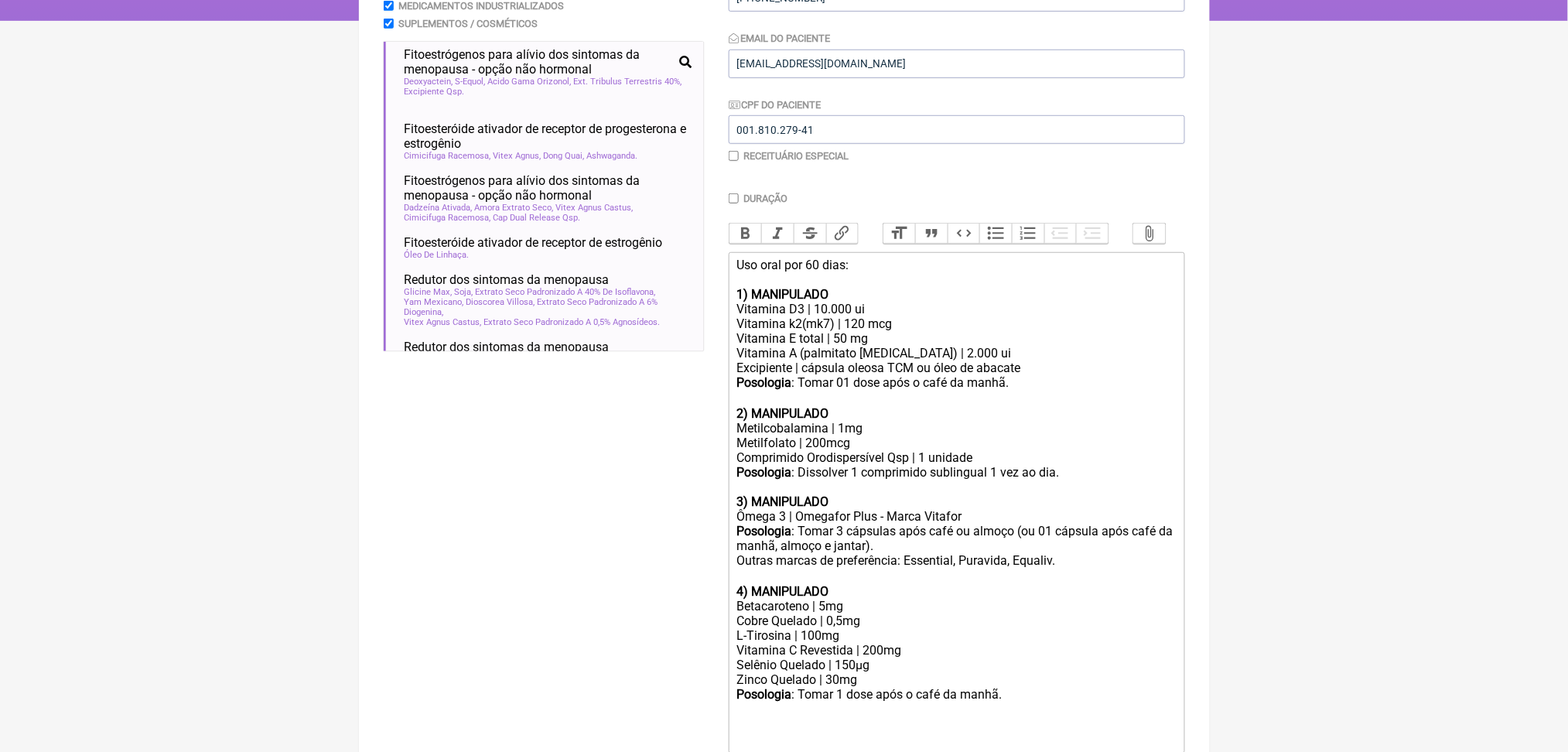
scroll to position [49, 0]
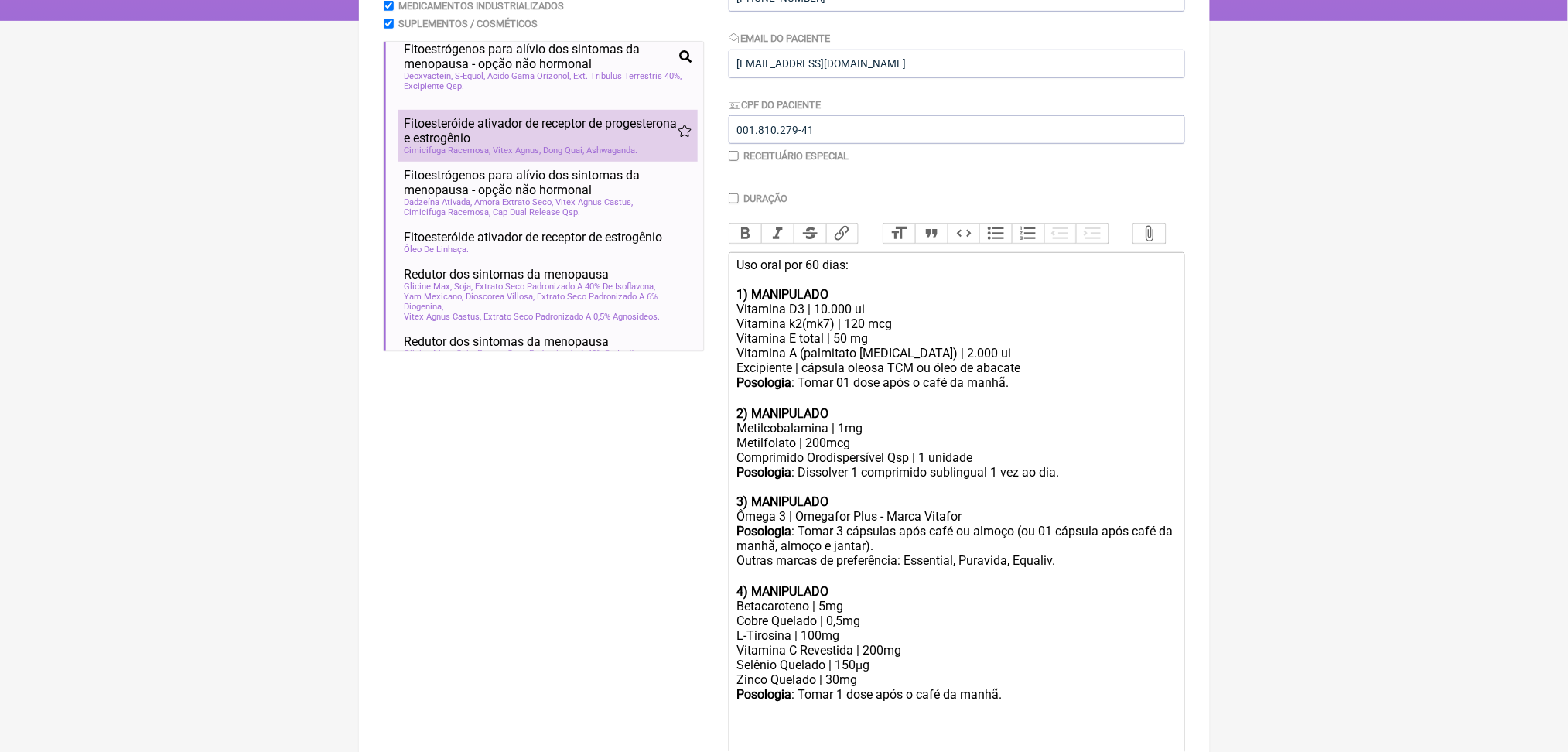
click at [515, 146] on span "Fitoesteróide ativador de receptor de progesterona e estrogênio" at bounding box center [541, 130] width 273 height 29
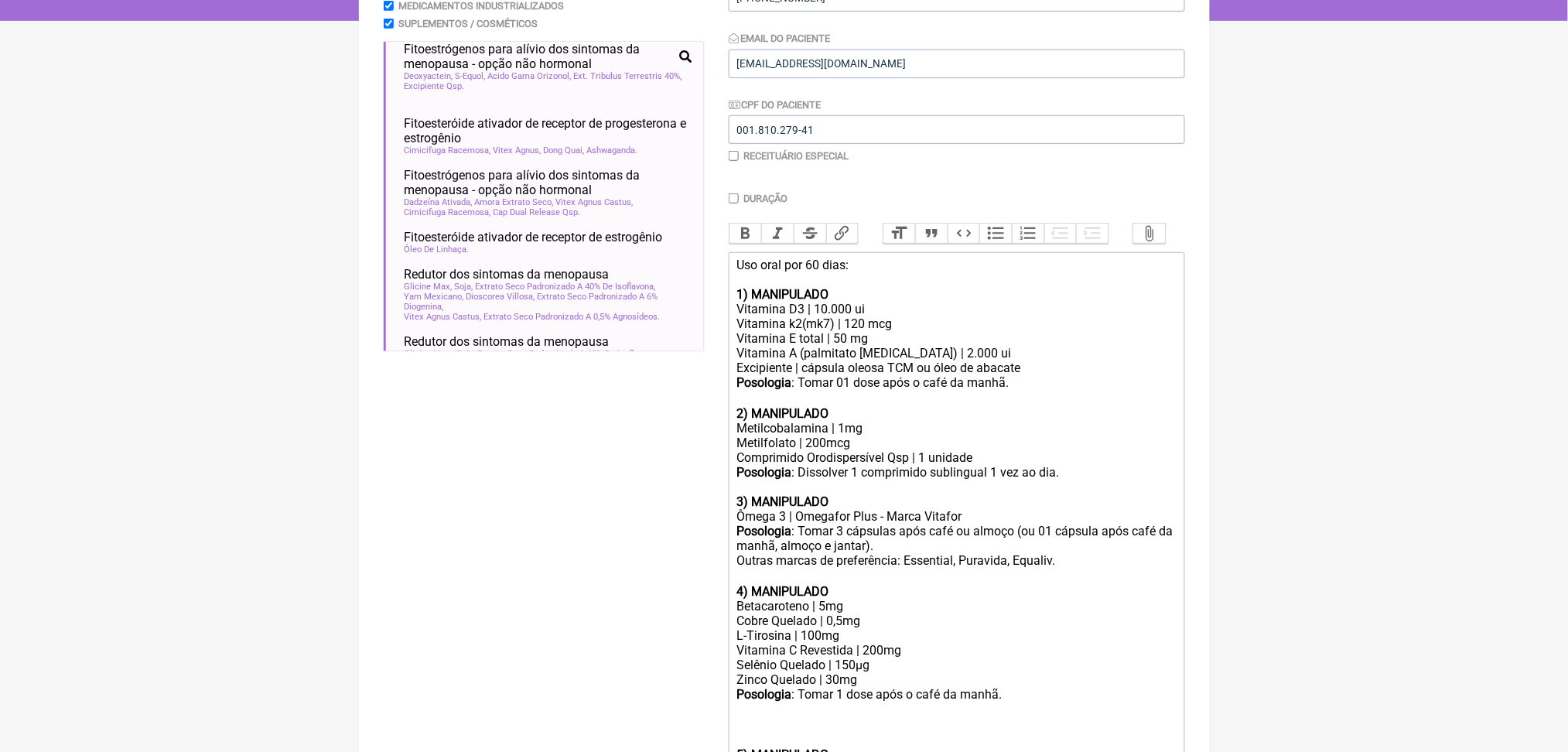
scroll to position [827, 0]
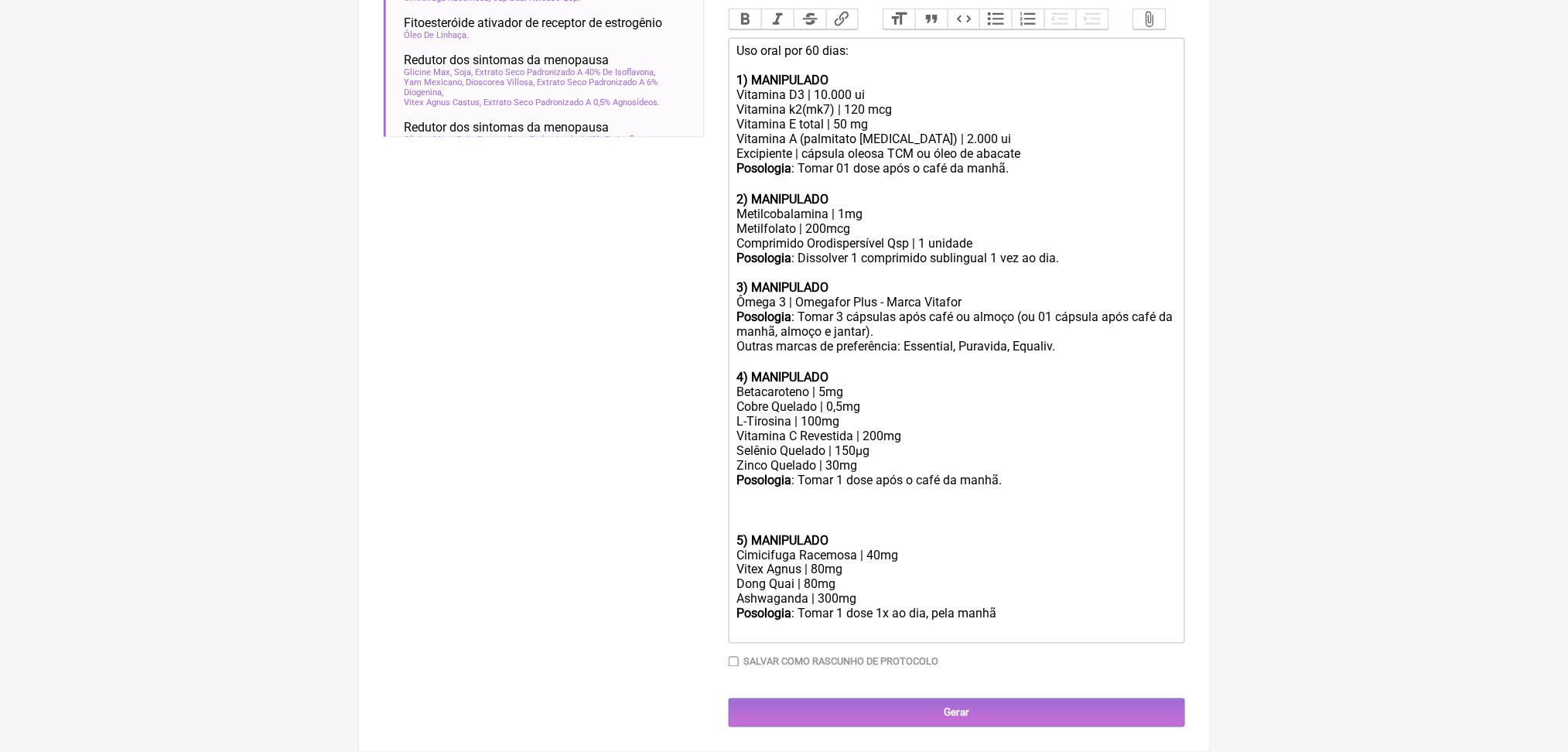
click at [759, 473] on div "Posologia : Tomar 1 dose após o café da manhã. ㅤ" at bounding box center [955, 503] width 439 height 60
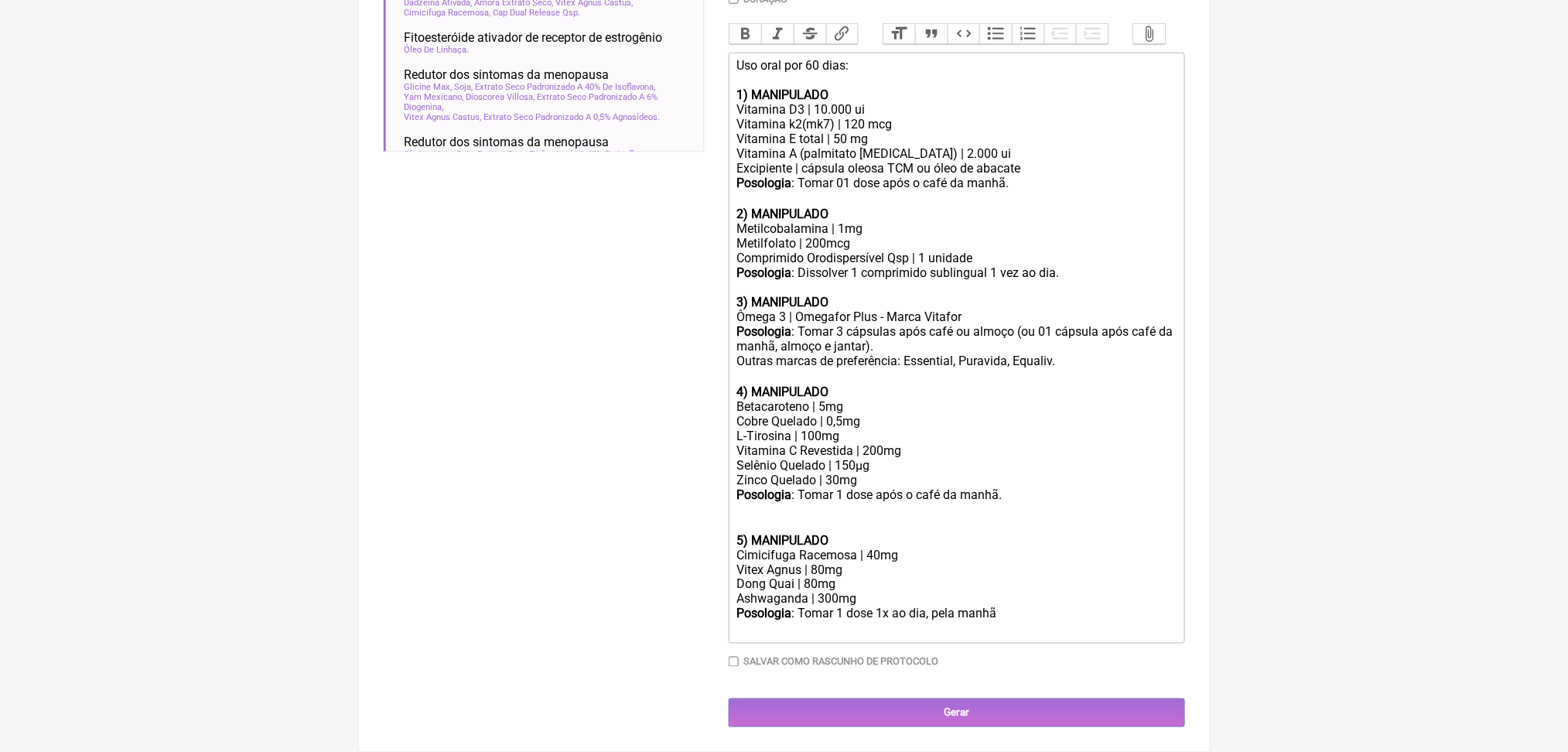
scroll to position [789, 0]
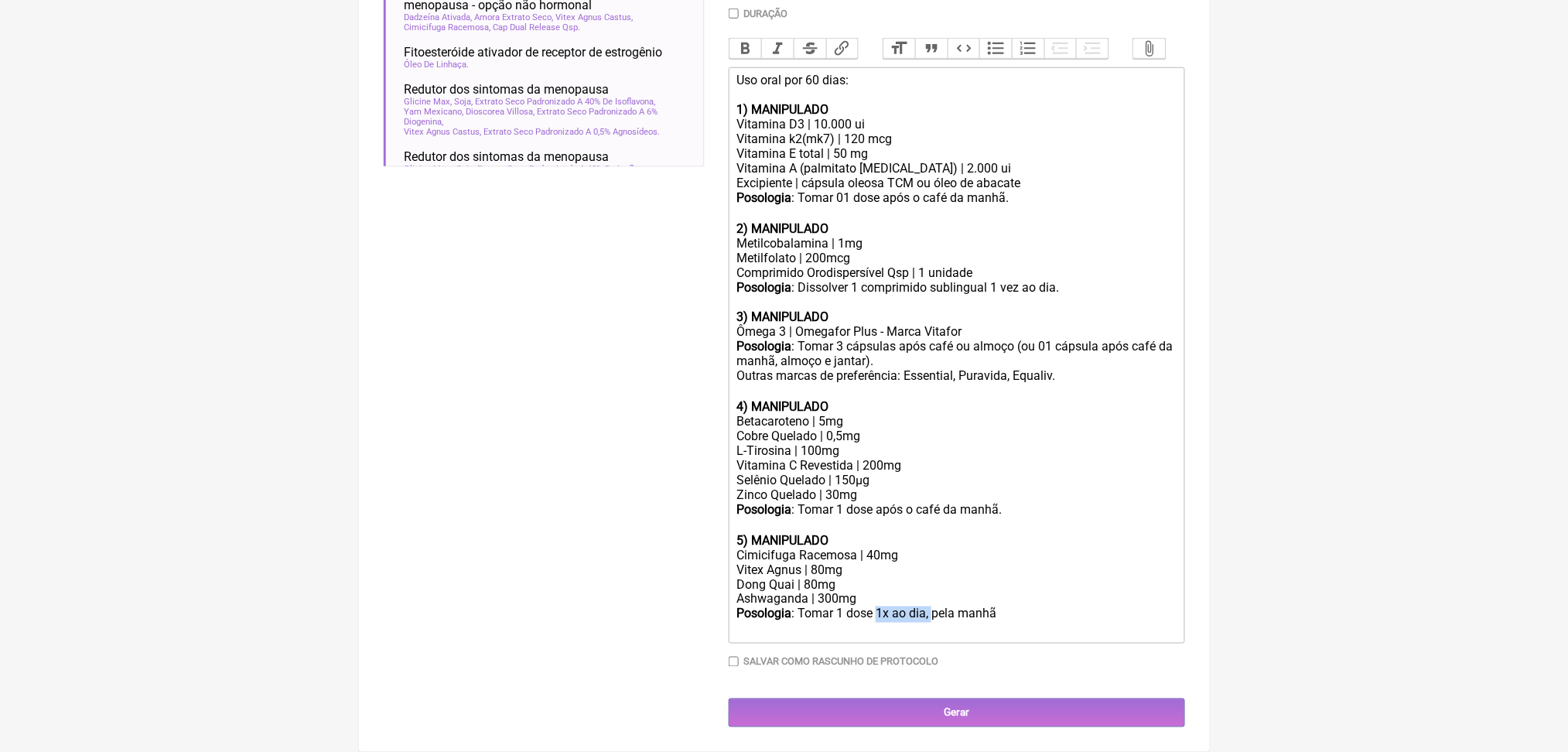
drag, startPoint x: 920, startPoint y: 585, endPoint x: 992, endPoint y: 583, distance: 72.0
click at [992, 607] on div "Posologia : Tomar 1 dose 1x ao dia, pela manhã ㅤ" at bounding box center [955, 622] width 439 height 31
click at [1018, 607] on div "Posologia : Tomar 1 dose pela manhã ㅤ" at bounding box center [955, 622] width 439 height 31
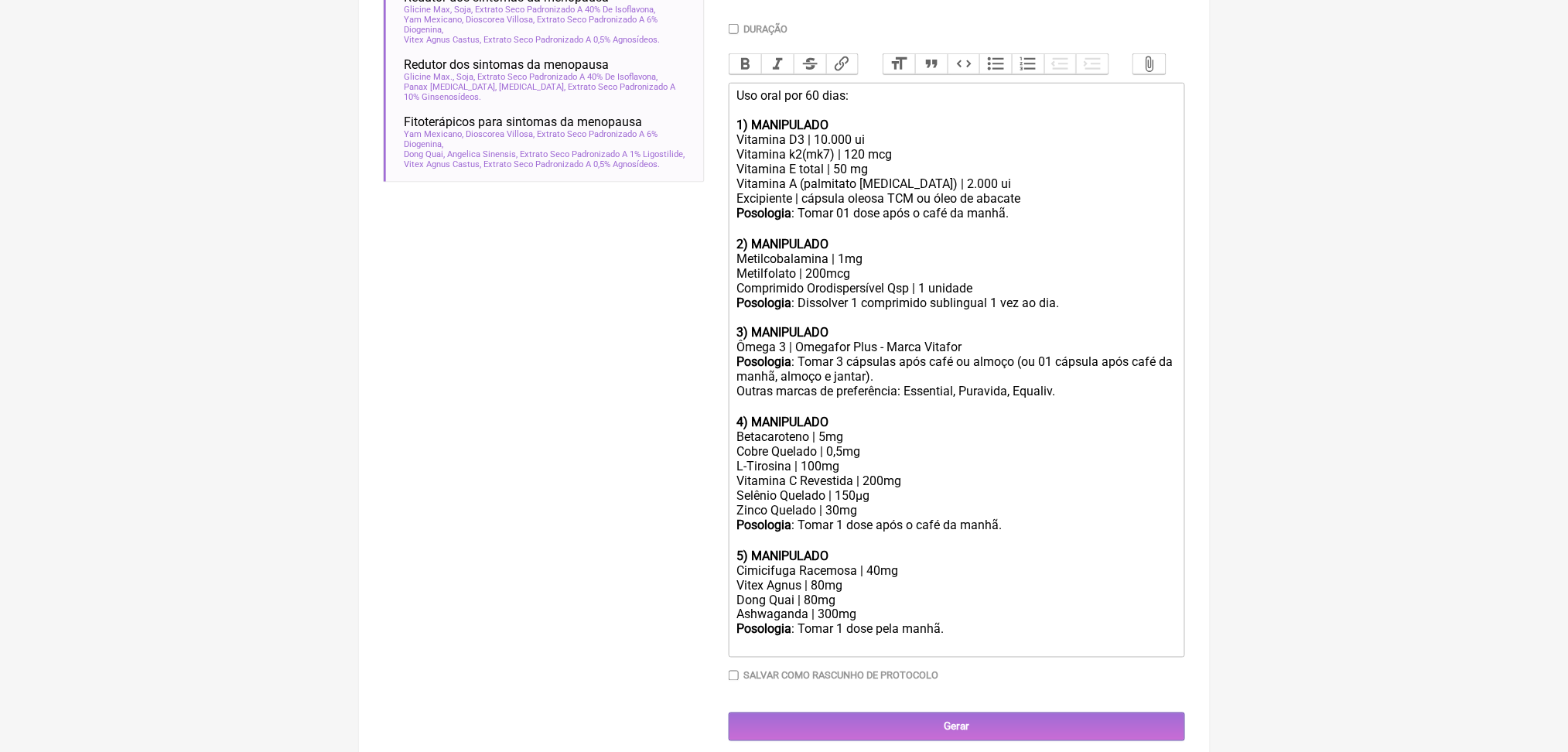
scroll to position [787, 0]
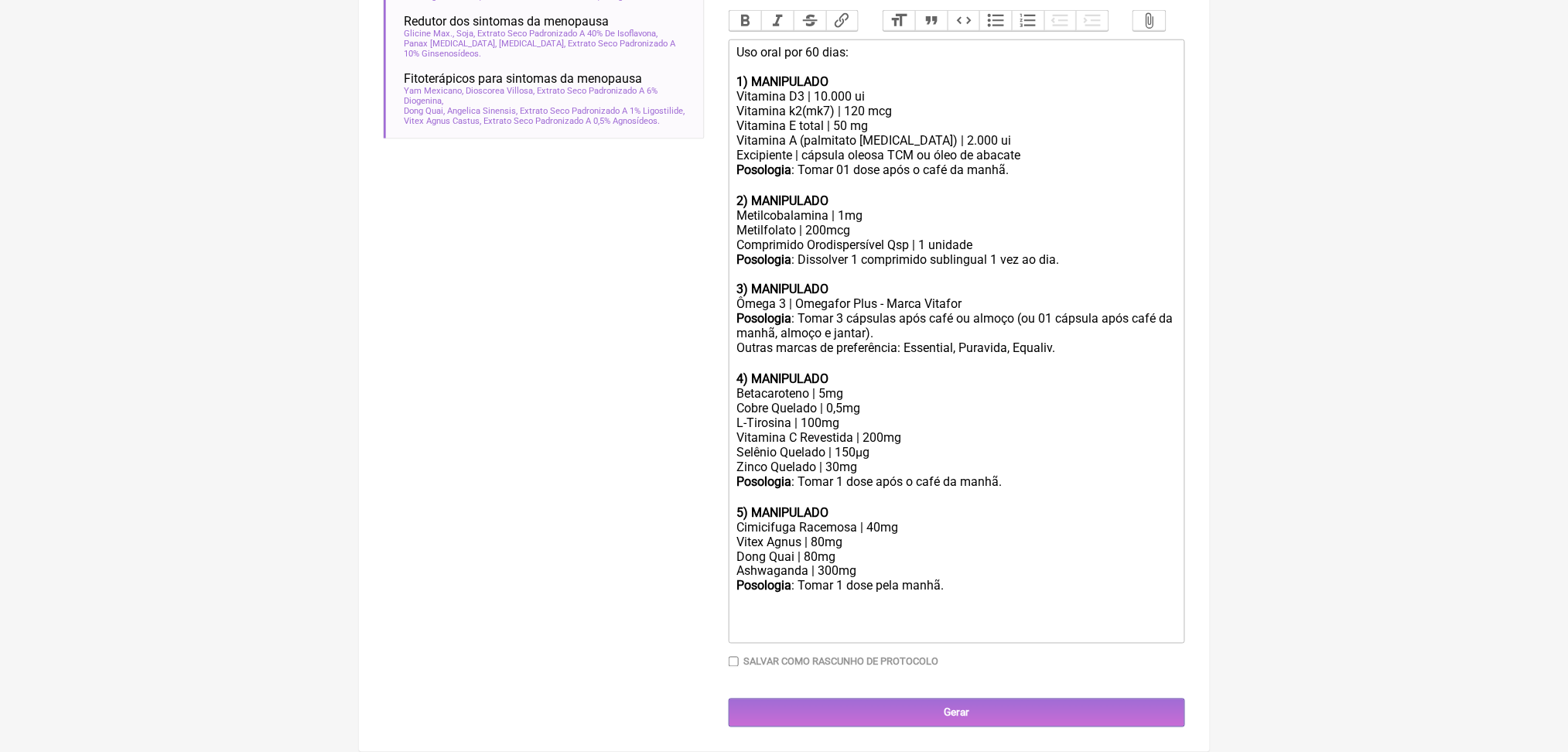
click at [1047, 520] on div "Cimicifuga Racemosa | 40mg" at bounding box center [955, 527] width 439 height 15
click at [1047, 534] on div "Vitex Agnus | 80mg" at bounding box center [955, 541] width 439 height 15
click at [1049, 578] on div "Posologia : Tomar 1 dose pela manhã." at bounding box center [955, 608] width 439 height 59
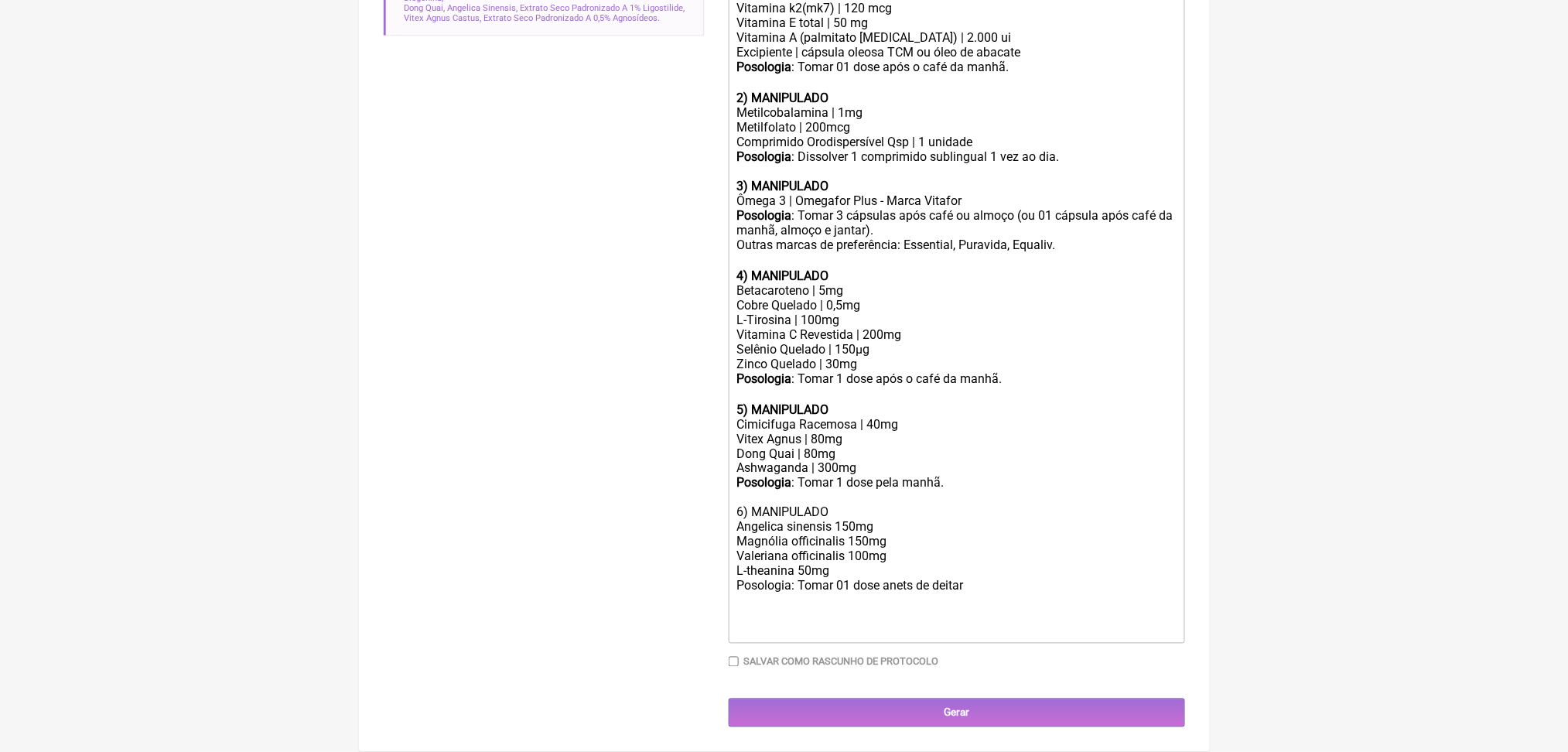
click at [955, 638] on div "Posologia : Tomar 1 dose pela manhã. 6) MANIPULADO Angelica sinensis 150mg Magn…" at bounding box center [955, 556] width 439 height 161
click at [926, 638] on div "Posologia : Tomar 1 dose pela manhã. 6) MANIPULADO Angelica sinensis 150mg Magn…" at bounding box center [955, 556] width 439 height 161
click at [1078, 638] on div "Posologia : Tomar 1 dose pela manhã. 6) MANIPULADO Angelica sinensis 150mg Magn…" at bounding box center [955, 556] width 439 height 161
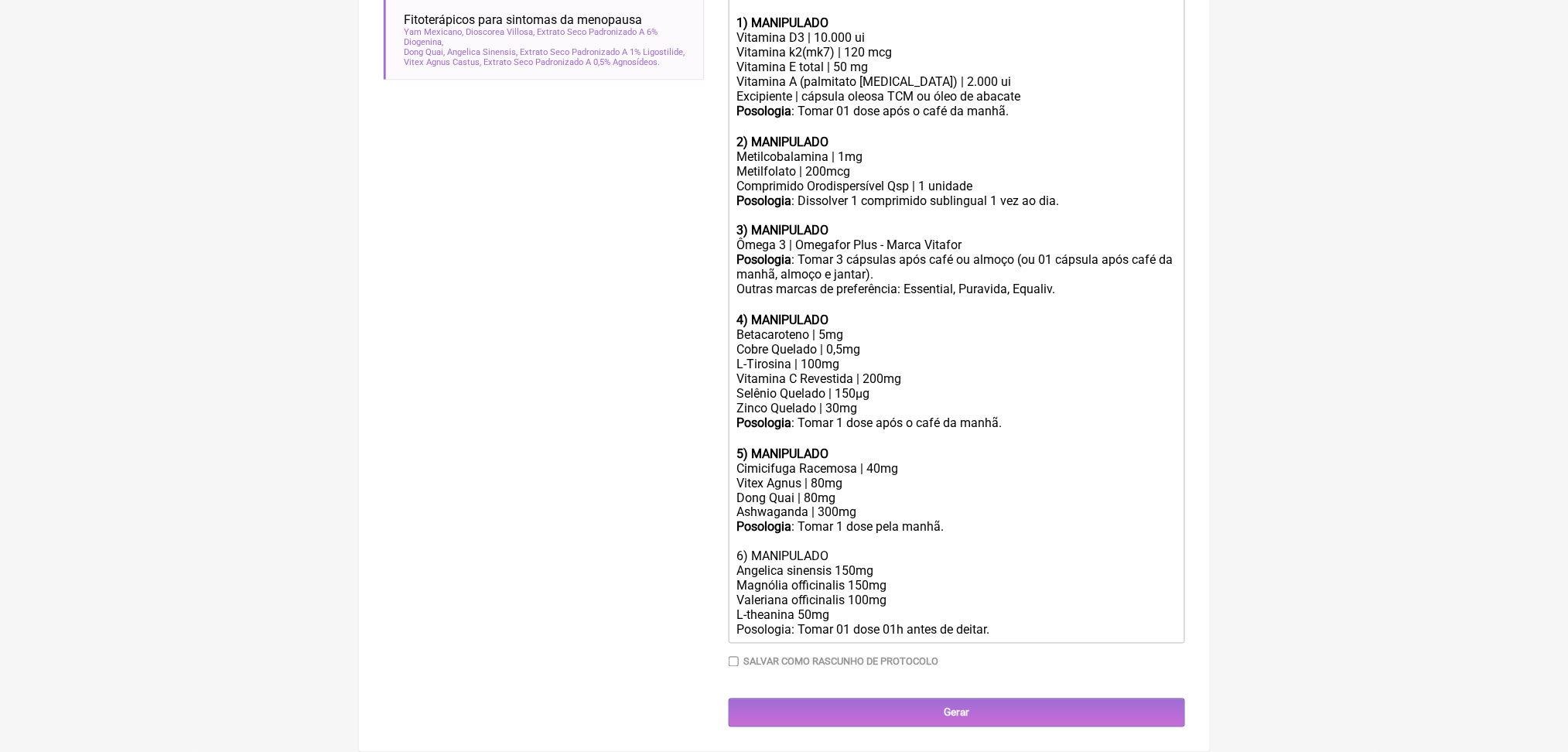
scroll to position [901, 0]
click at [802, 598] on div "Posologia : Tomar 1 dose pela manhã. 6) MANIPULADO Angelica sinensis 150mg Magn…" at bounding box center [955, 578] width 439 height 117
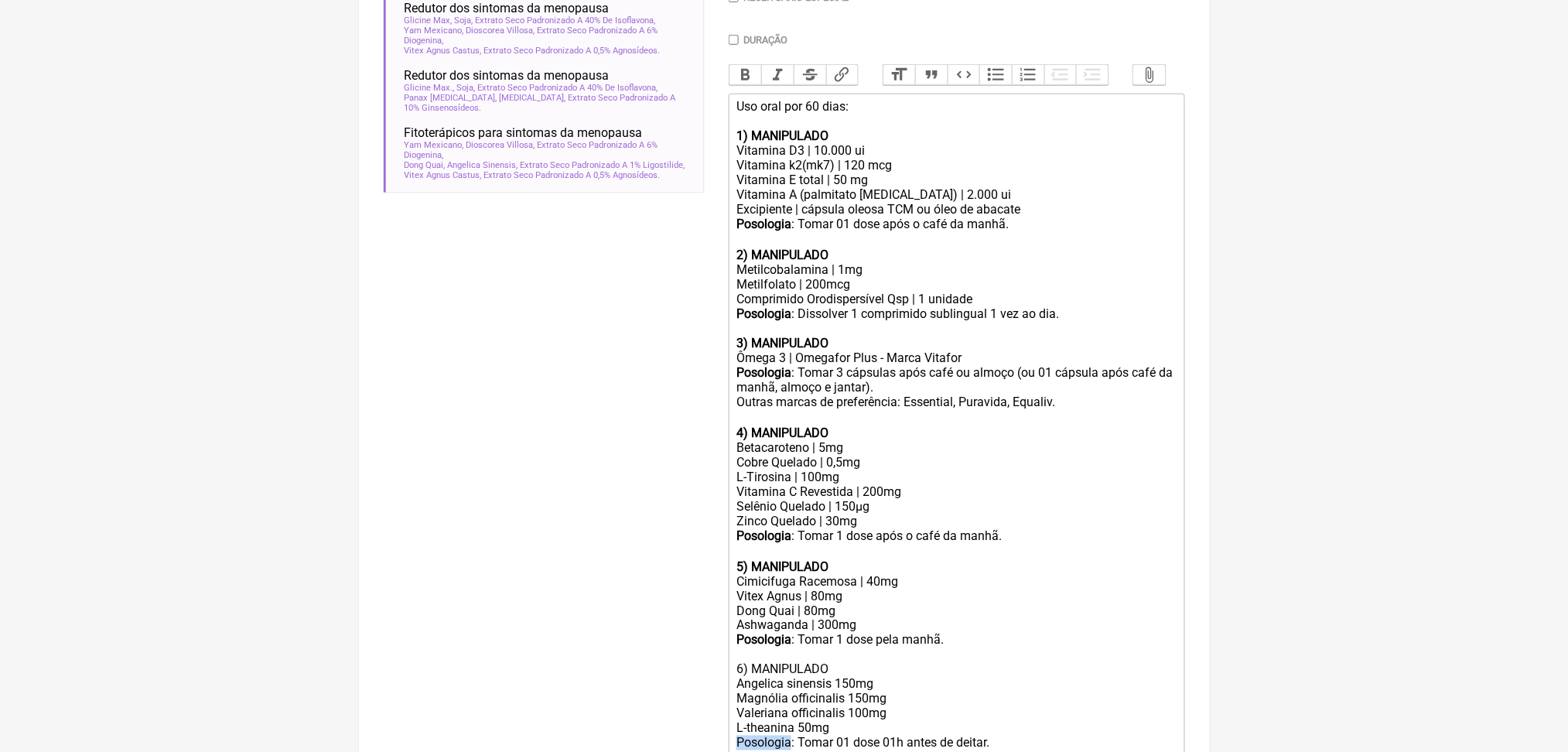
scroll to position [337, 0]
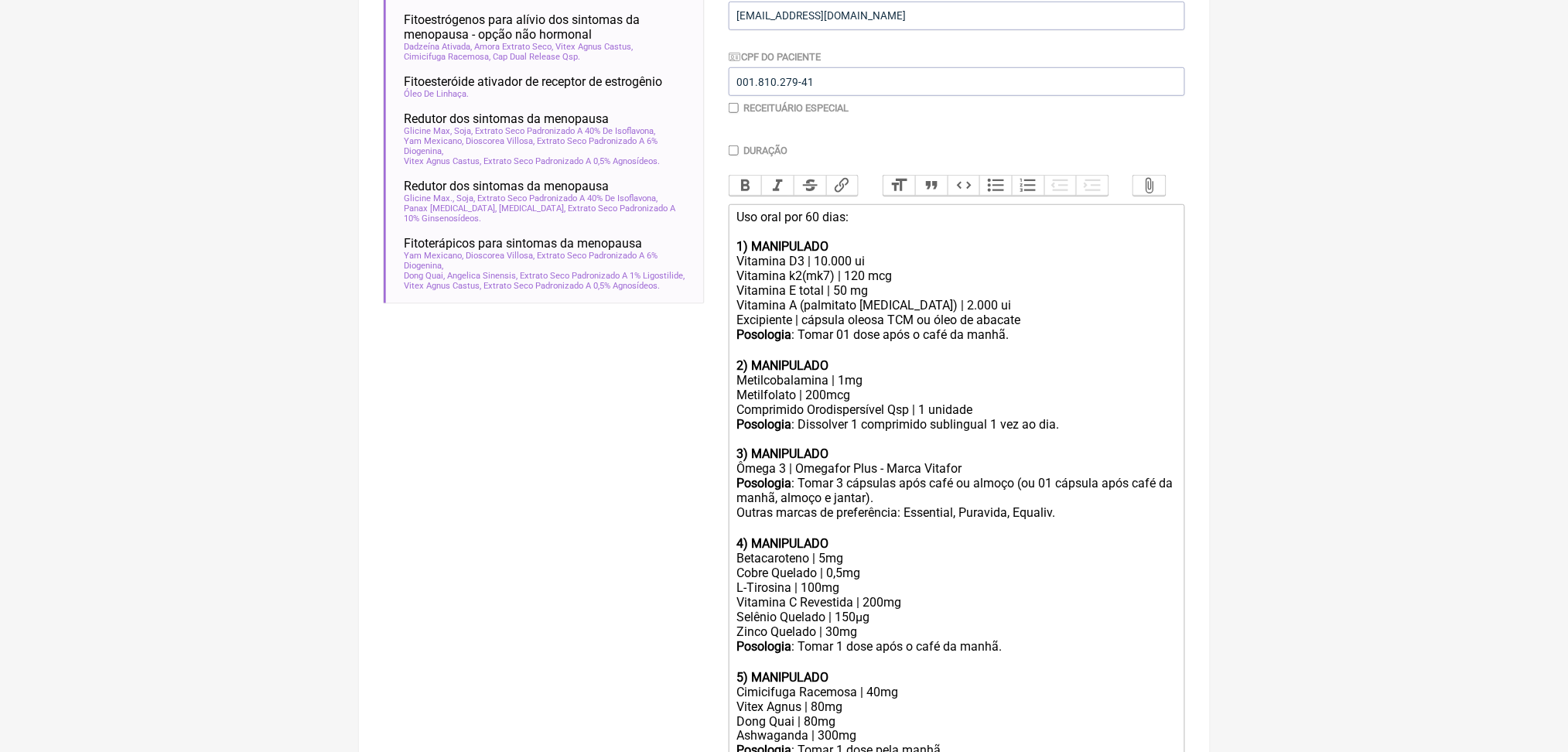
click at [747, 197] on span "Bold Italic Strikethrough Link" at bounding box center [793, 186] width 130 height 22
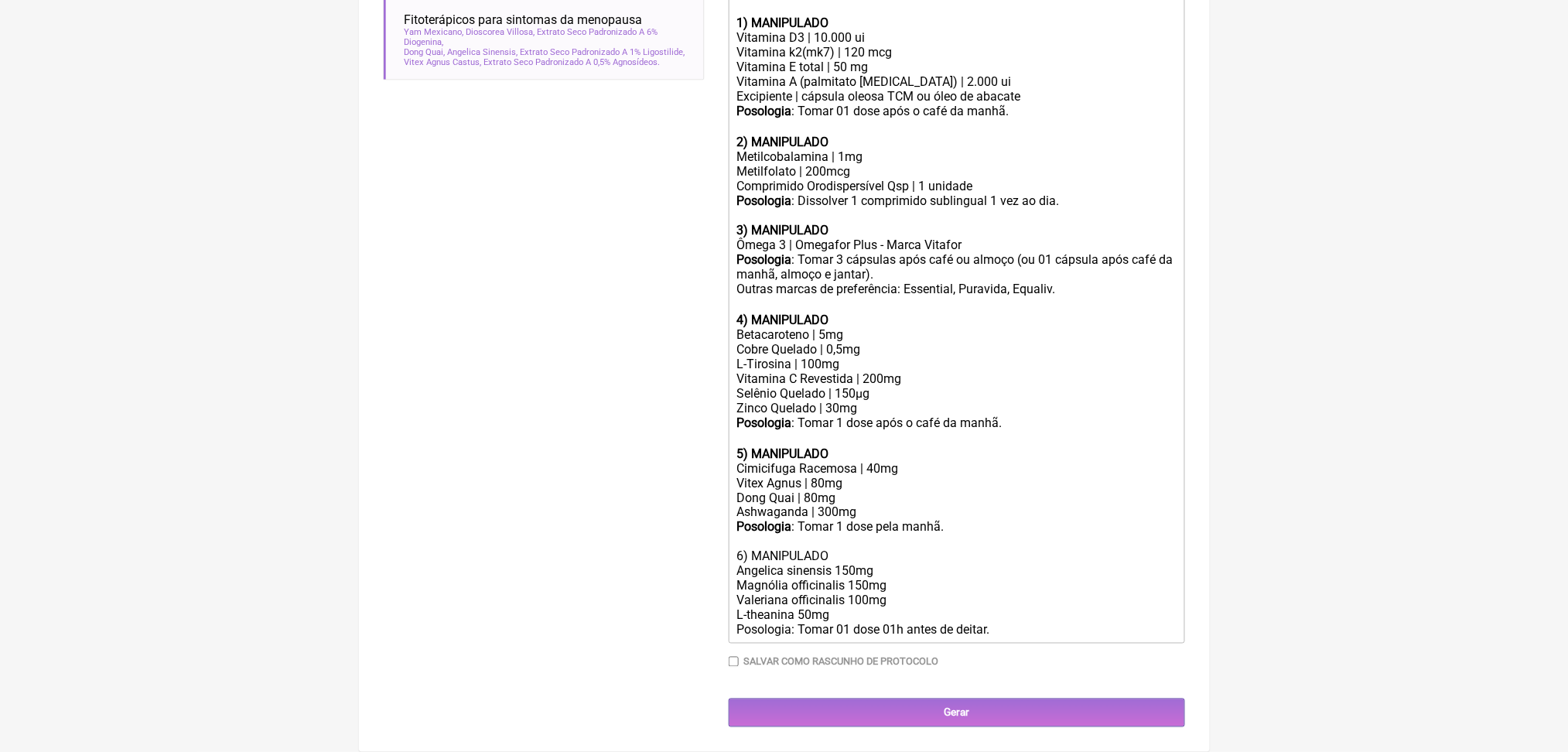
scroll to position [893, 0]
click at [779, 606] on div "Posologia : Tomar 1 dose pela manhã. 6) MANIPULADO Angelica sinensis 150mg Magn…" at bounding box center [955, 578] width 439 height 117
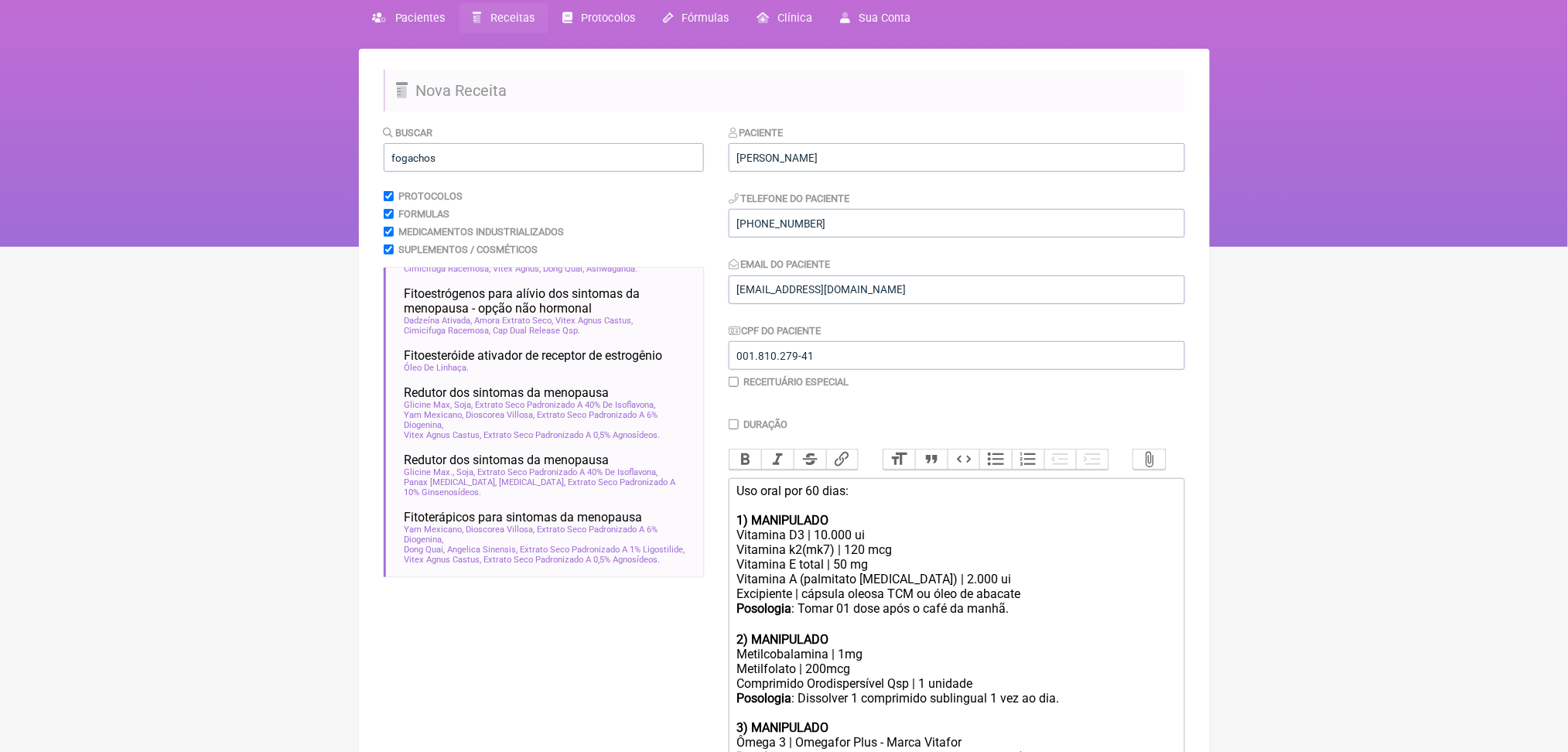
scroll to position [60, 0]
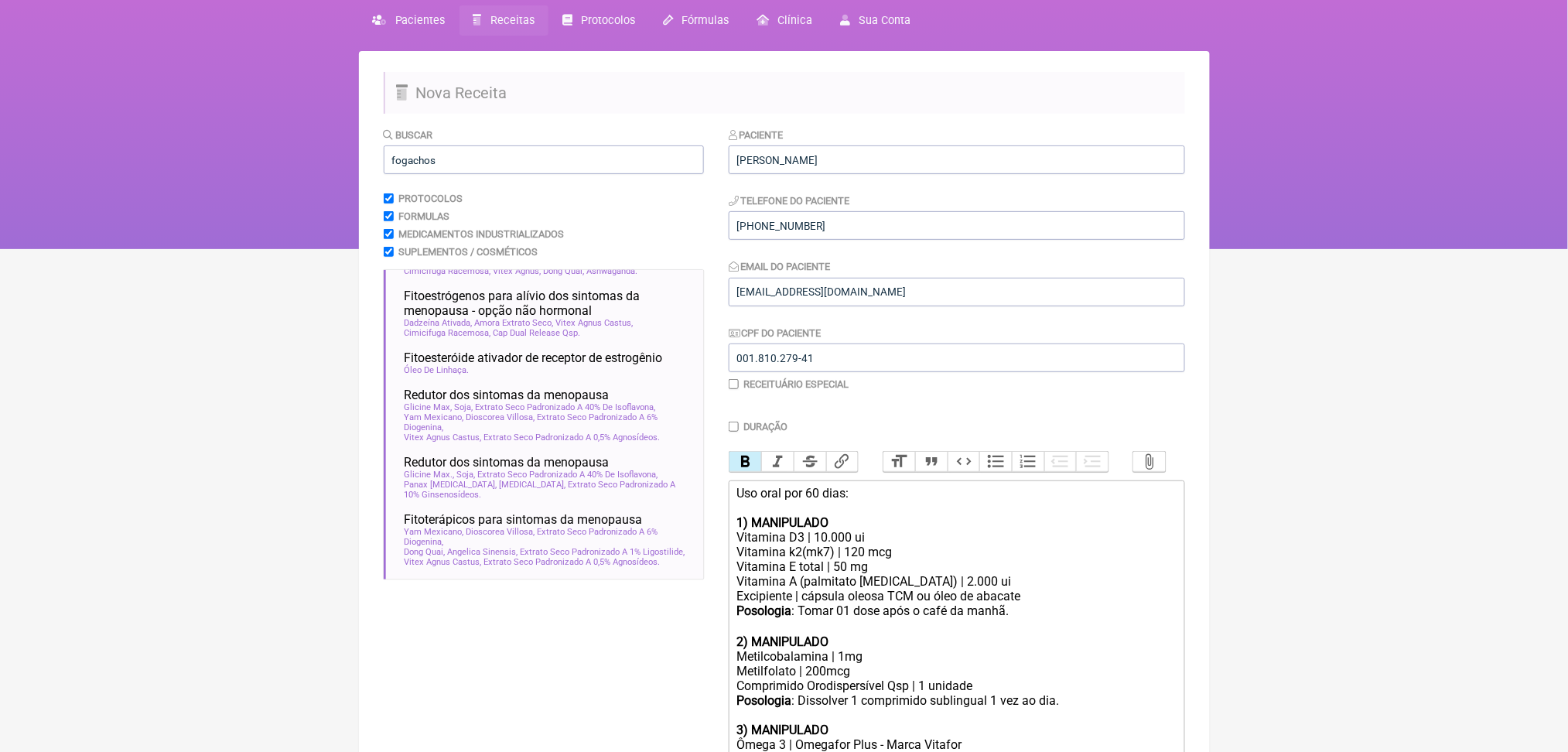
click at [757, 472] on button "Bold" at bounding box center [746, 461] width 33 height 20
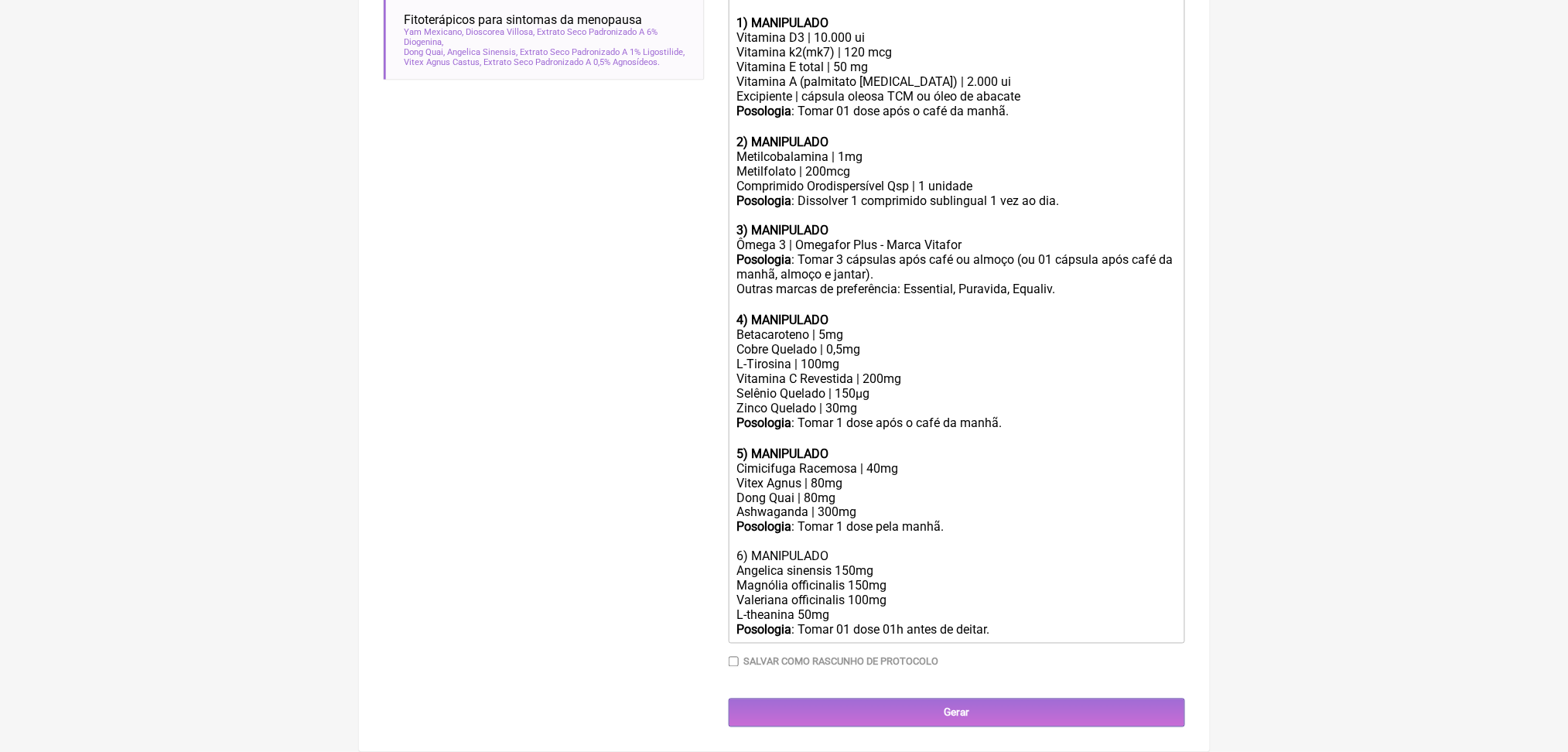
scroll to position [901, 0]
click at [824, 520] on div "Posologia : Tomar 1 dose pela manhã. 6) MANIPULADO Angelica sinensis 150mg Magn…" at bounding box center [955, 578] width 439 height 117
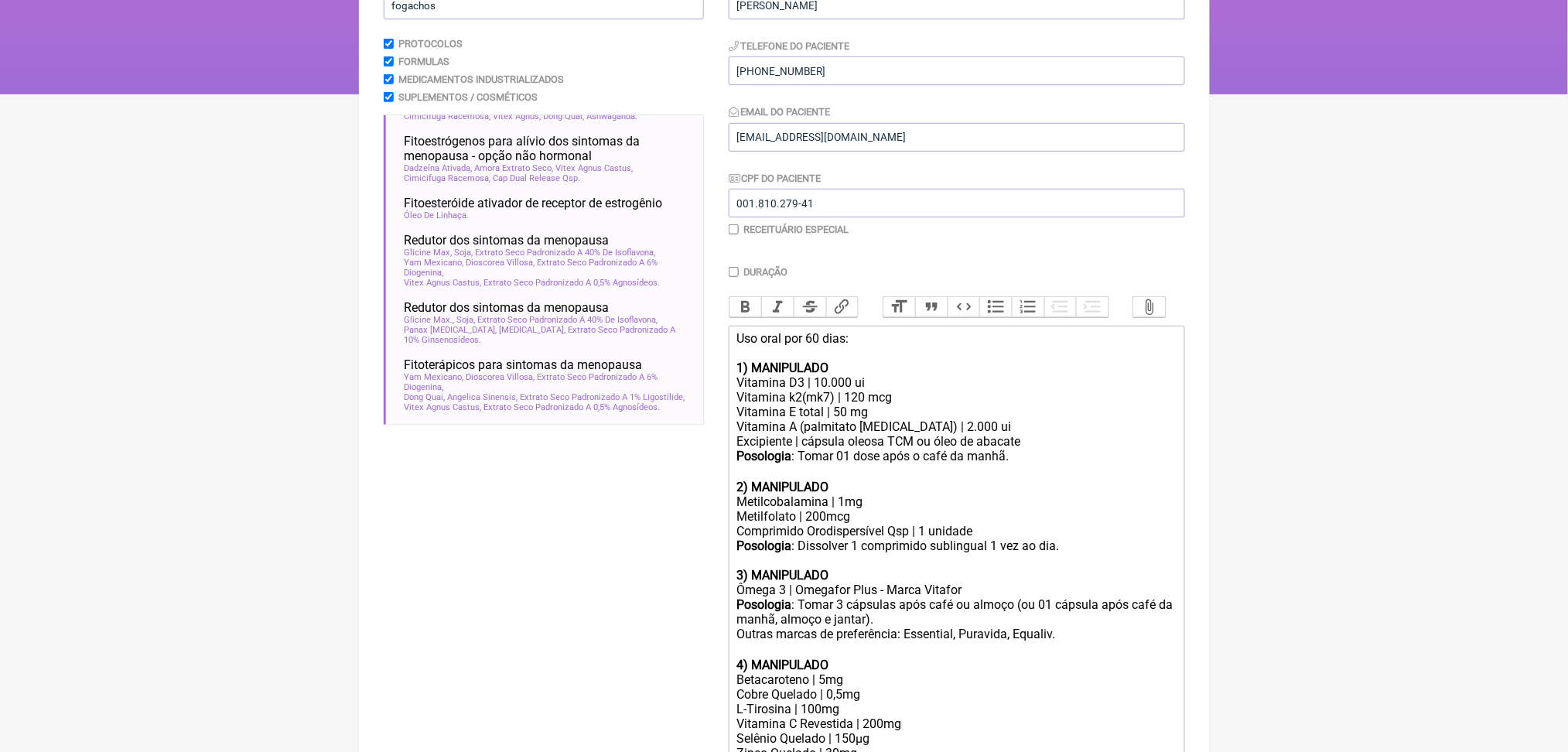
scroll to position [213, 0]
click at [748, 319] on button "Bold" at bounding box center [746, 308] width 33 height 20
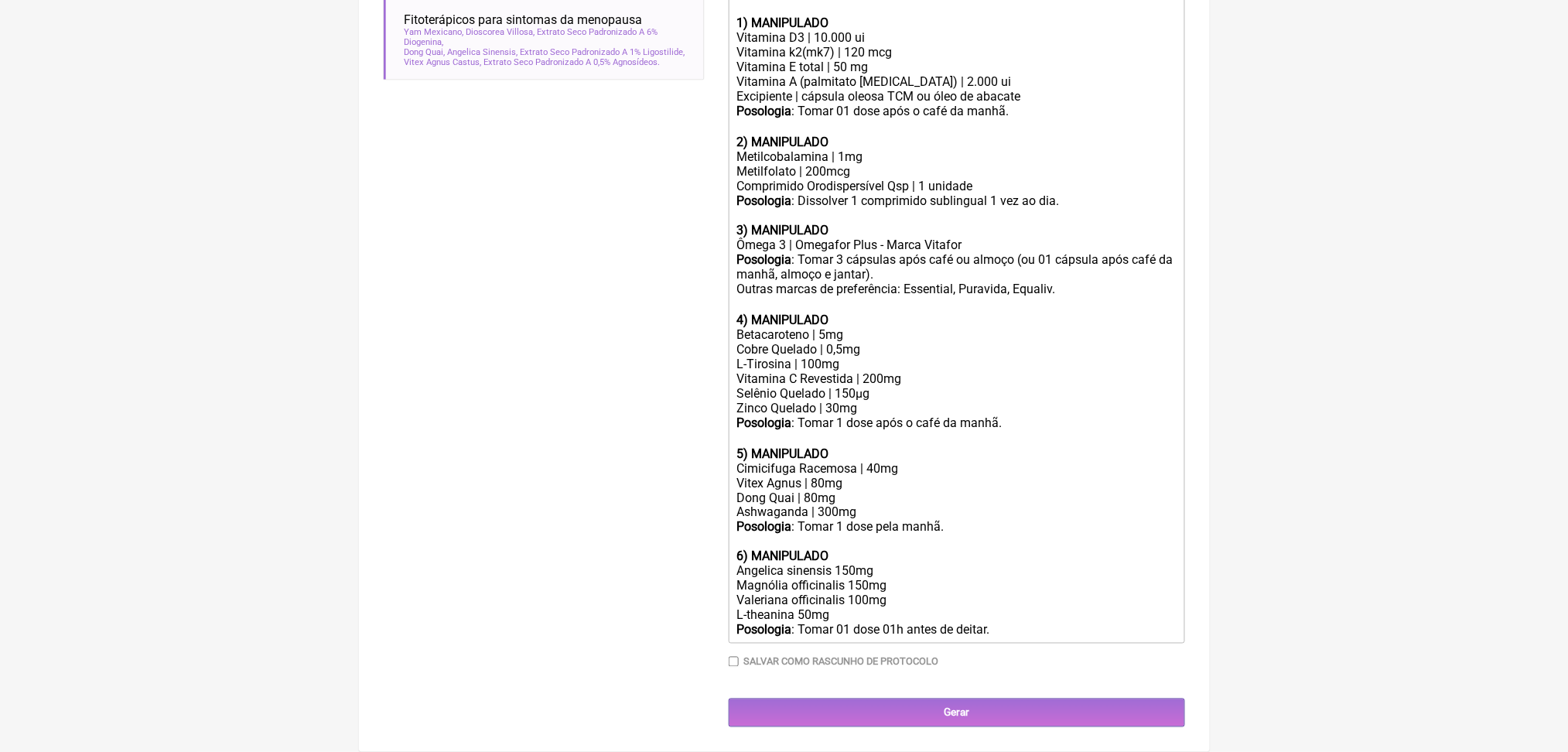
scroll to position [621, 0]
click at [828, 237] on strong "3) MANIPULADO" at bounding box center [782, 230] width 92 height 15
click at [1035, 252] on div "Posologia : Tomar 3 cápsulas após café ou almoço (ou 01 cápsula após café da ma…" at bounding box center [955, 282] width 439 height 60
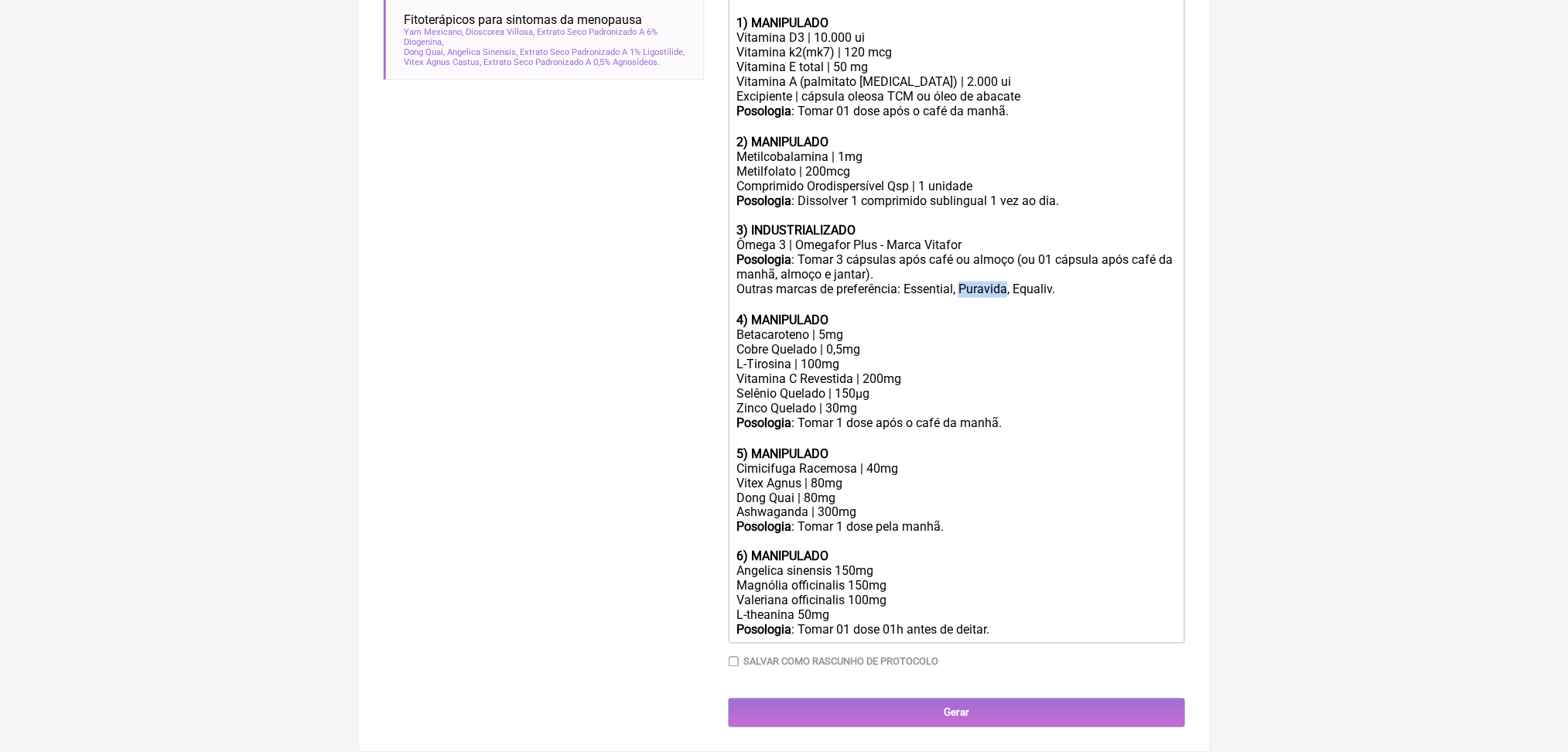
click at [1035, 252] on div "Posologia : Tomar 3 cápsulas após café ou almoço (ou 01 cápsula após café da ma…" at bounding box center [955, 282] width 439 height 60
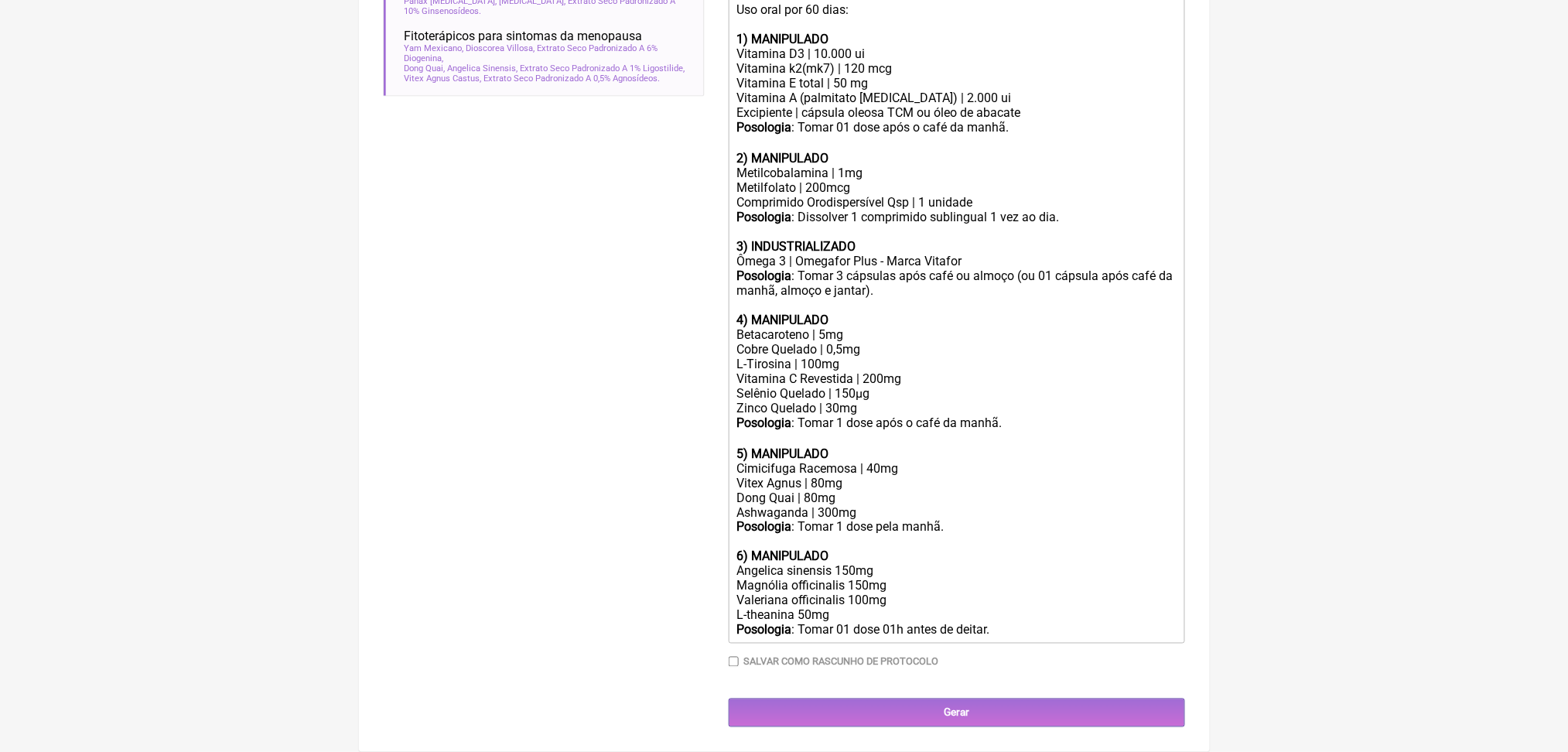
scroll to position [882, 0]
click at [869, 415] on div "Posologia : Tomar 1 dose após o café da manhã. ㅤ" at bounding box center [955, 431] width 439 height 31
type trix-editor "<div>Uso oral por 60 dias:<br><br><strong>1) MANIPULADO</strong></div><div>Vita…"
click at [1008, 706] on input "Gerar" at bounding box center [956, 712] width 457 height 28
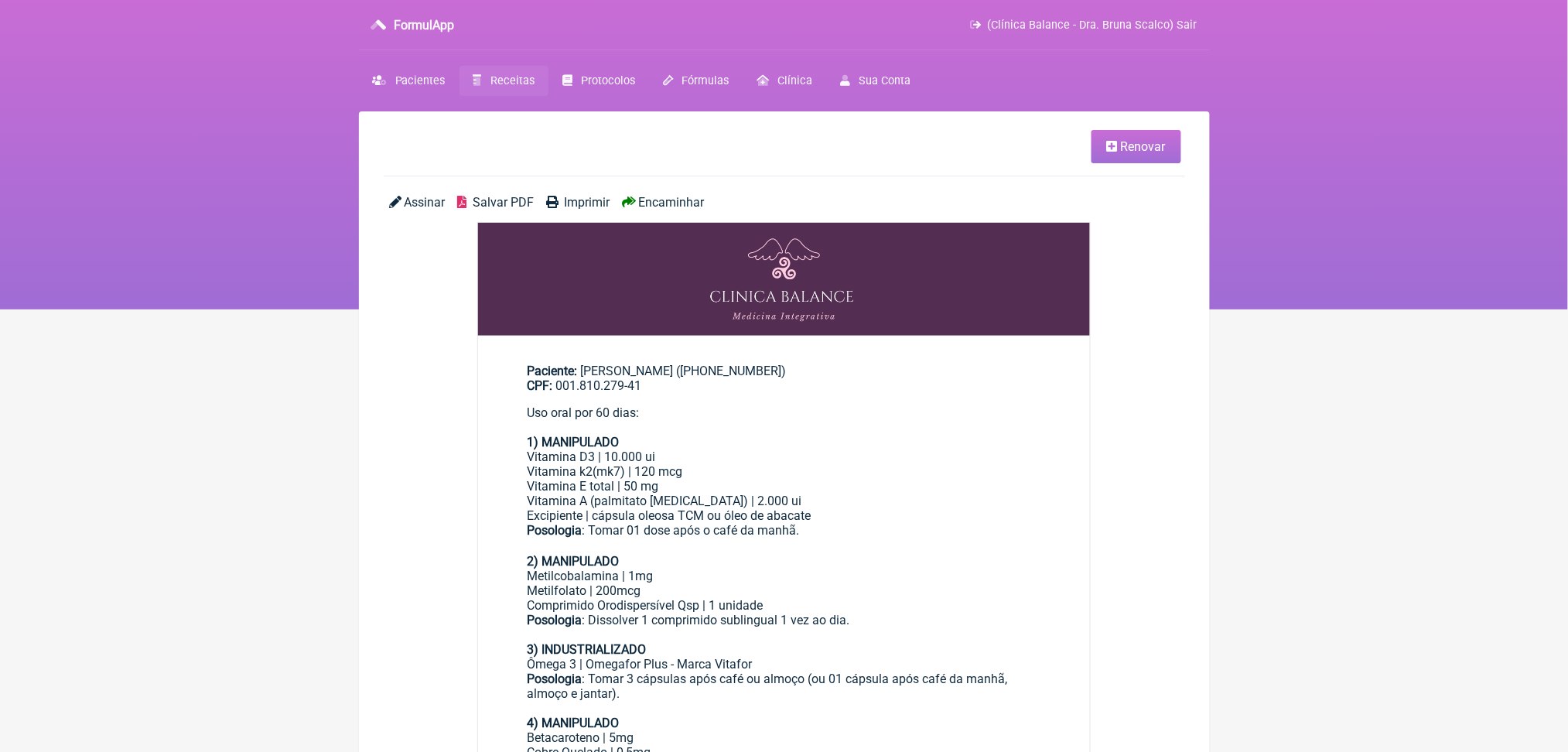
click at [522, 210] on span "Salvar PDF" at bounding box center [503, 202] width 61 height 15
click at [428, 87] on span "Pacientes" at bounding box center [420, 80] width 50 height 13
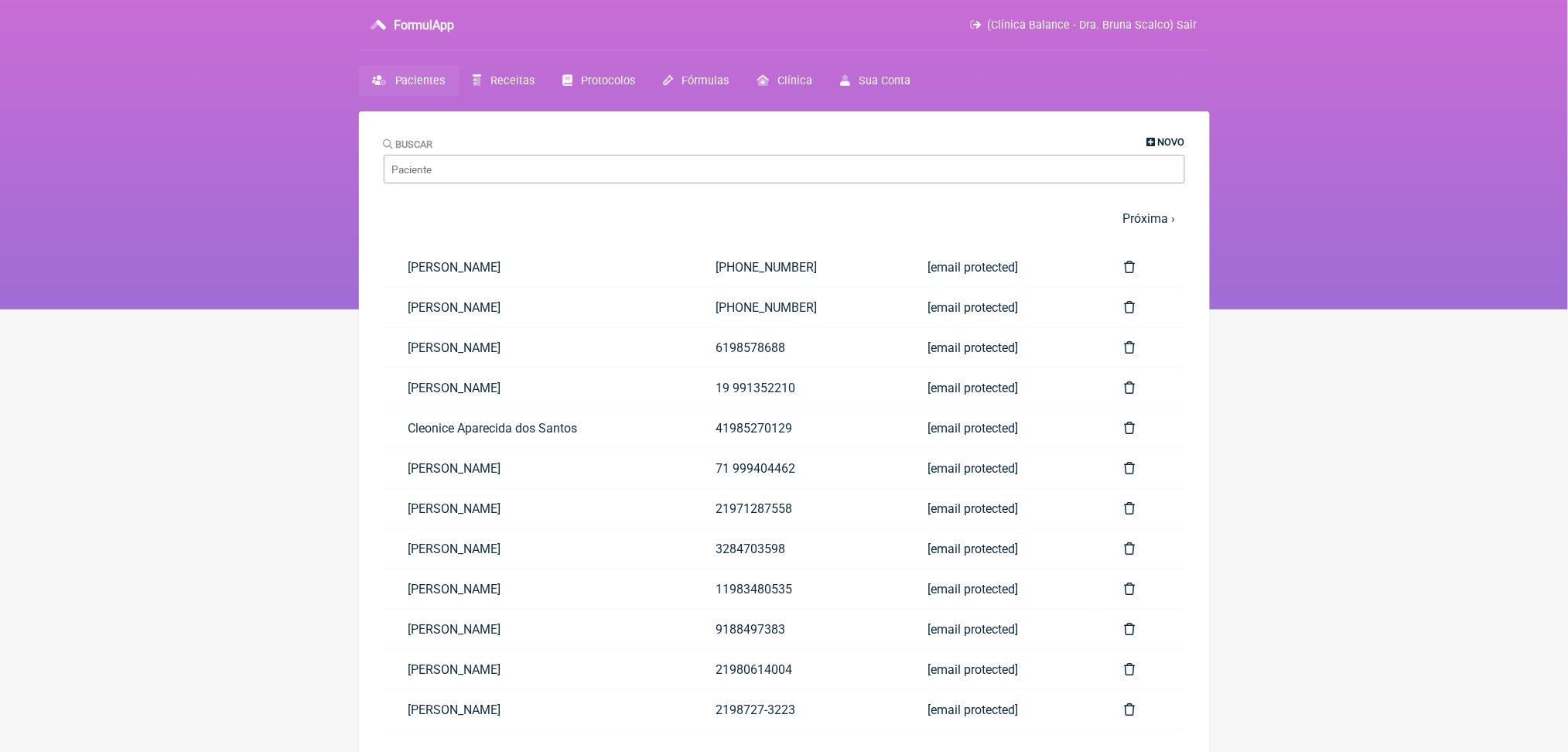
click at [1158, 144] on span "Novo" at bounding box center [1171, 142] width 27 height 11
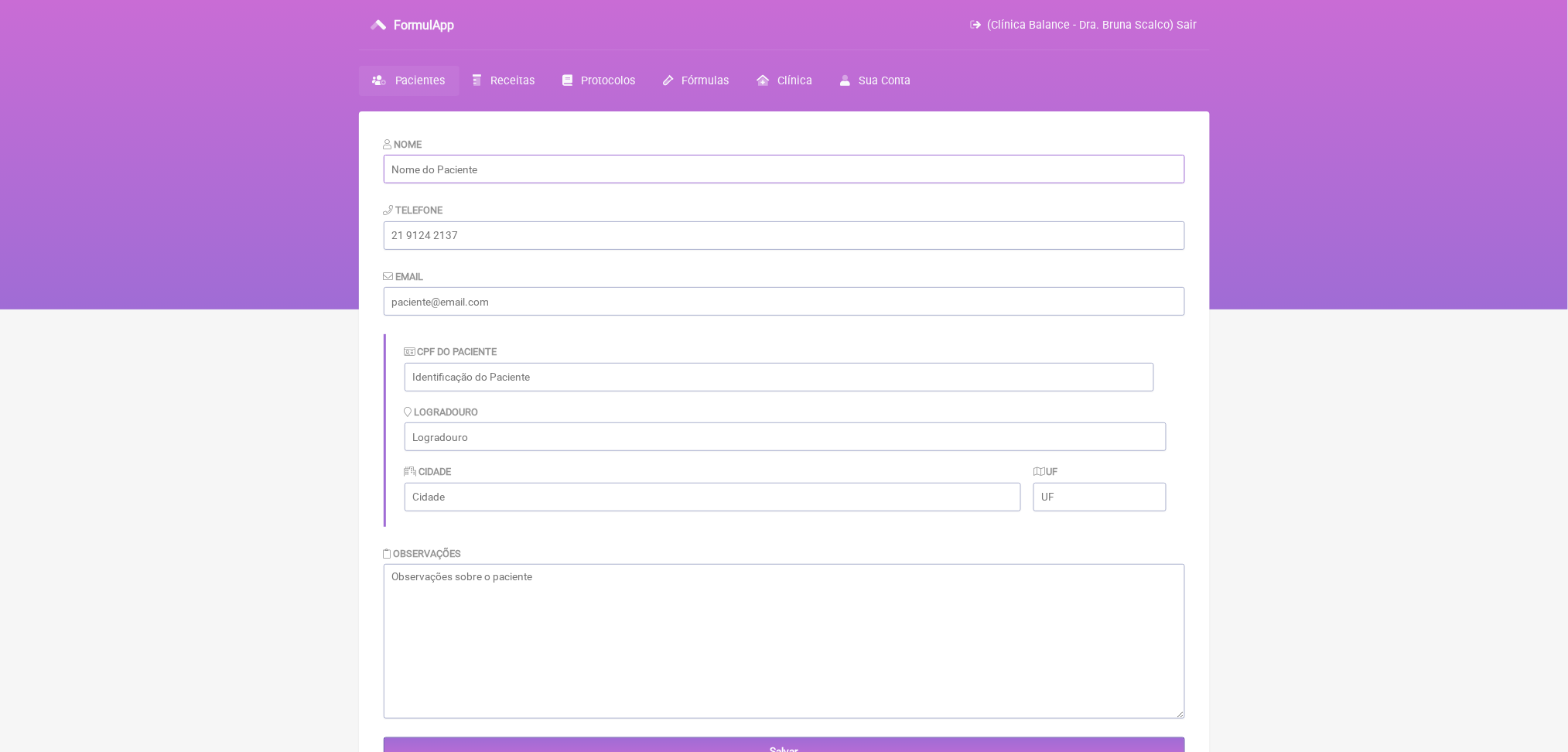
click at [593, 177] on input "text" at bounding box center [784, 168] width 802 height 28
paste input "[PERSON_NAME]"
type input "[PERSON_NAME]"
click at [460, 316] on input "email" at bounding box center [784, 301] width 802 height 28
paste input "[EMAIL_ADDRESS][DOMAIN_NAME]"
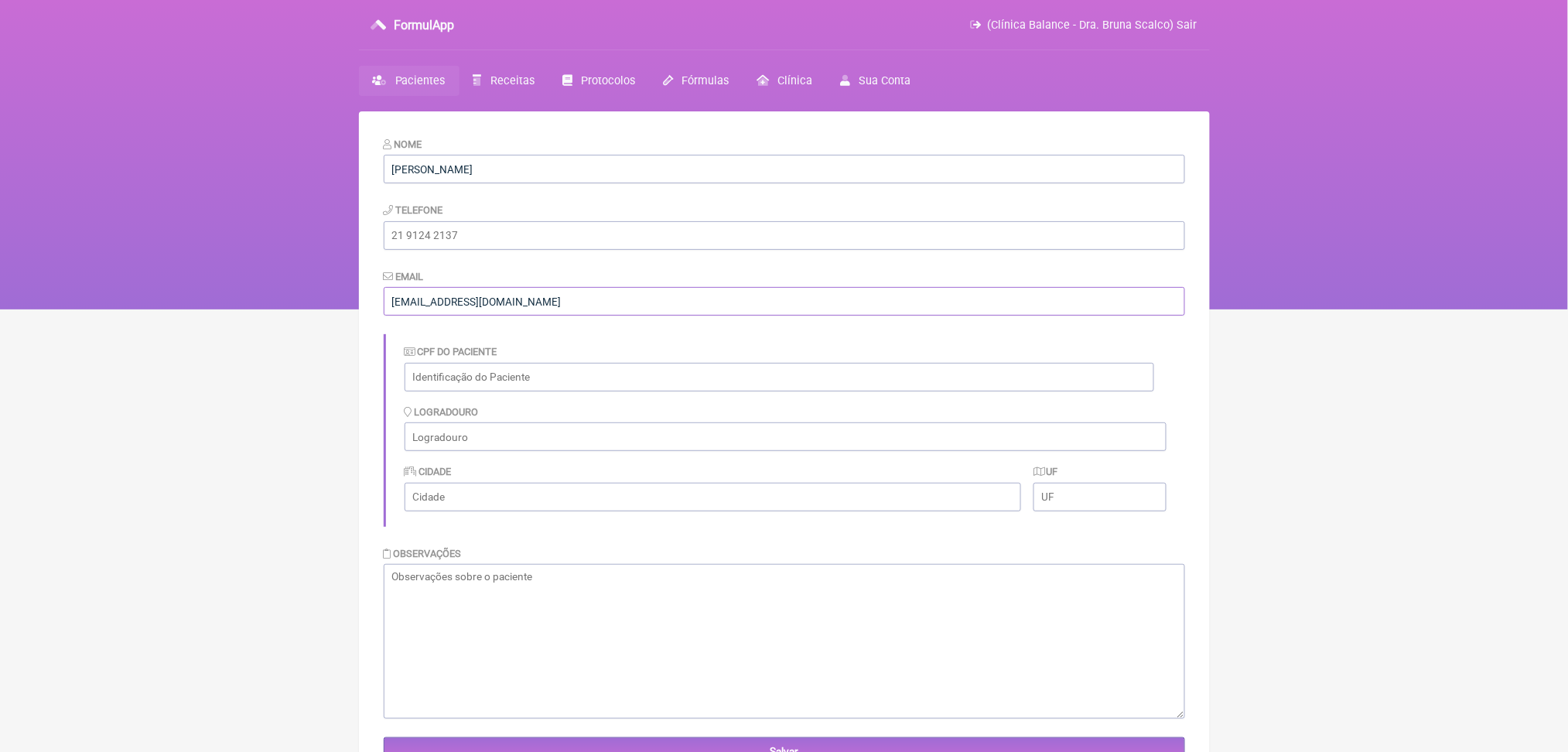
type input "[EMAIL_ADDRESS][DOMAIN_NAME]"
click at [492, 250] on input "tel" at bounding box center [784, 235] width 802 height 28
paste input "[PHONE_NUMBER]"
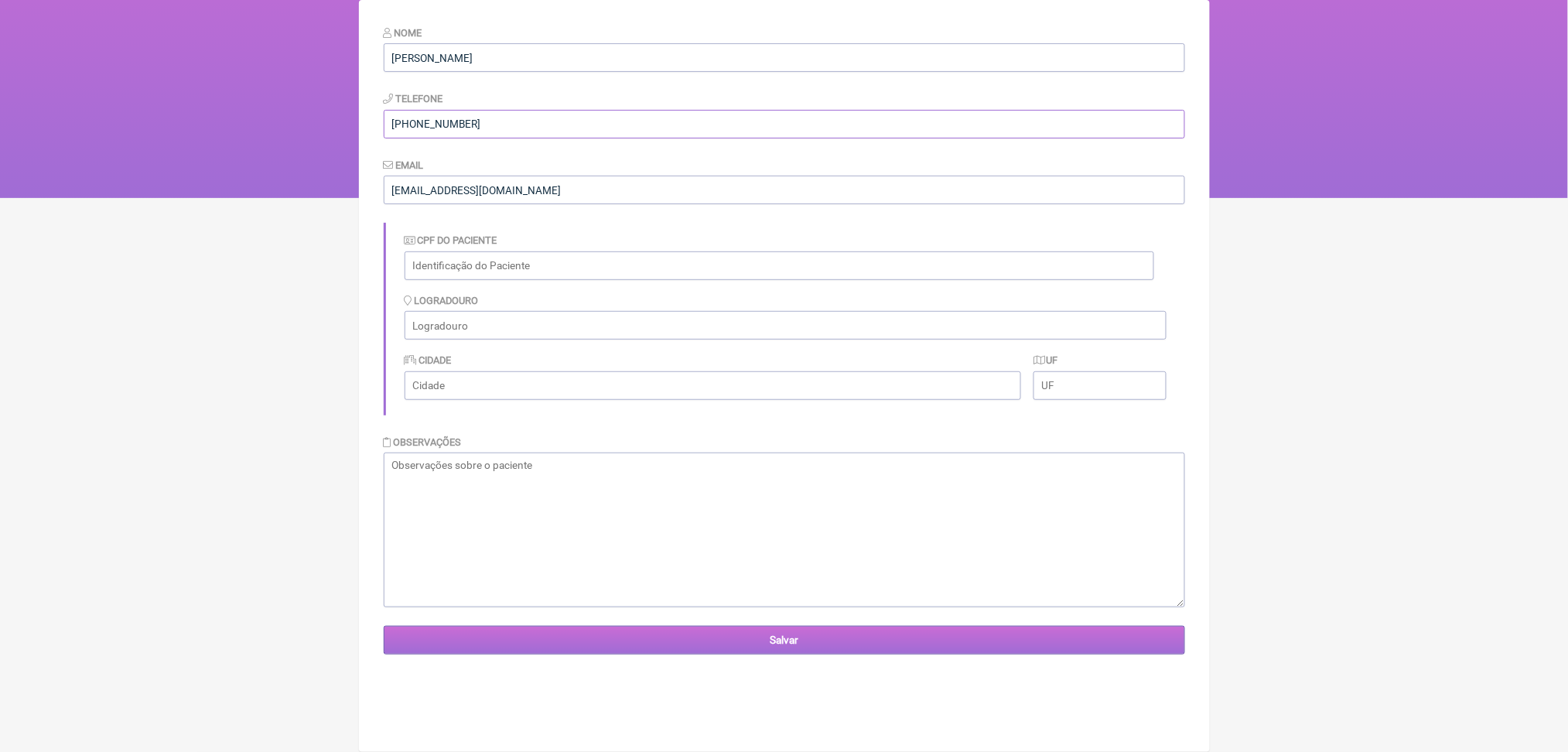
type input "[PHONE_NUMBER]"
click at [794, 654] on input "Salvar" at bounding box center [784, 640] width 802 height 28
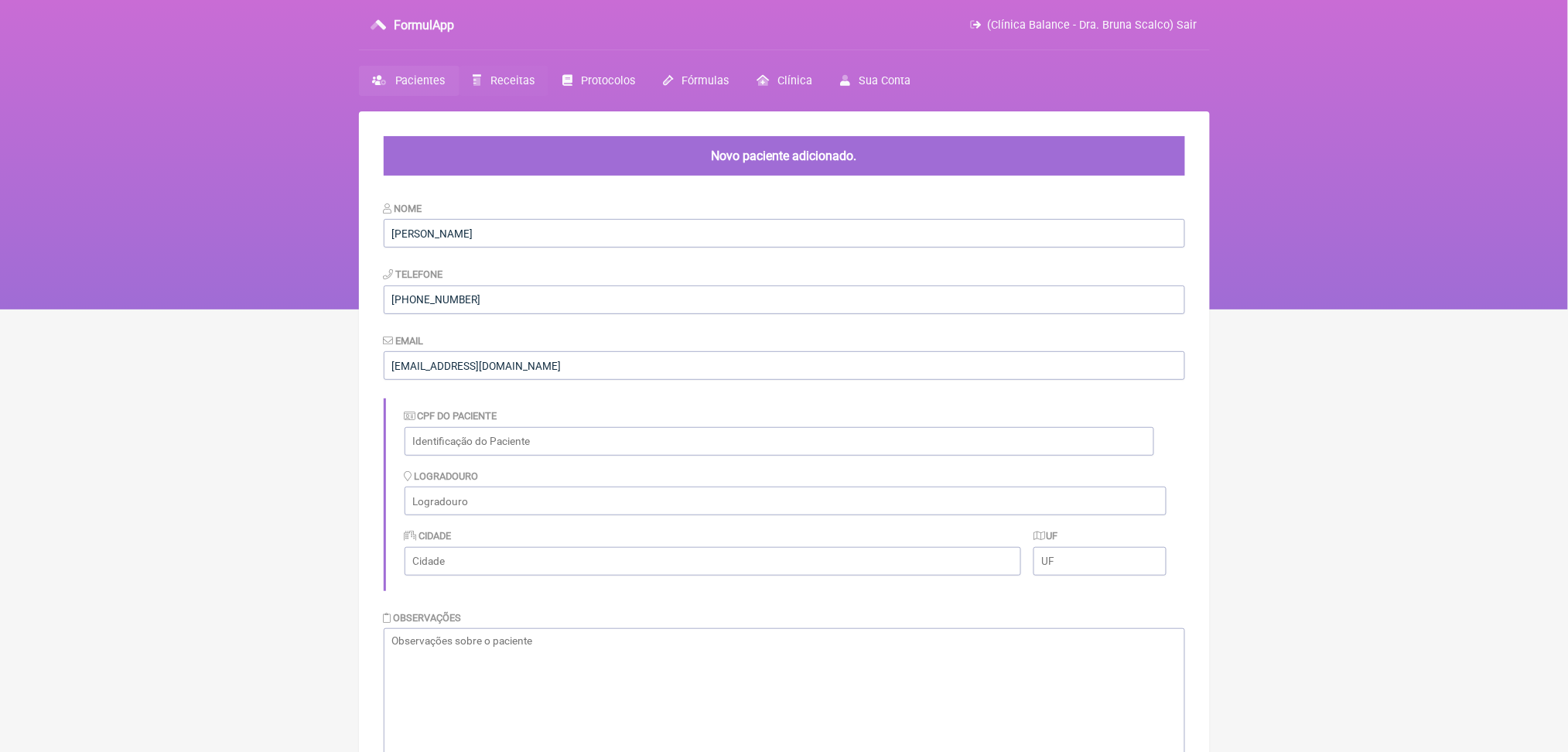
click at [527, 87] on span "Receitas" at bounding box center [512, 80] width 44 height 13
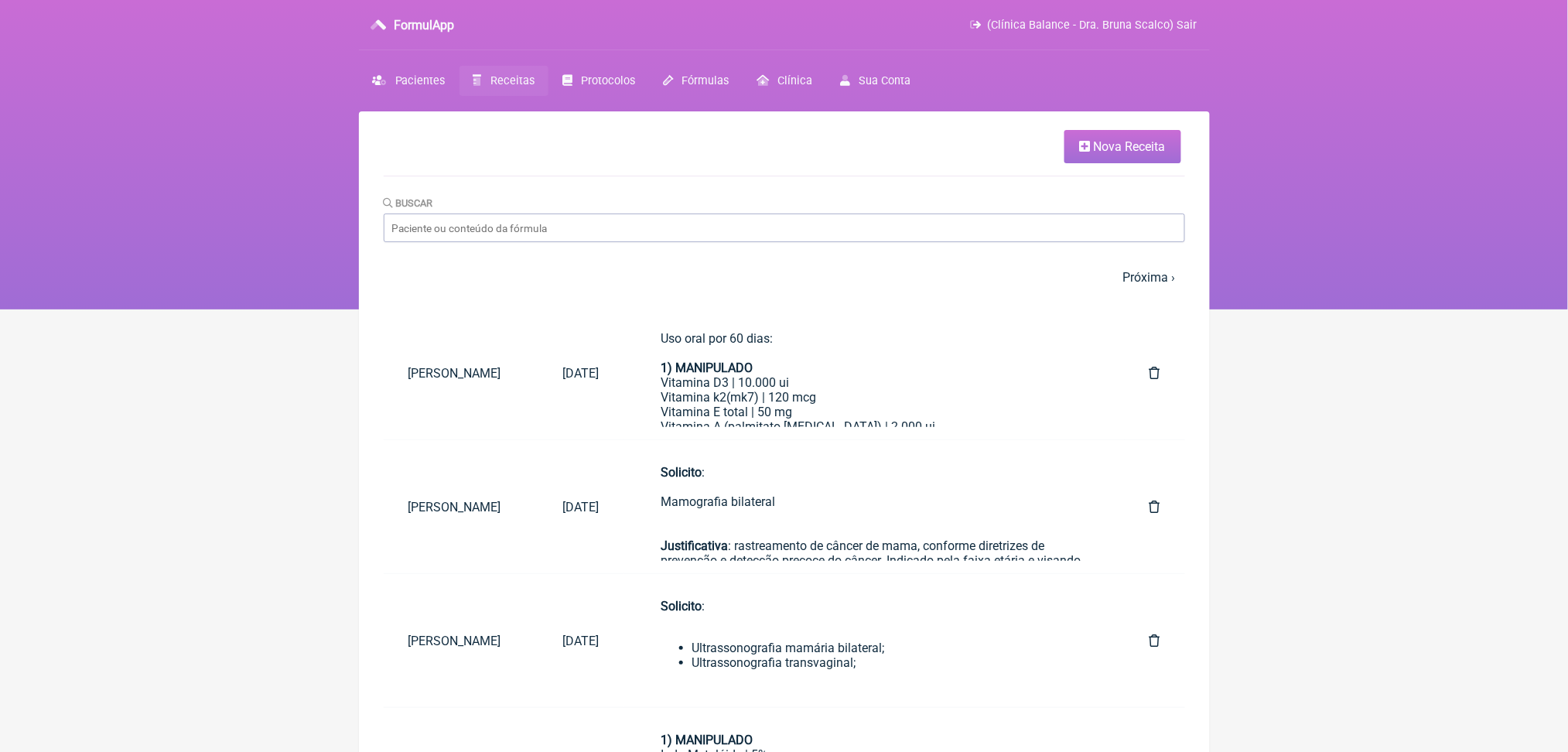
click at [1093, 154] on span "Nova Receita" at bounding box center [1129, 146] width 72 height 15
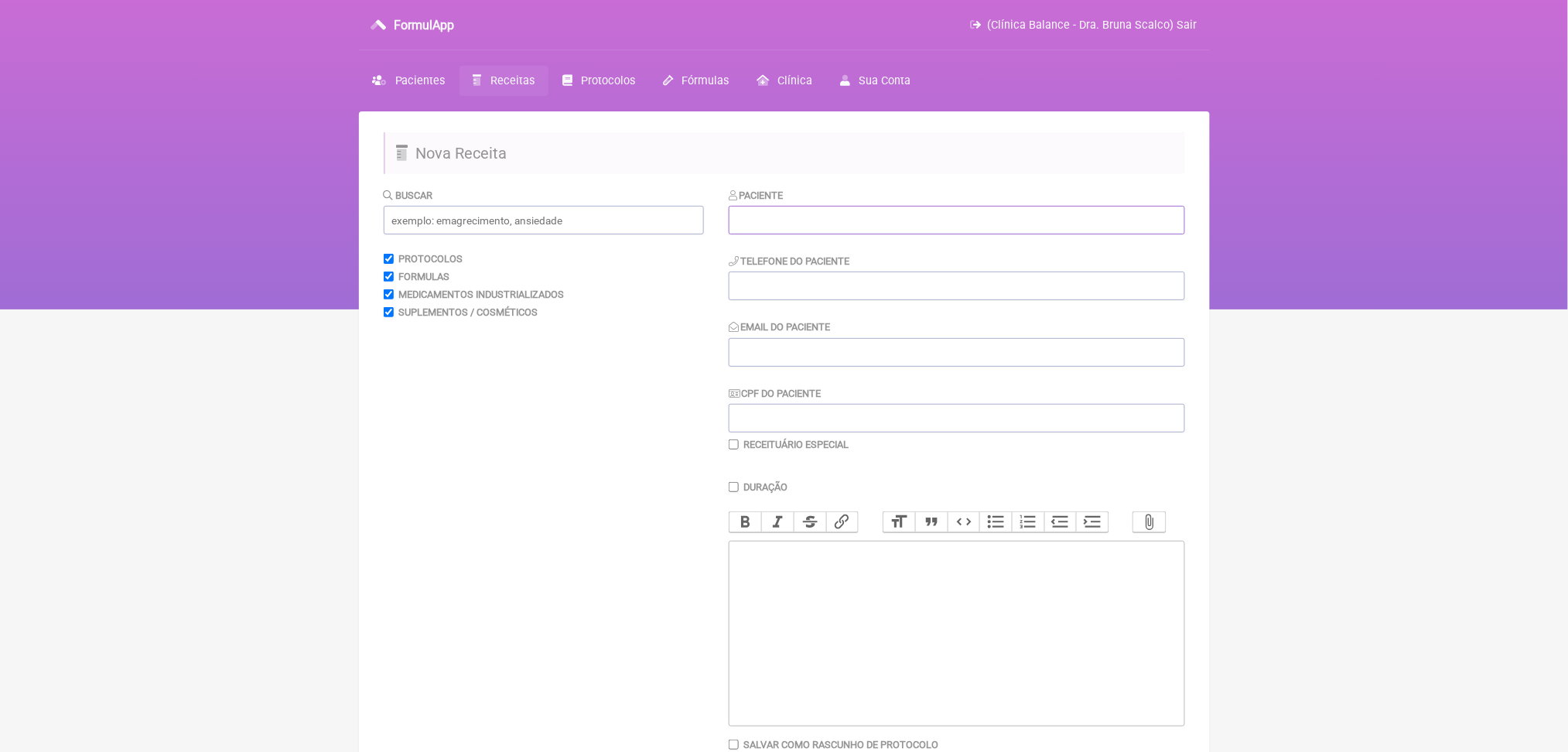
click at [841, 235] on input "text" at bounding box center [956, 219] width 457 height 28
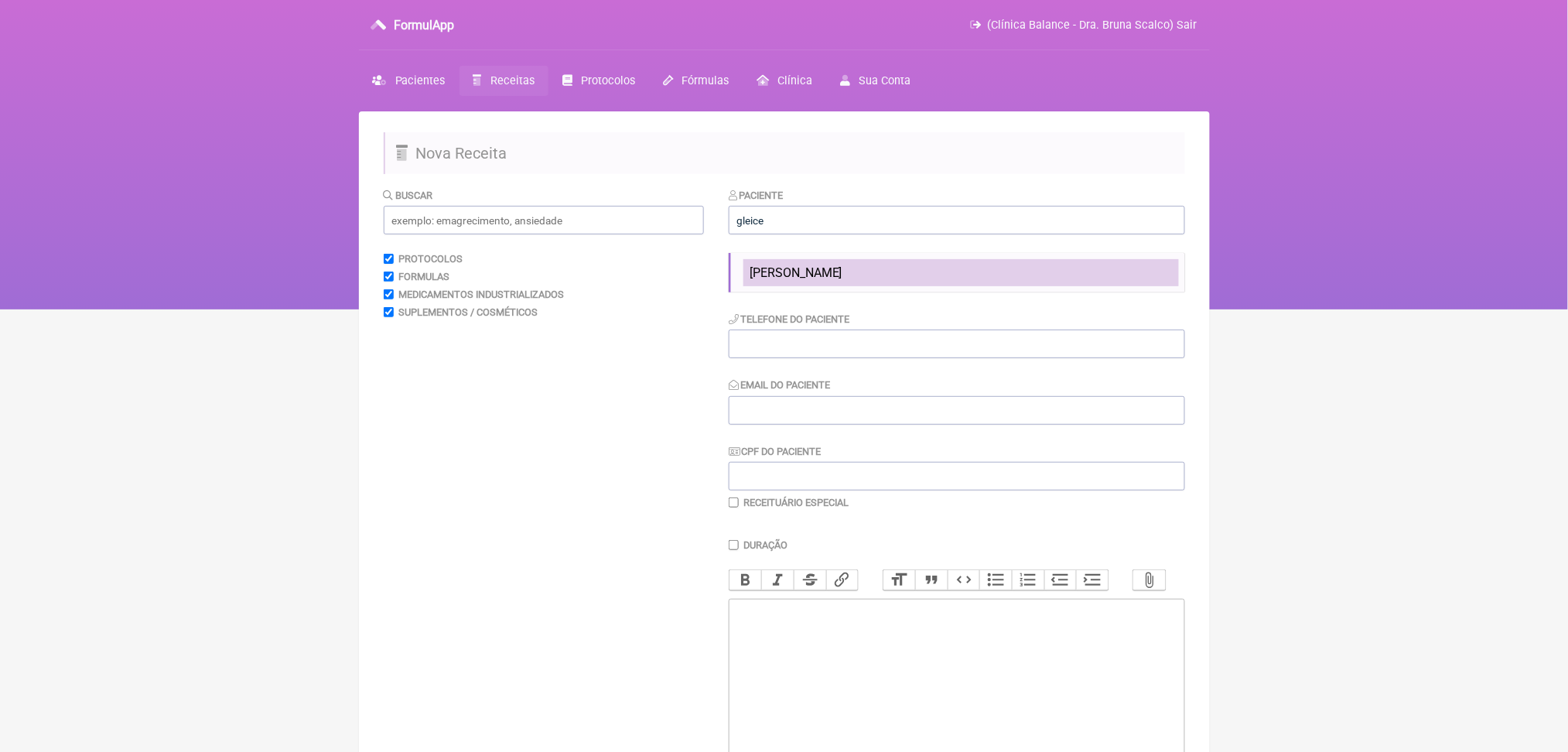
click at [842, 280] on span "[PERSON_NAME]" at bounding box center [797, 272] width 93 height 15
type input "[PERSON_NAME]"
type input "[PHONE_NUMBER]"
type input "[EMAIL_ADDRESS][DOMAIN_NAME]"
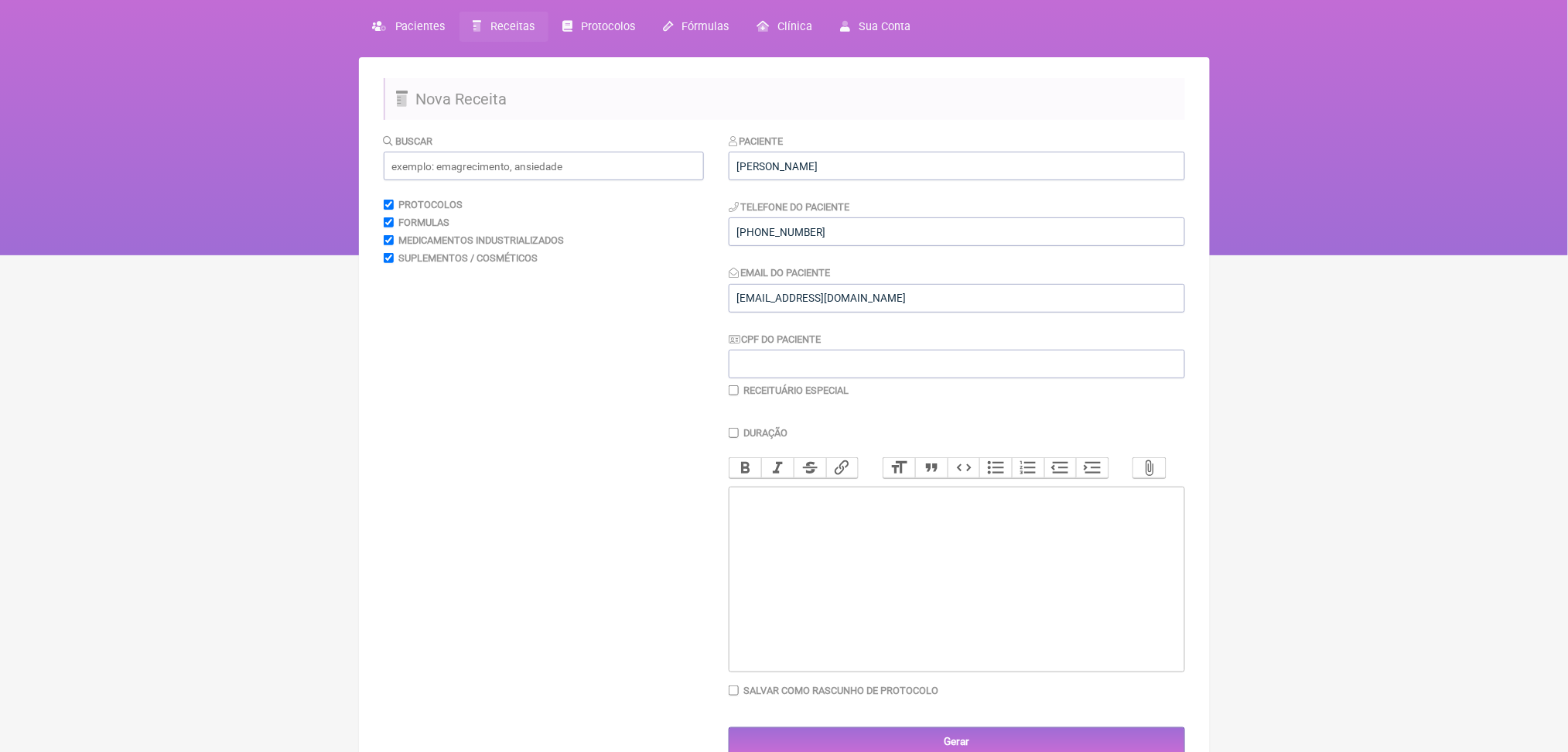
scroll to position [55, 0]
click at [534, 33] on span "Receitas" at bounding box center [512, 25] width 44 height 13
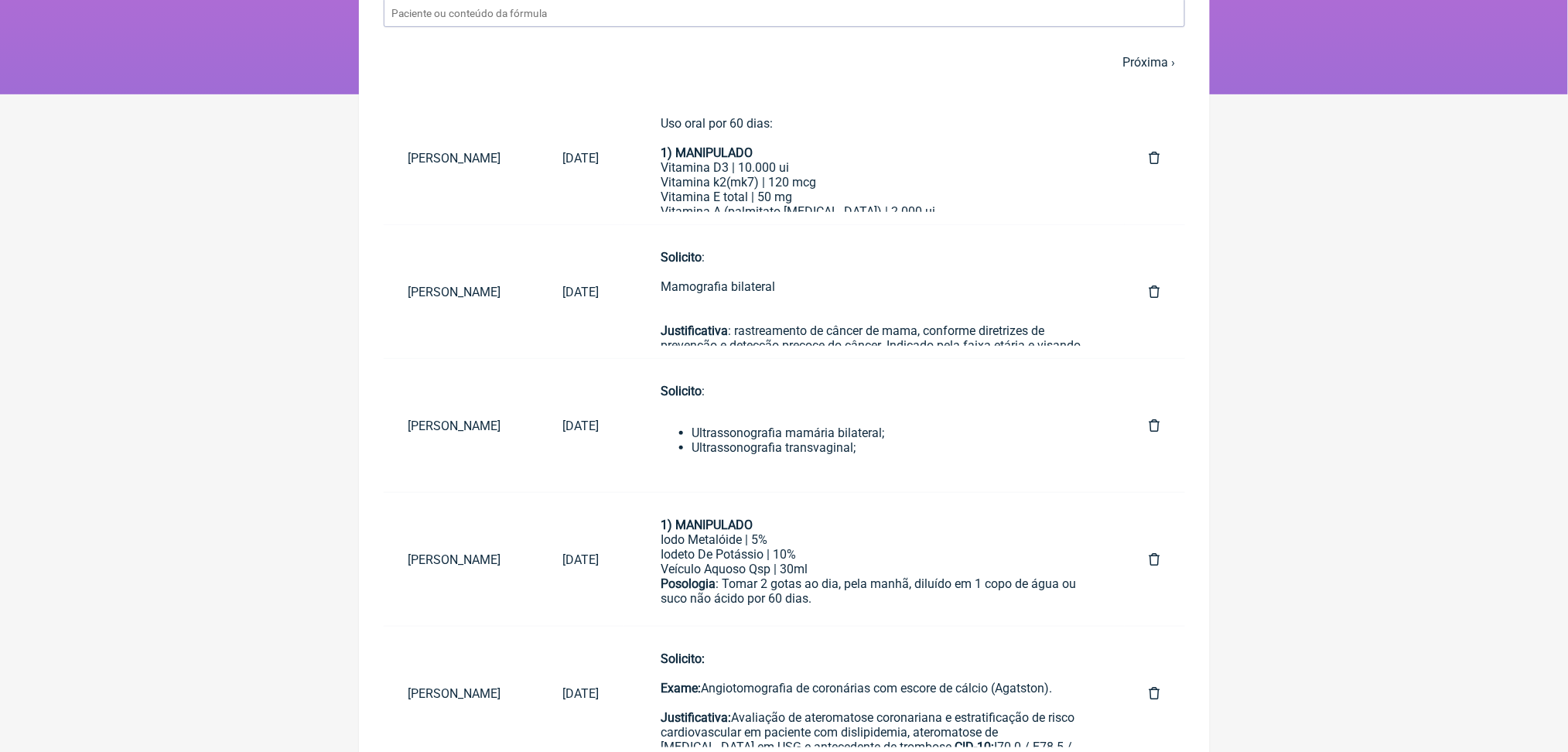
scroll to position [218, 0]
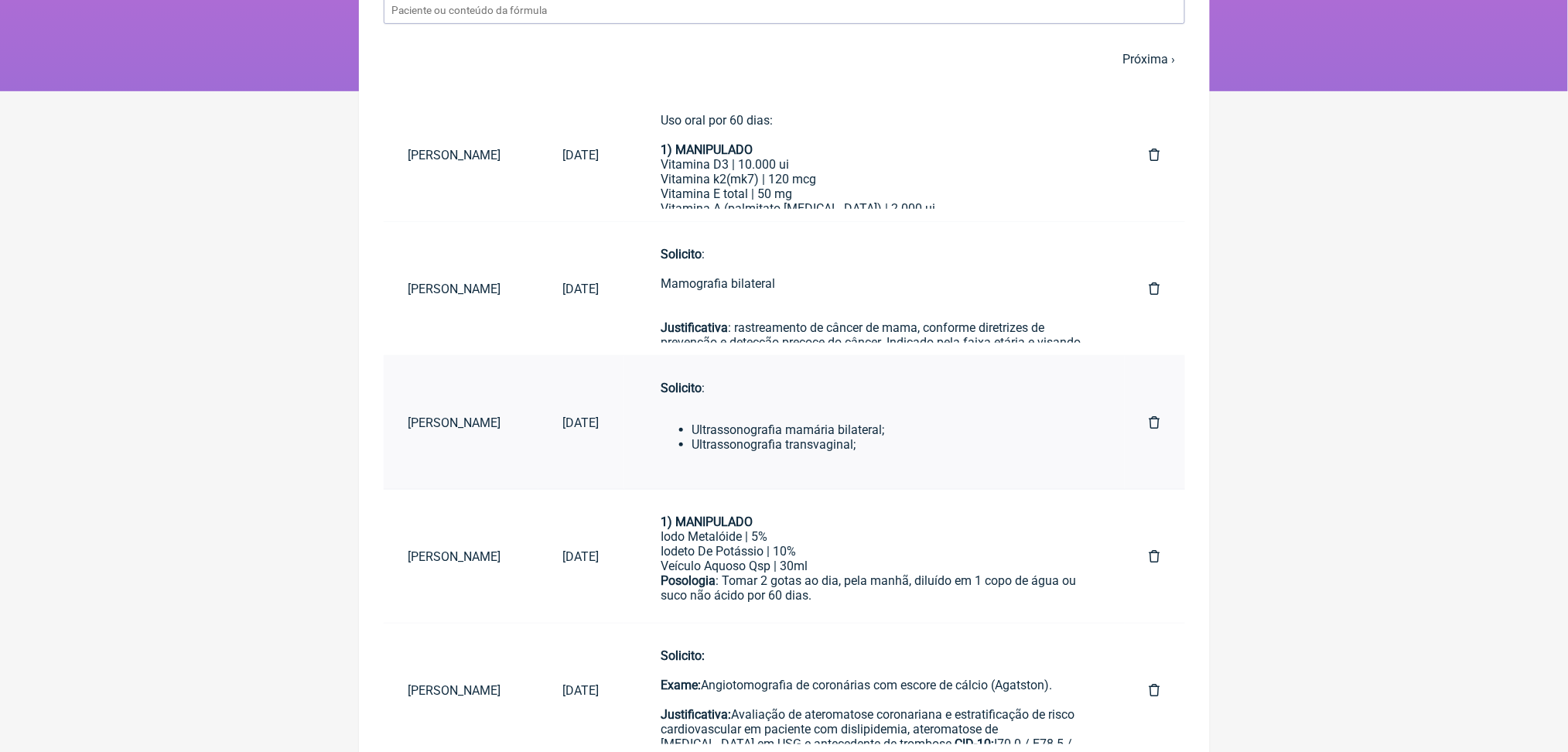
click at [900, 452] on li "Ultrassonografia transvaginal;" at bounding box center [890, 444] width 395 height 15
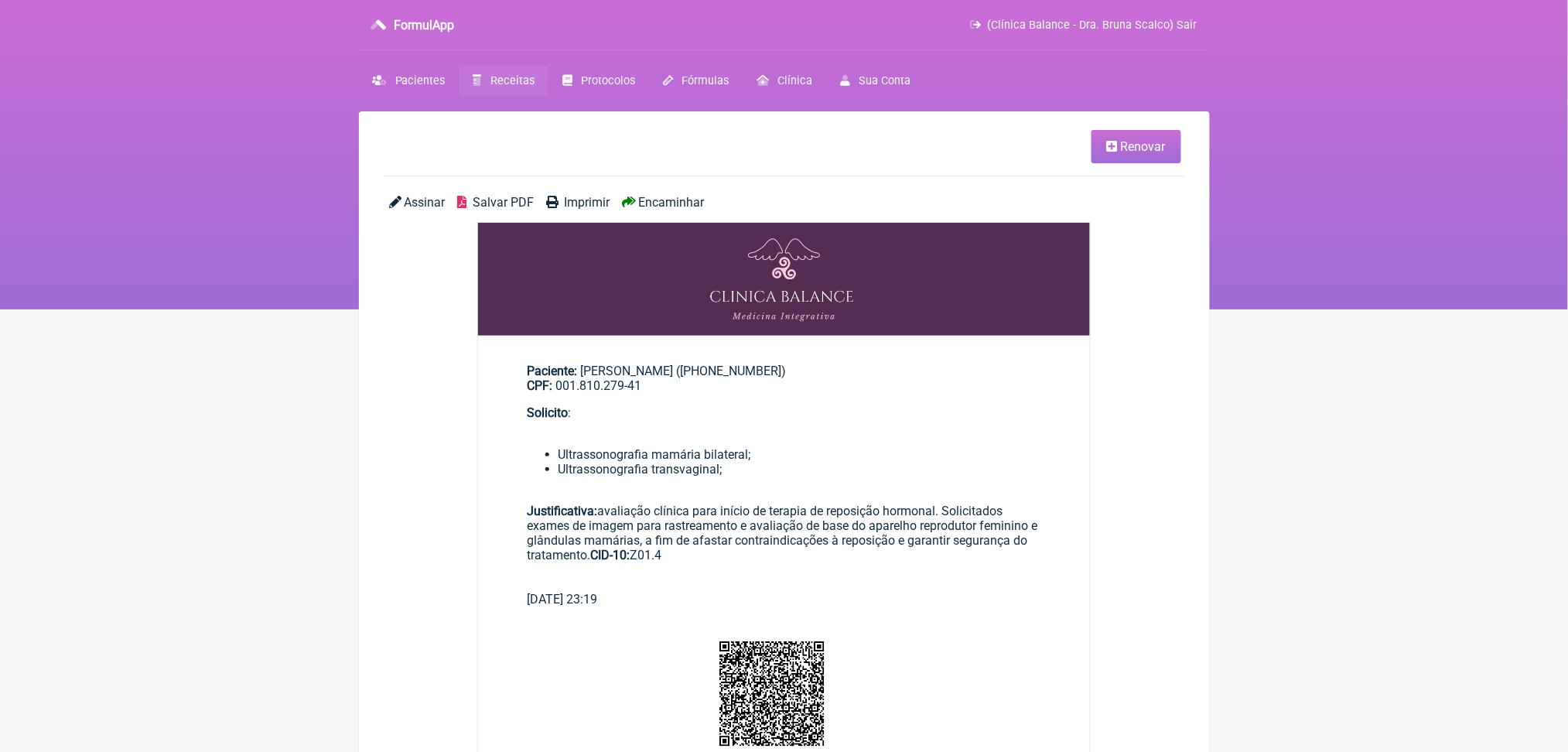
click at [1145, 154] on span "Renovar" at bounding box center [1143, 146] width 45 height 15
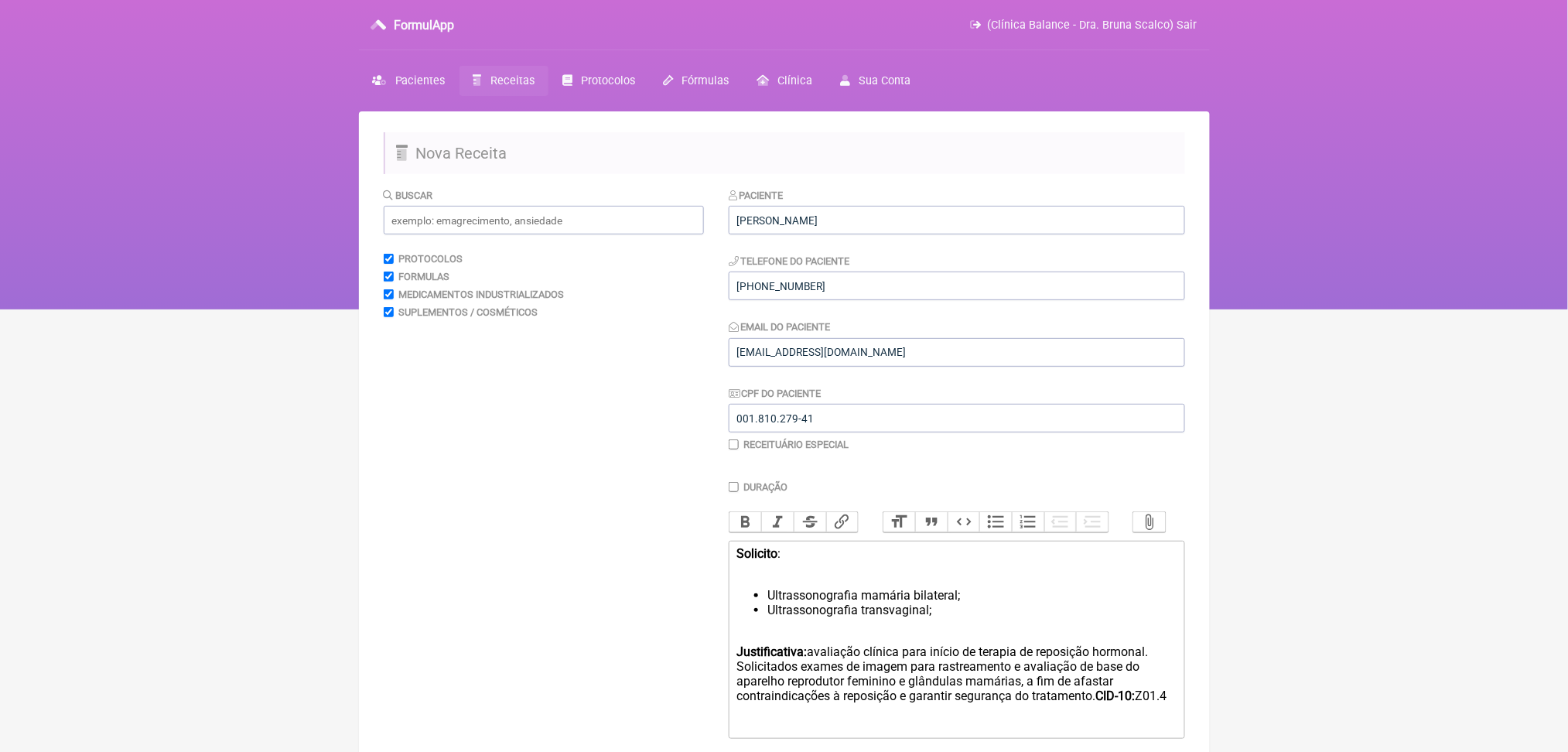
scroll to position [339, 0]
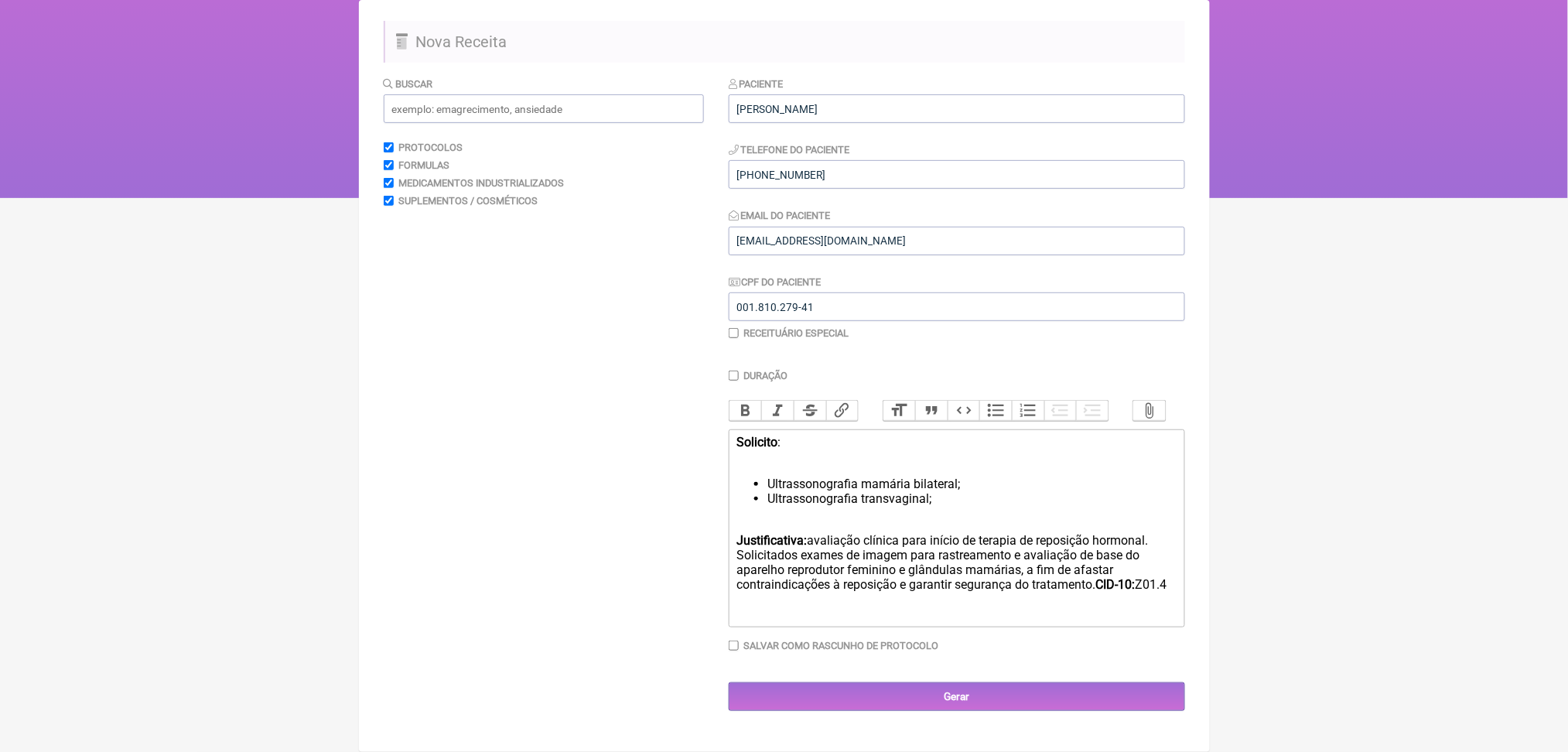
click at [894, 491] on li "Ultrassonografia transvaginal;" at bounding box center [971, 498] width 408 height 15
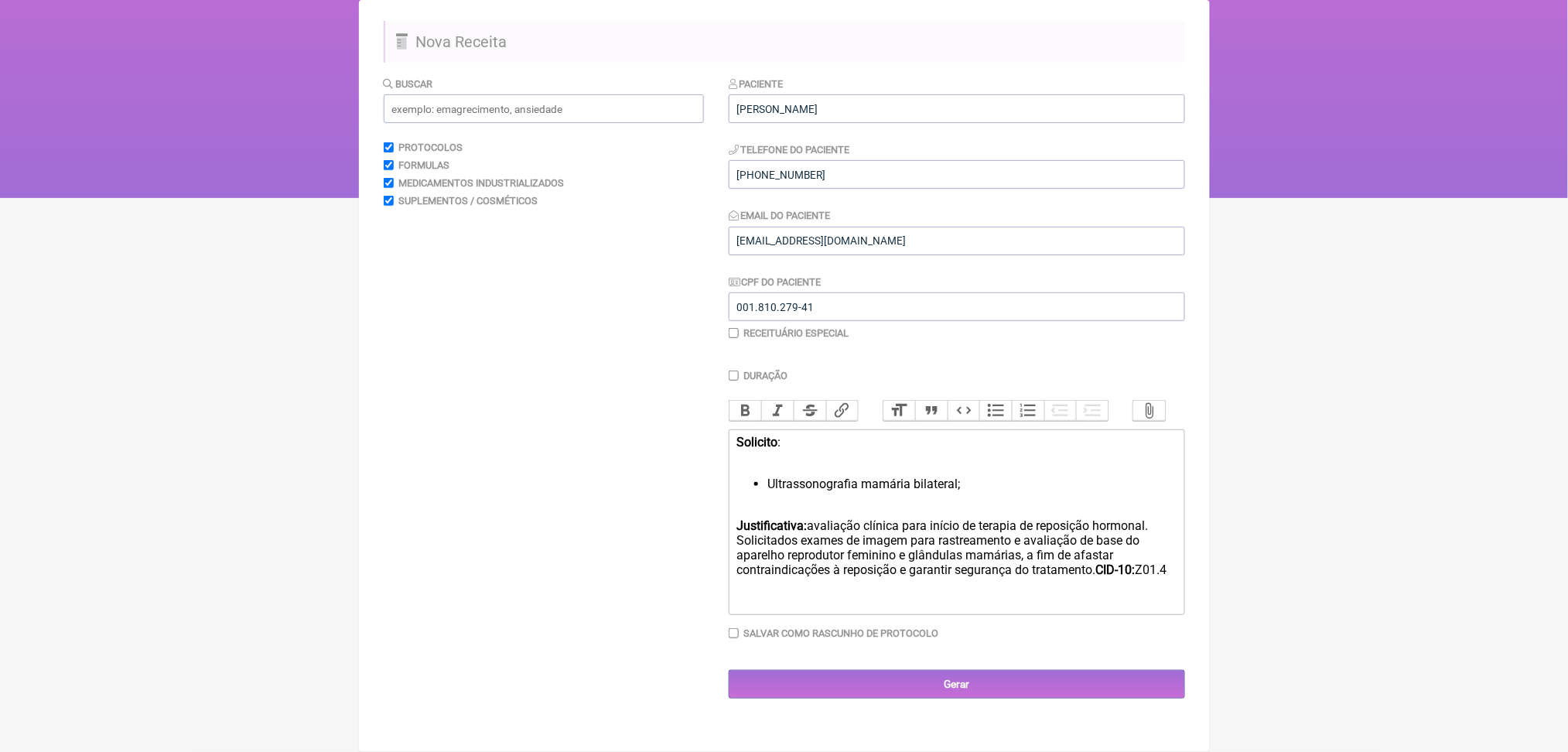
scroll to position [320, 0]
type trix-editor "<div><strong>Solicito</strong>:<br><br></div><ul><li>Ultrassonografia mamária b…"
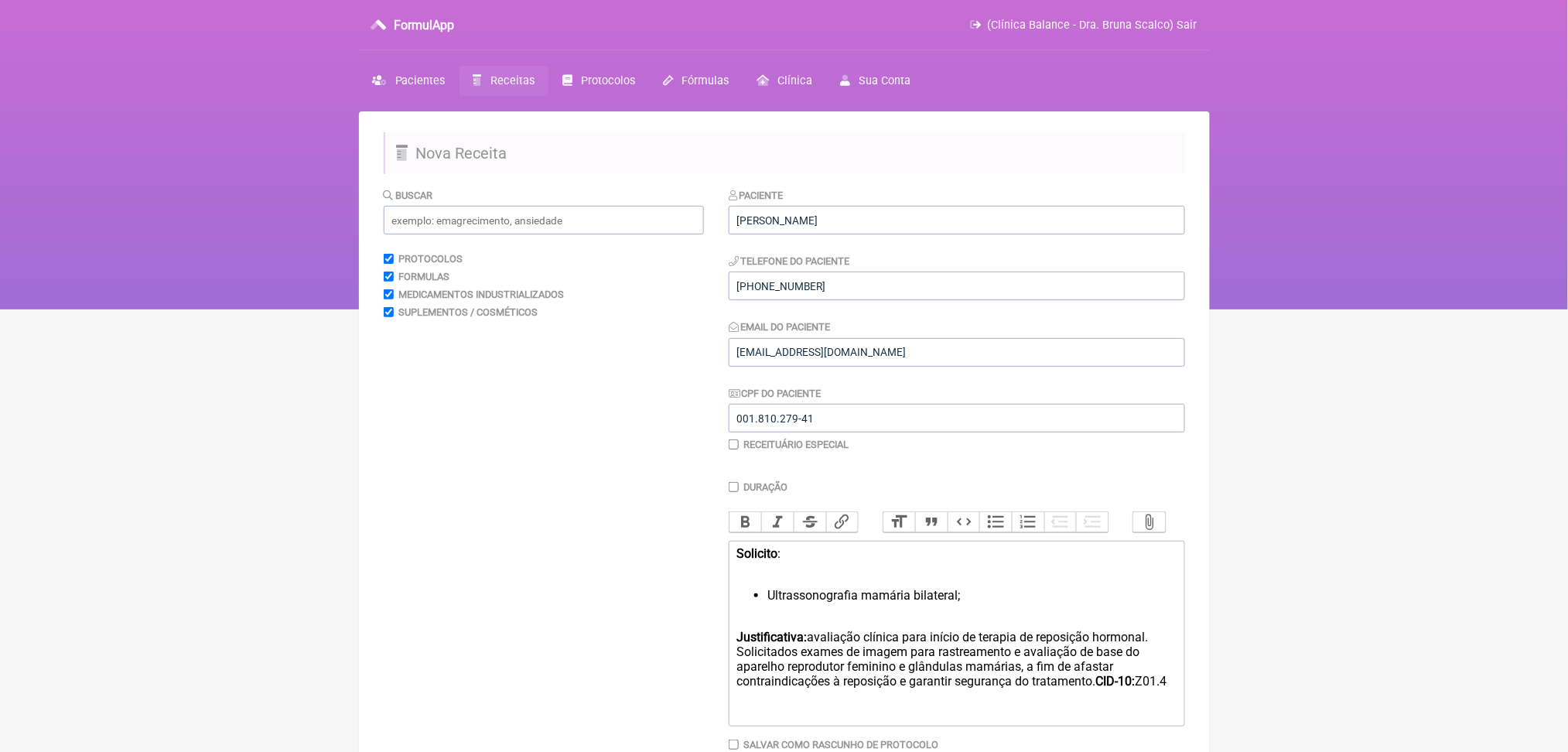
click at [534, 87] on span "Receitas" at bounding box center [512, 80] width 44 height 13
